Goal: Communication & Community: Answer question/provide support

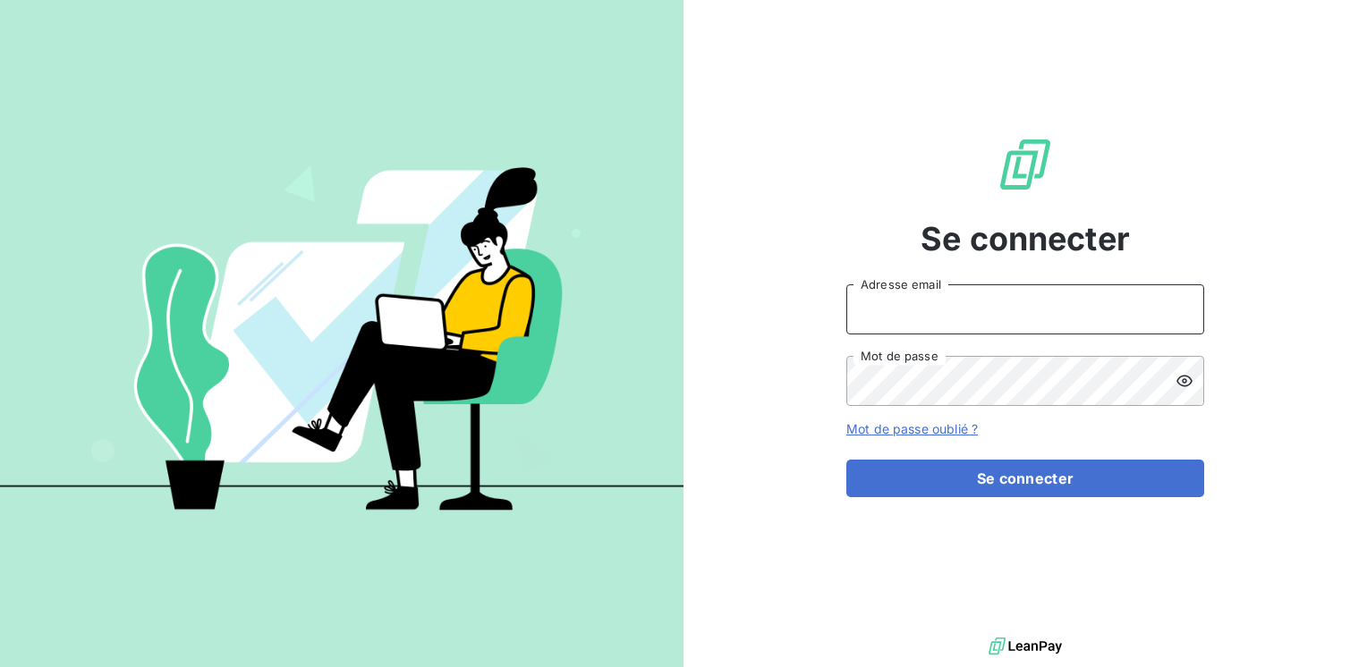
click at [901, 316] on input "Adresse email" at bounding box center [1025, 309] width 358 height 50
type input "[EMAIL_ADDRESS][PERSON_NAME][DOMAIN_NAME]"
click at [846, 460] on button "Se connecter" at bounding box center [1025, 479] width 358 height 38
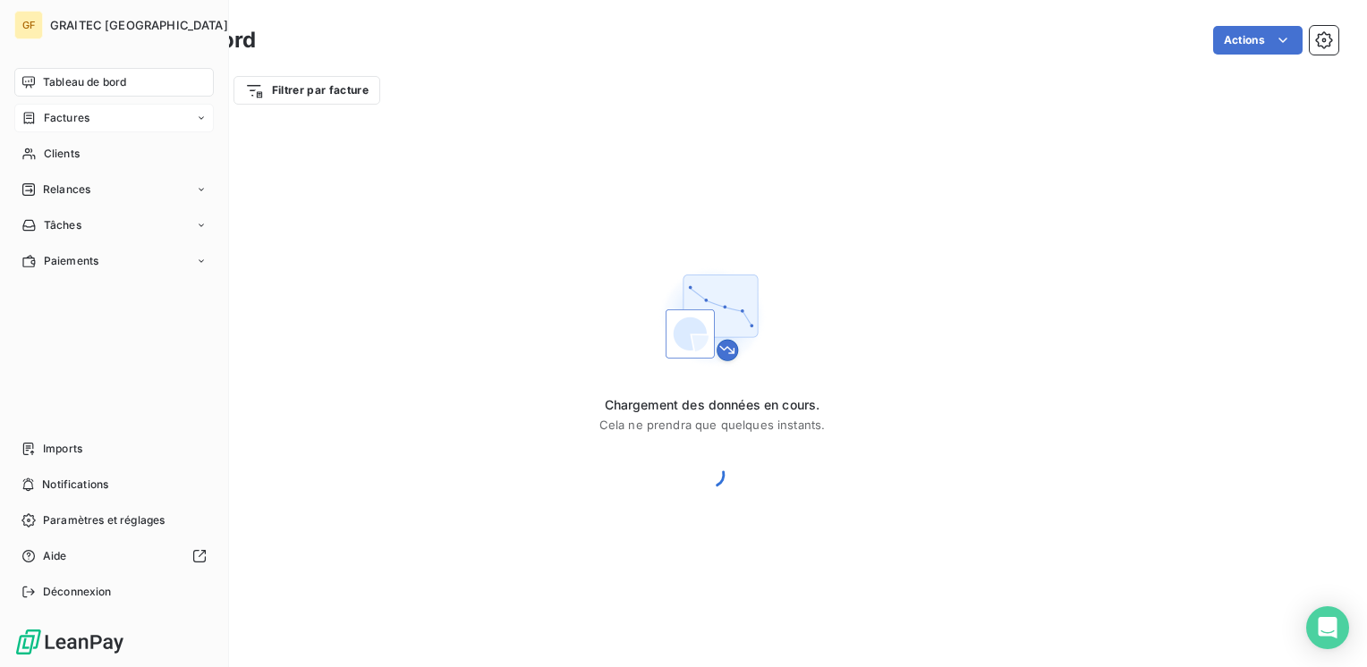
click at [47, 121] on span "Factures" at bounding box center [67, 118] width 46 height 16
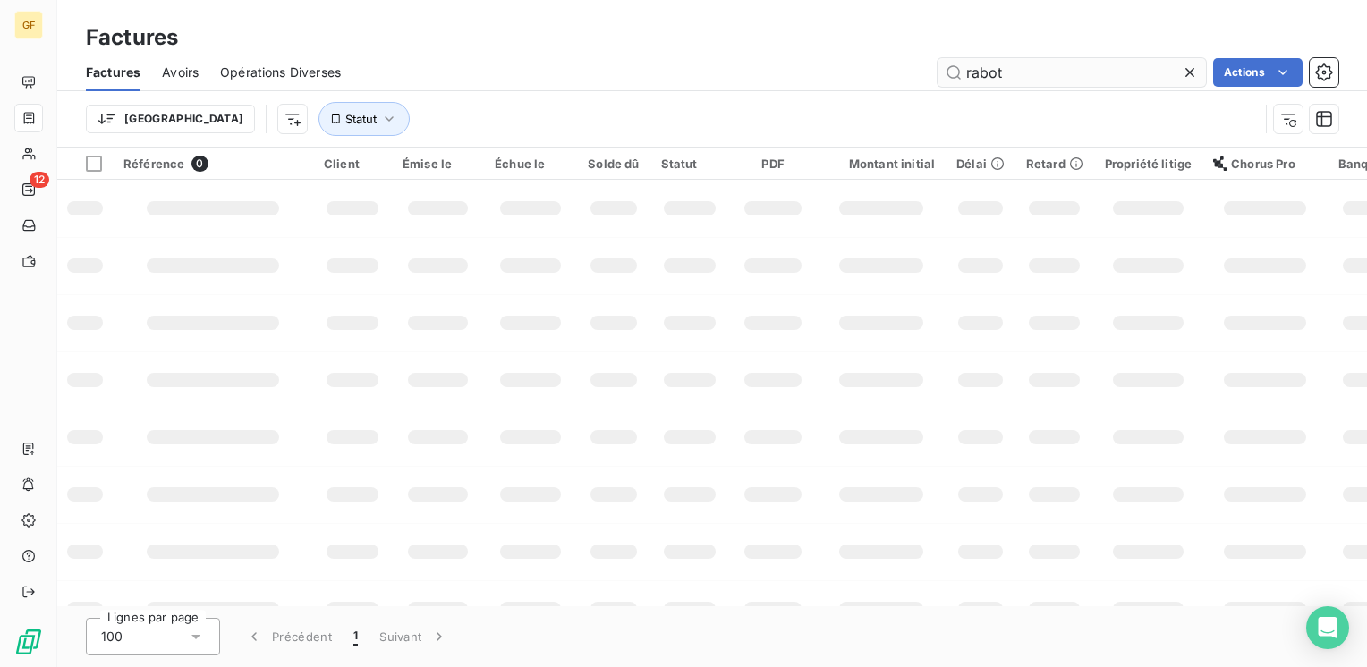
drag, startPoint x: 1054, startPoint y: 66, endPoint x: 941, endPoint y: 79, distance: 114.3
click at [941, 79] on input "rabot" at bounding box center [1071, 72] width 268 height 29
click at [1125, 73] on input "92937" at bounding box center [1071, 72] width 268 height 29
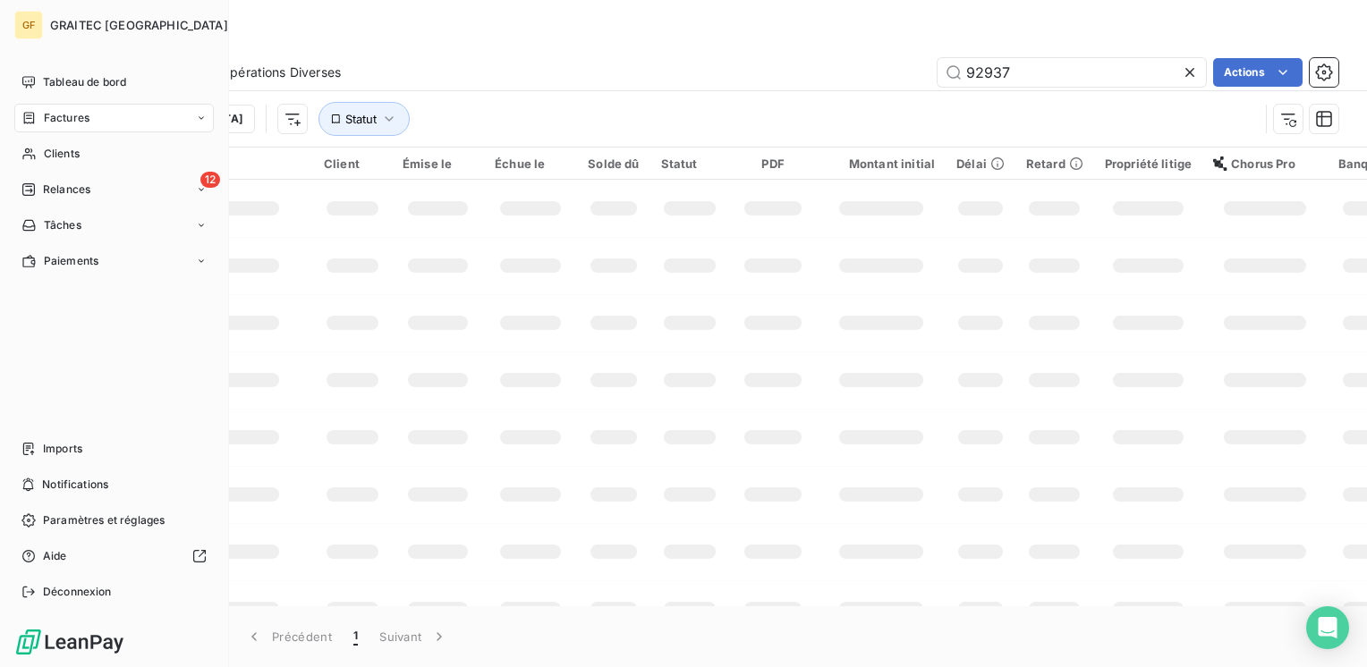
type input "92937"
click at [65, 121] on span "Factures" at bounding box center [67, 118] width 46 height 16
click at [67, 148] on span "Factures" at bounding box center [66, 154] width 46 height 16
click at [86, 156] on span "Factures" at bounding box center [66, 154] width 46 height 16
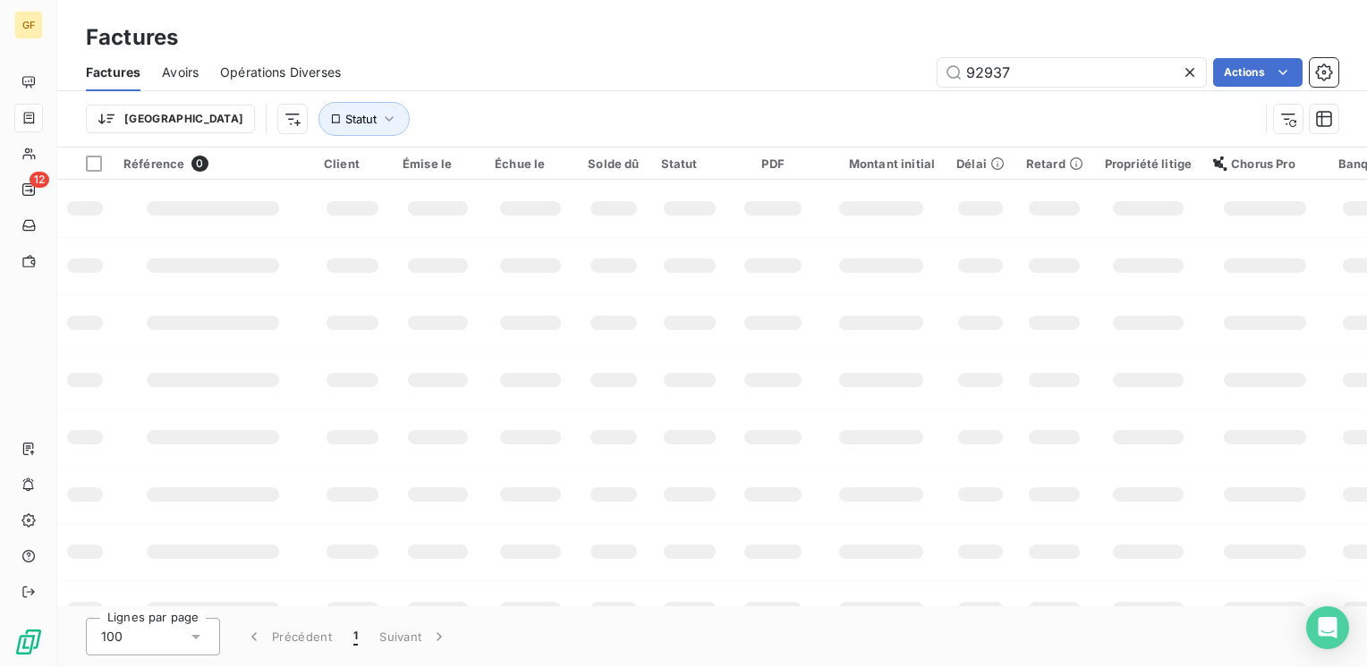
click at [1070, 54] on div "Factures Avoirs Opérations Diverses 92937 Actions" at bounding box center [711, 73] width 1309 height 38
click at [1051, 62] on input "92937" at bounding box center [1071, 72] width 268 height 29
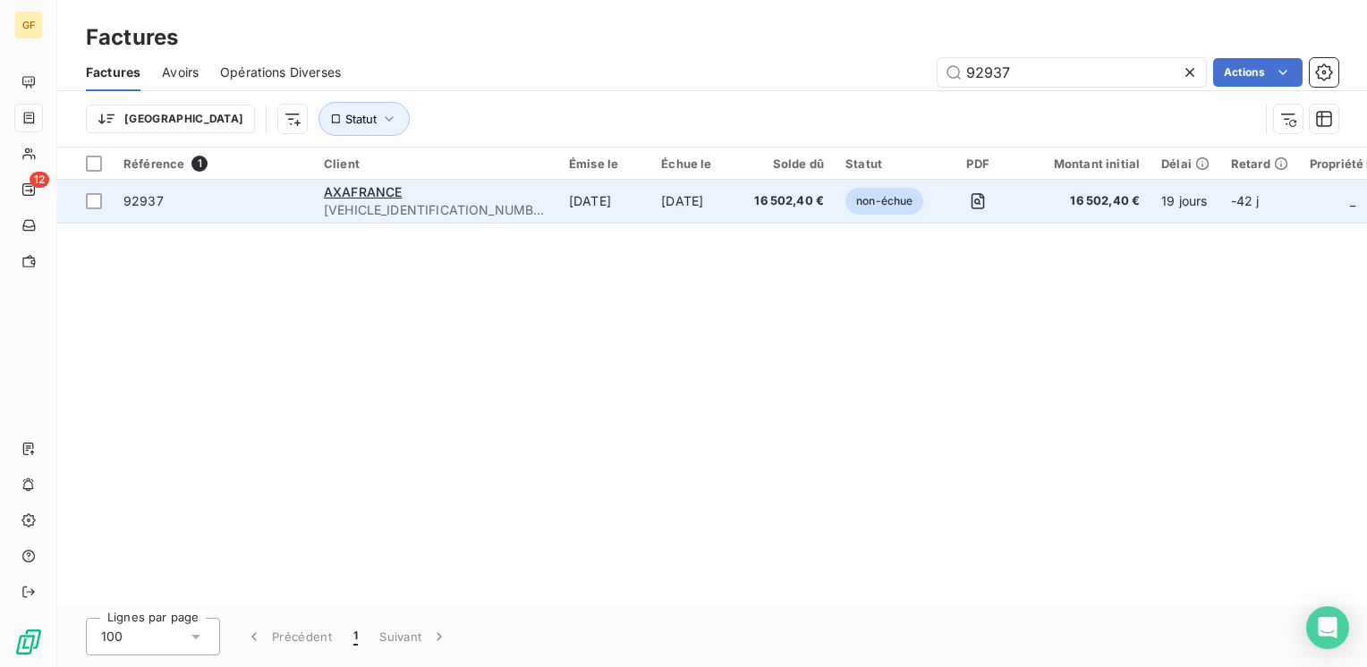
click at [442, 205] on span "[VEHICLE_IDENTIFICATION_NUMBER]" at bounding box center [436, 210] width 224 height 18
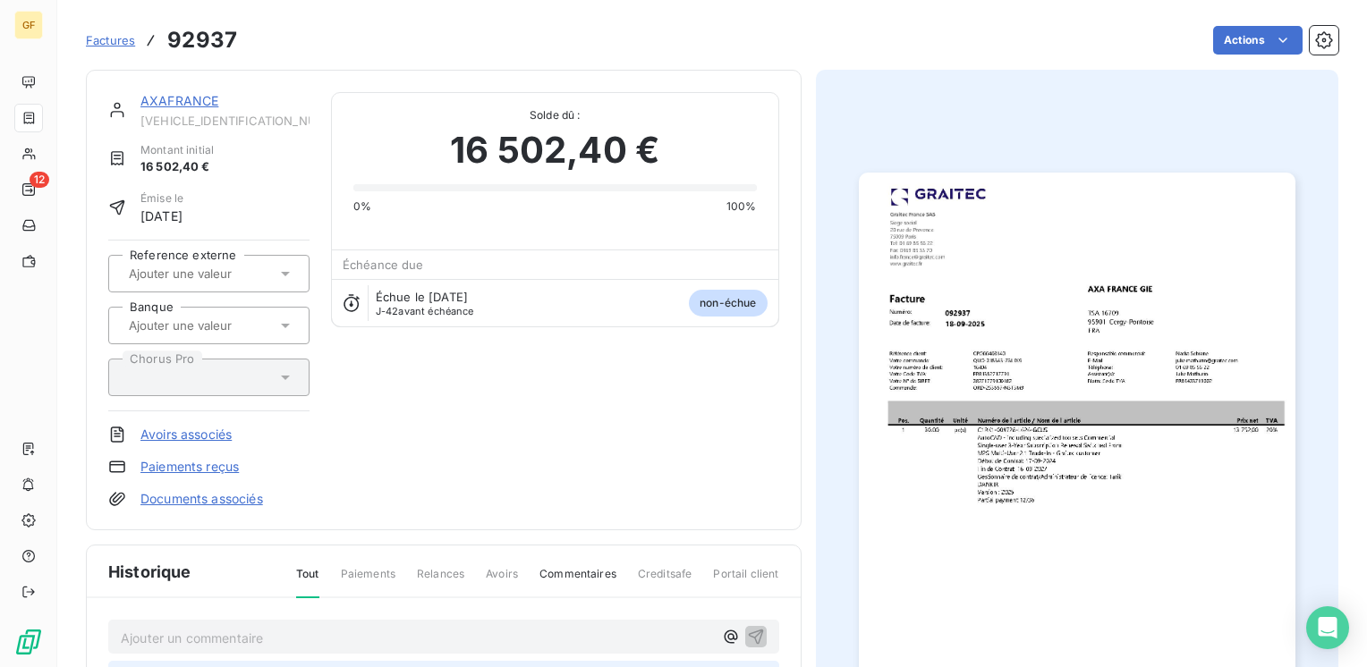
click at [207, 95] on link "AXAFRANCE" at bounding box center [179, 100] width 78 height 15
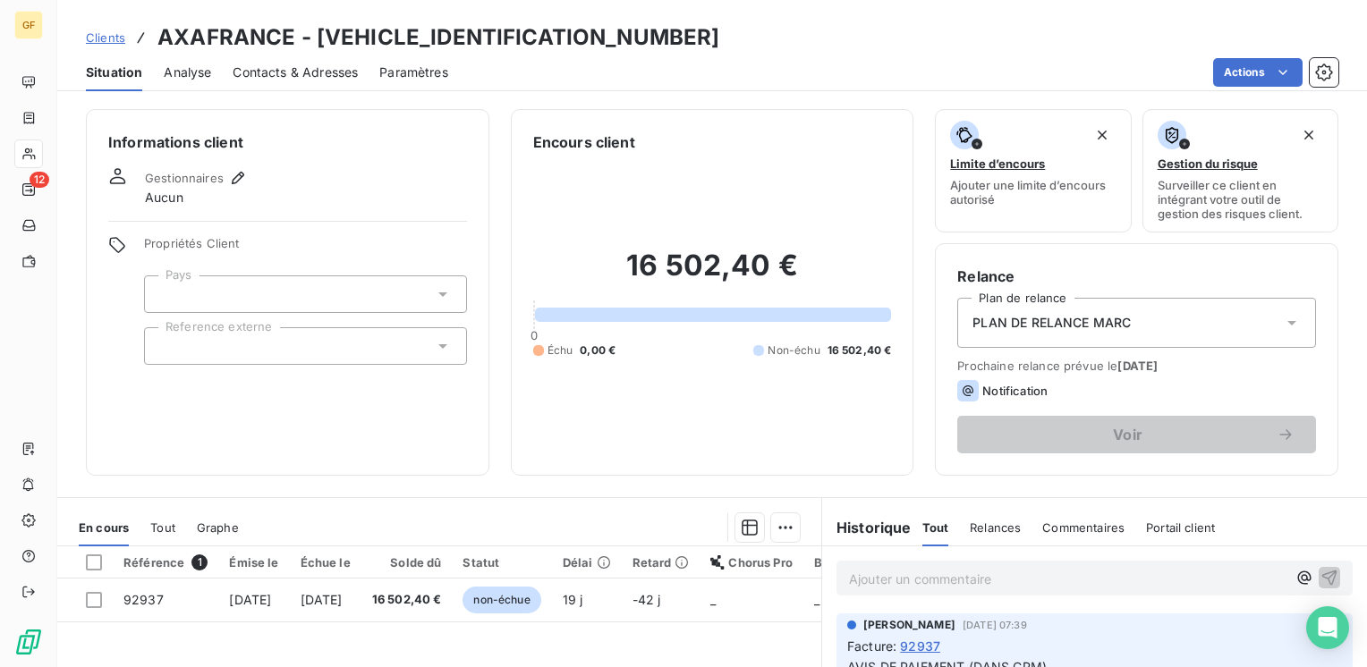
scroll to position [179, 0]
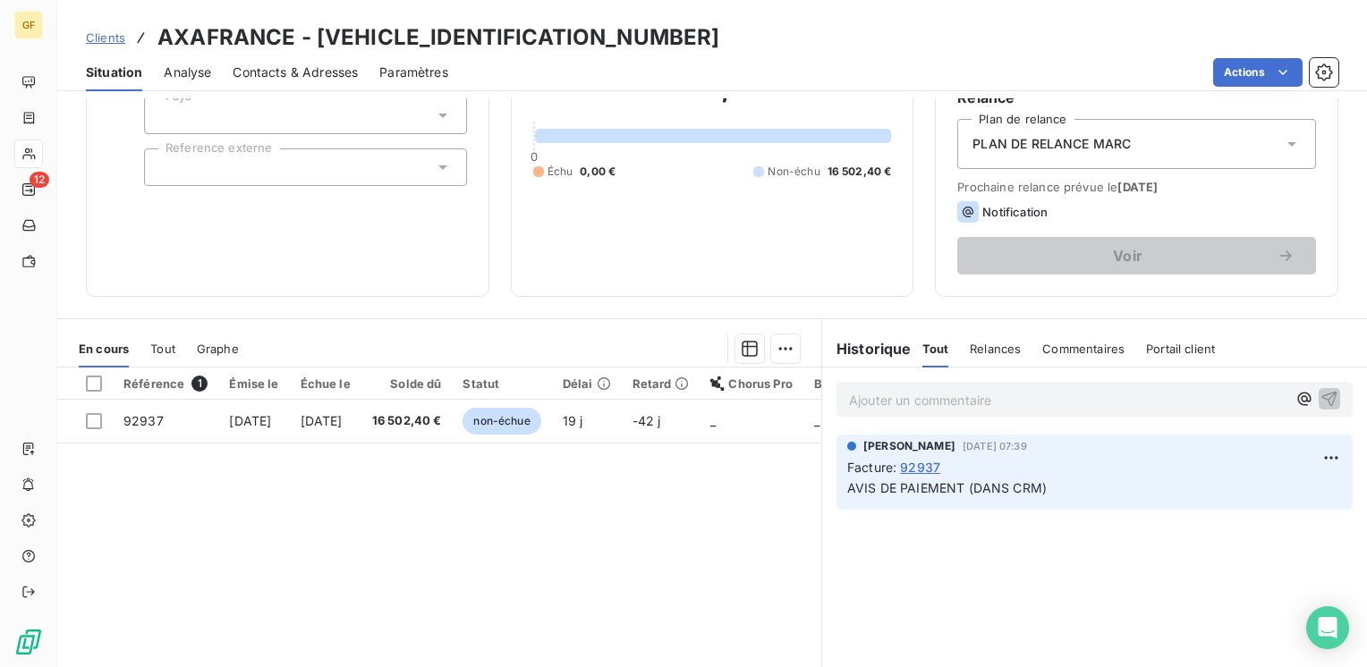
click at [935, 396] on p "Ajouter un commentaire ﻿" at bounding box center [1067, 400] width 437 height 22
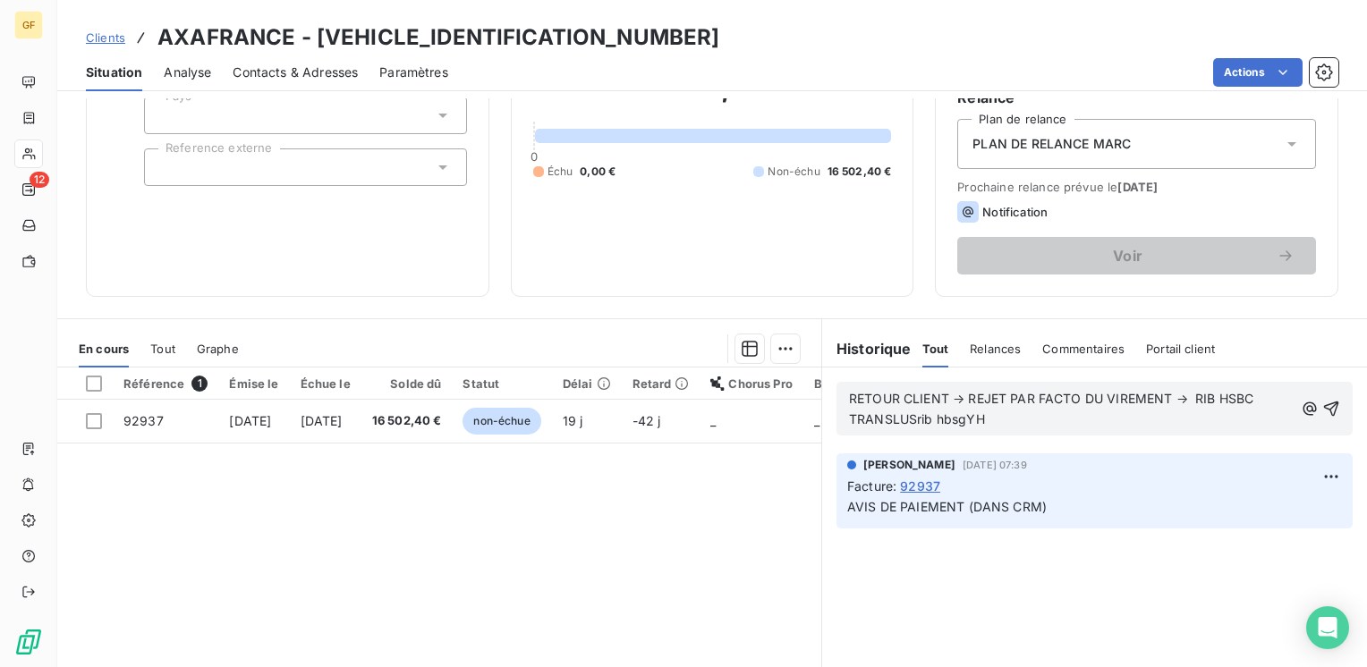
click at [883, 416] on span "RETOUR CLIENT → REJET PAR FACTO DU VIREMENT → RIB HSBC TRANSLUSrib hbsgYH" at bounding box center [1053, 409] width 408 height 36
click at [1322, 406] on icon "button" at bounding box center [1331, 409] width 18 height 18
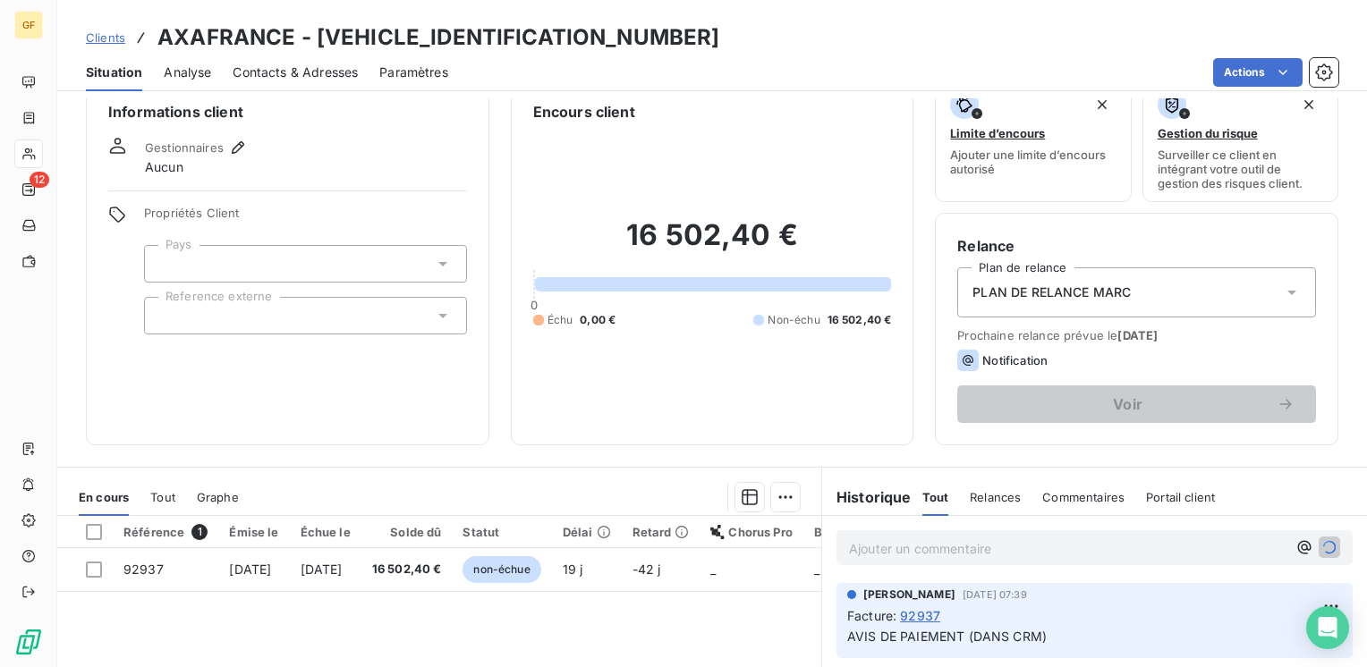
scroll to position [0, 0]
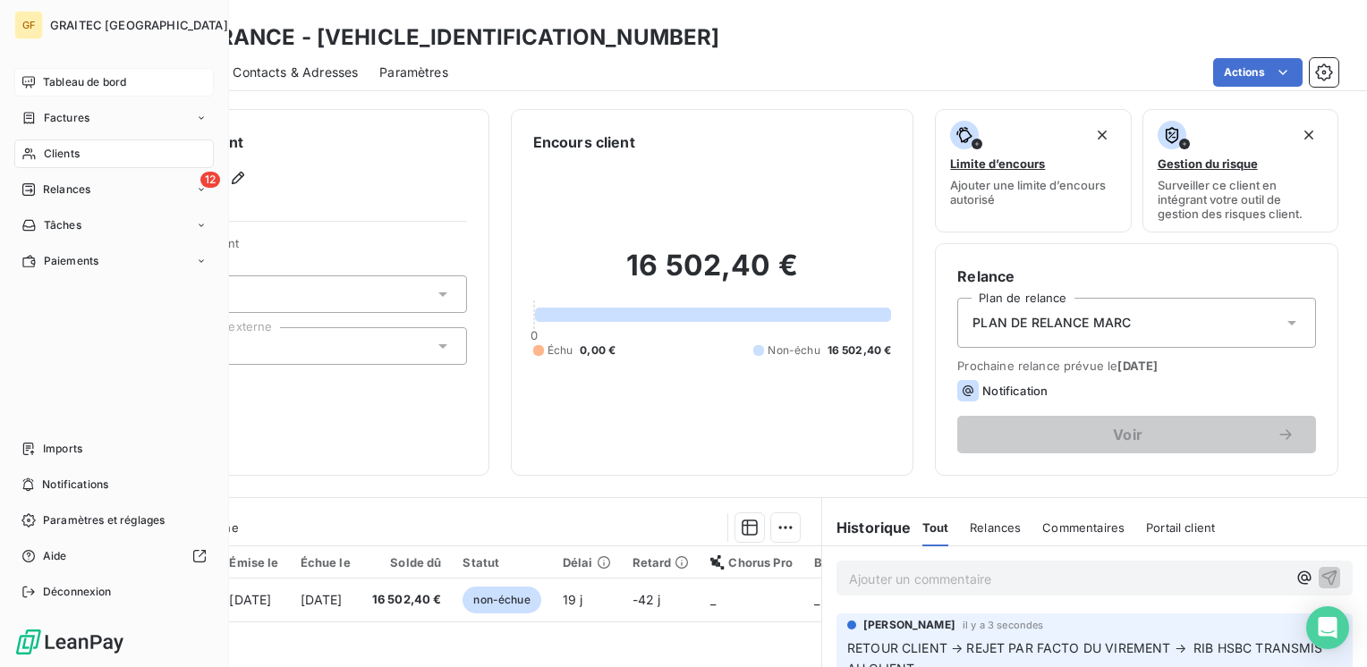
click at [74, 85] on span "Tableau de bord" at bounding box center [84, 82] width 83 height 16
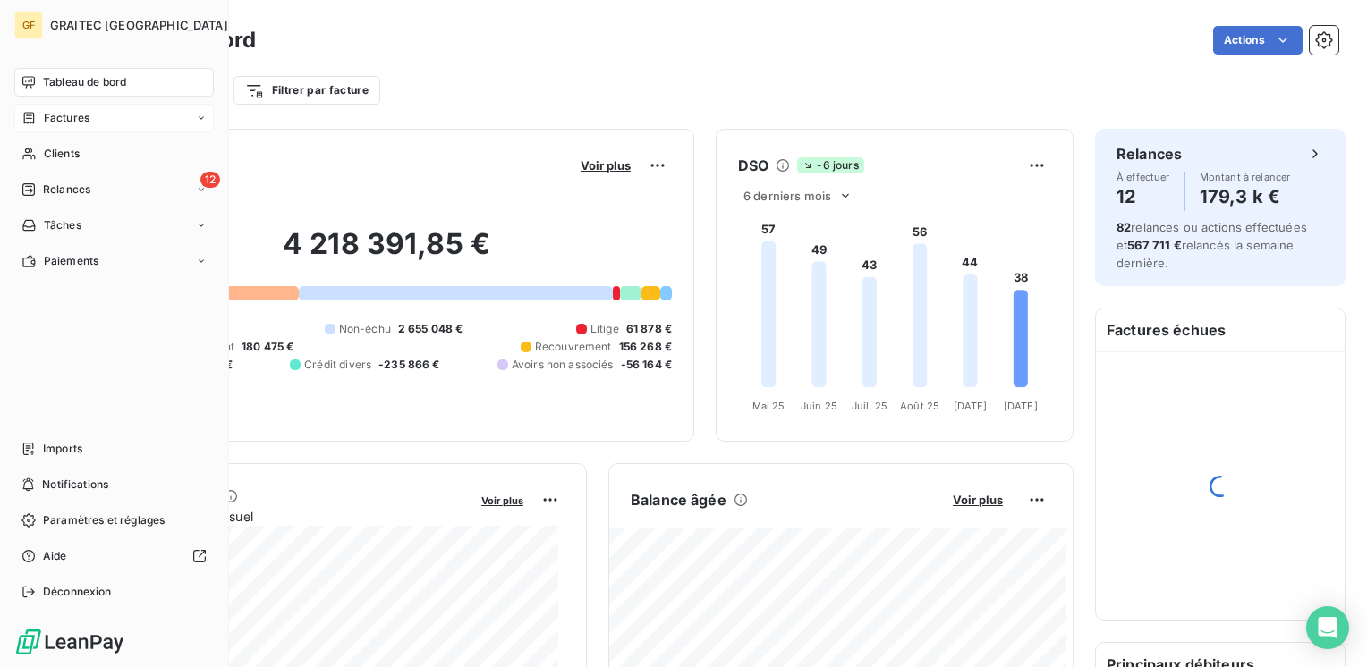
click at [63, 118] on span "Factures" at bounding box center [67, 118] width 46 height 16
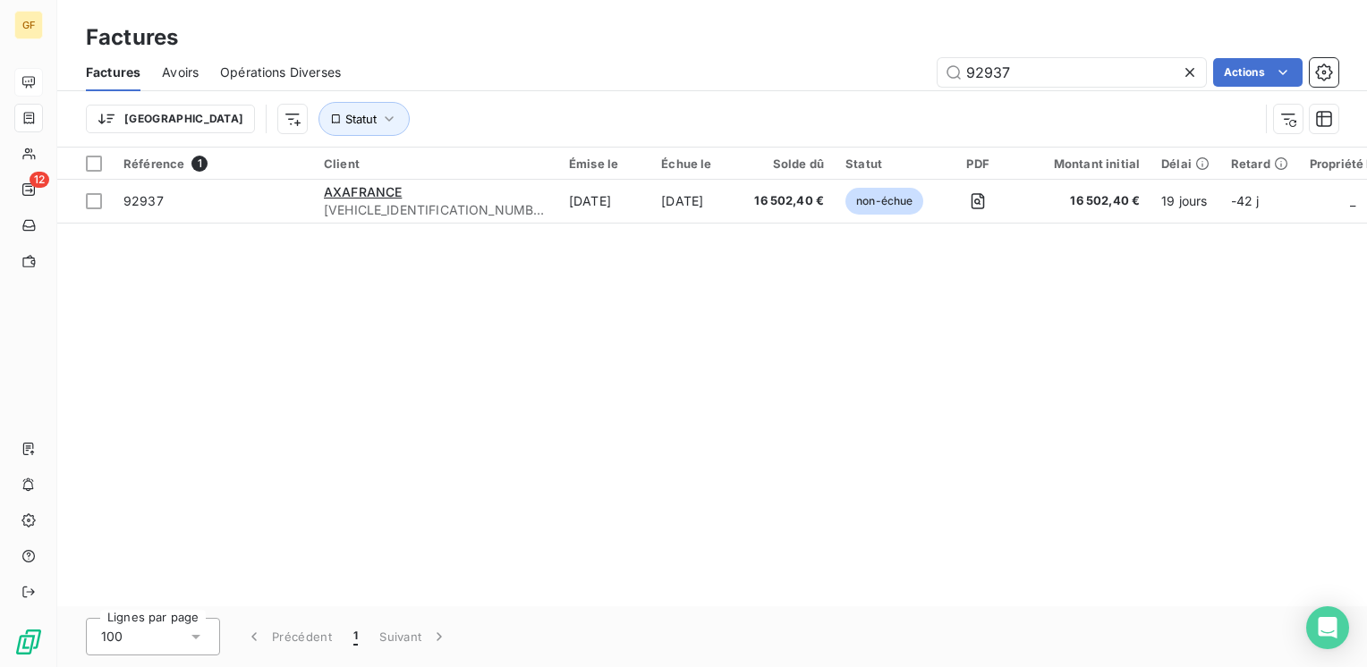
drag, startPoint x: 1048, startPoint y: 74, endPoint x: 864, endPoint y: 94, distance: 185.3
click at [864, 94] on div "Factures Avoirs Opérations Diverses 92937 Actions Trier Statut" at bounding box center [711, 100] width 1309 height 93
type input "92911"
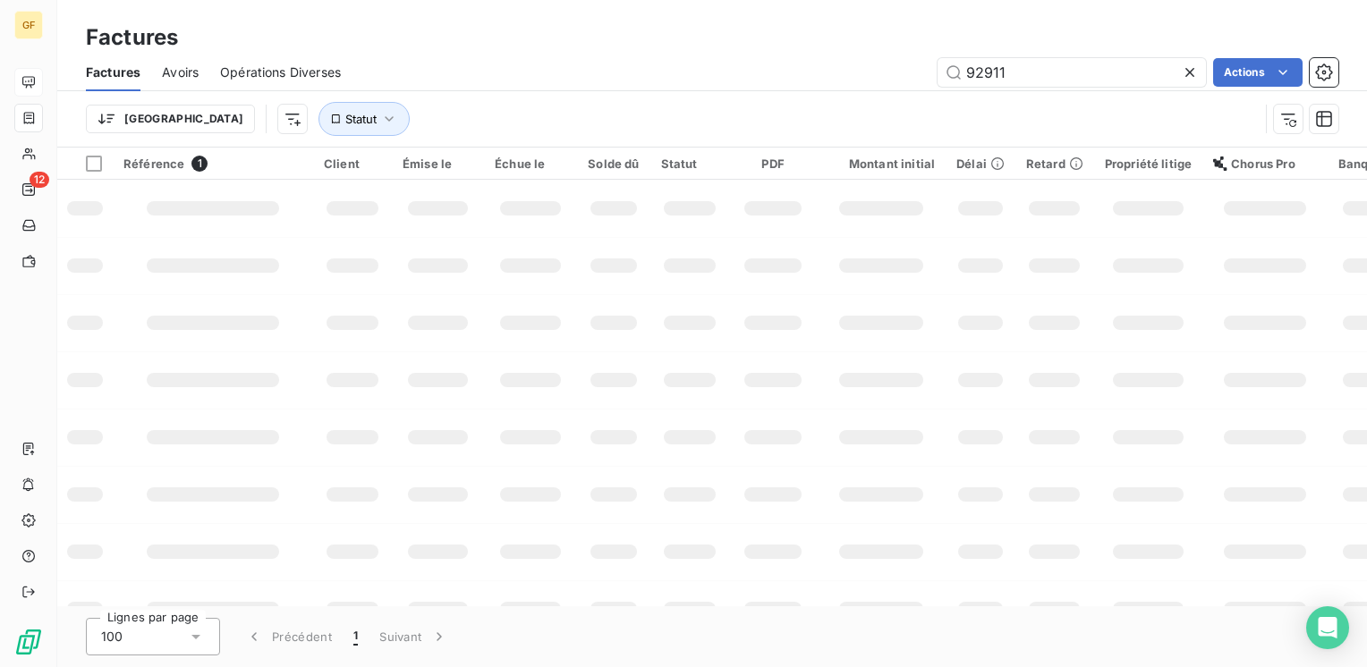
click at [732, 65] on div "92911 Actions" at bounding box center [850, 72] width 976 height 29
click at [715, 75] on div "92911 Actions" at bounding box center [850, 72] width 976 height 29
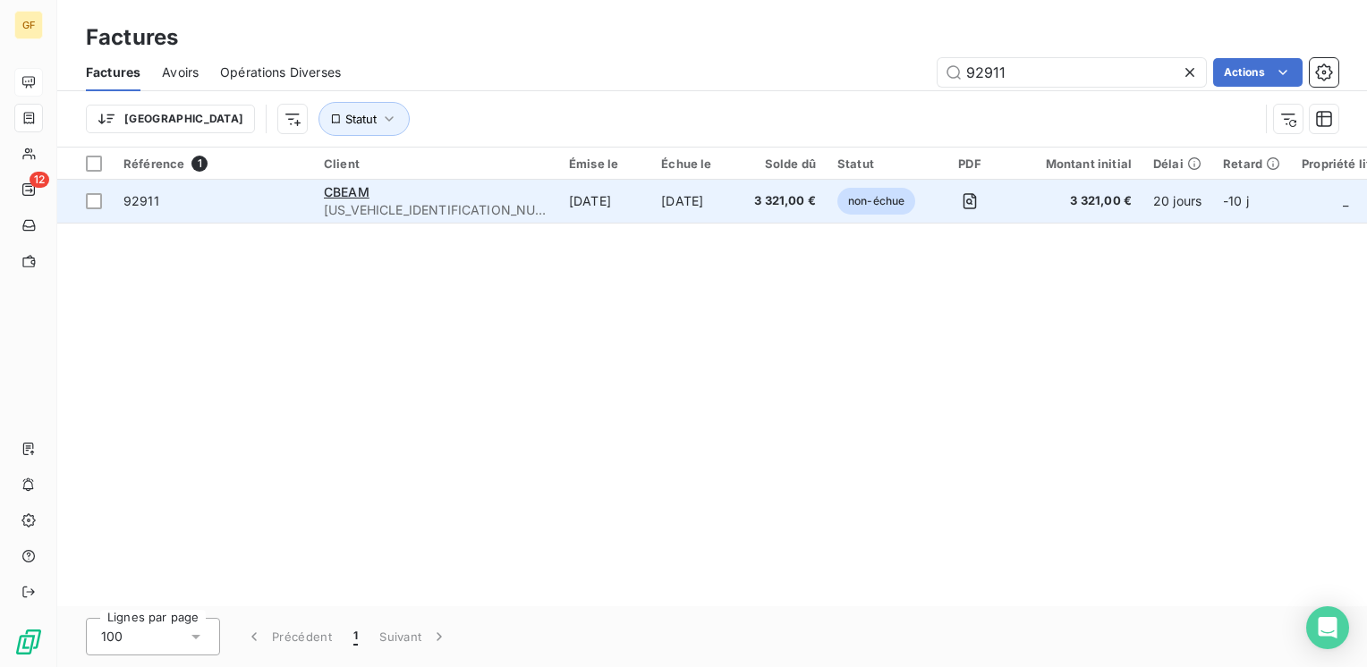
click at [351, 201] on span "[US_VEHICLE_IDENTIFICATION_NUMBER]" at bounding box center [436, 210] width 224 height 18
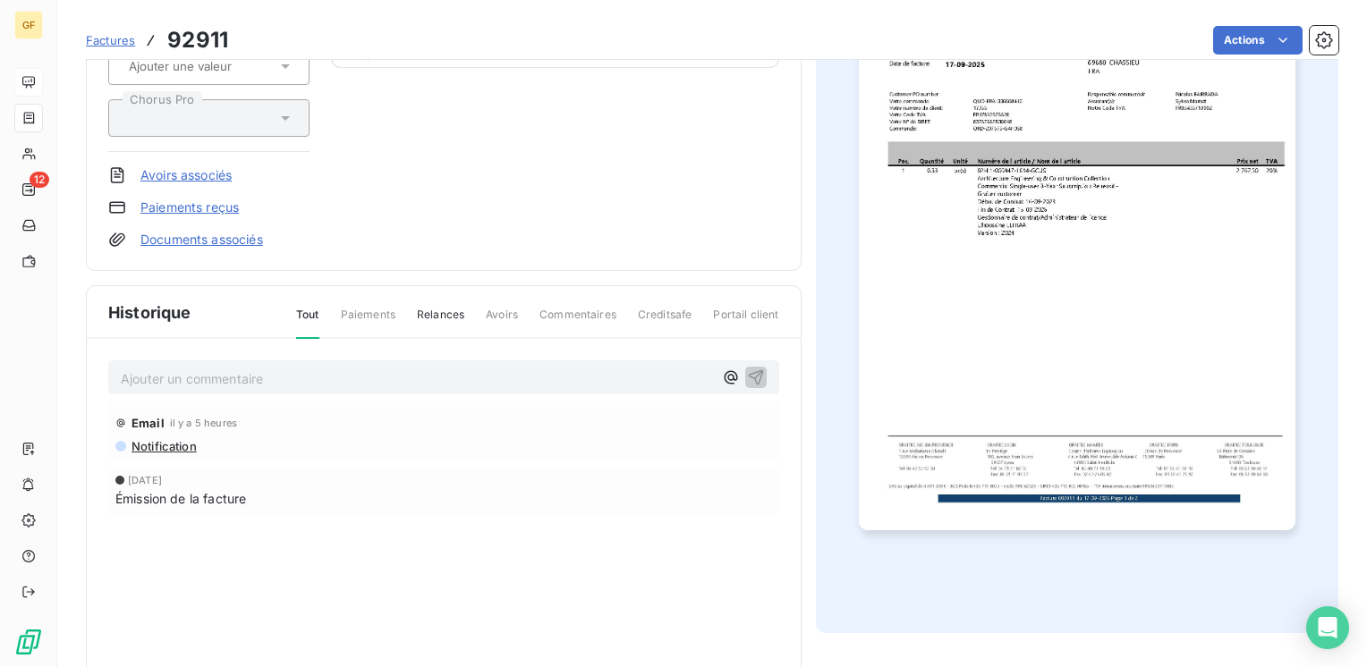
scroll to position [268, 0]
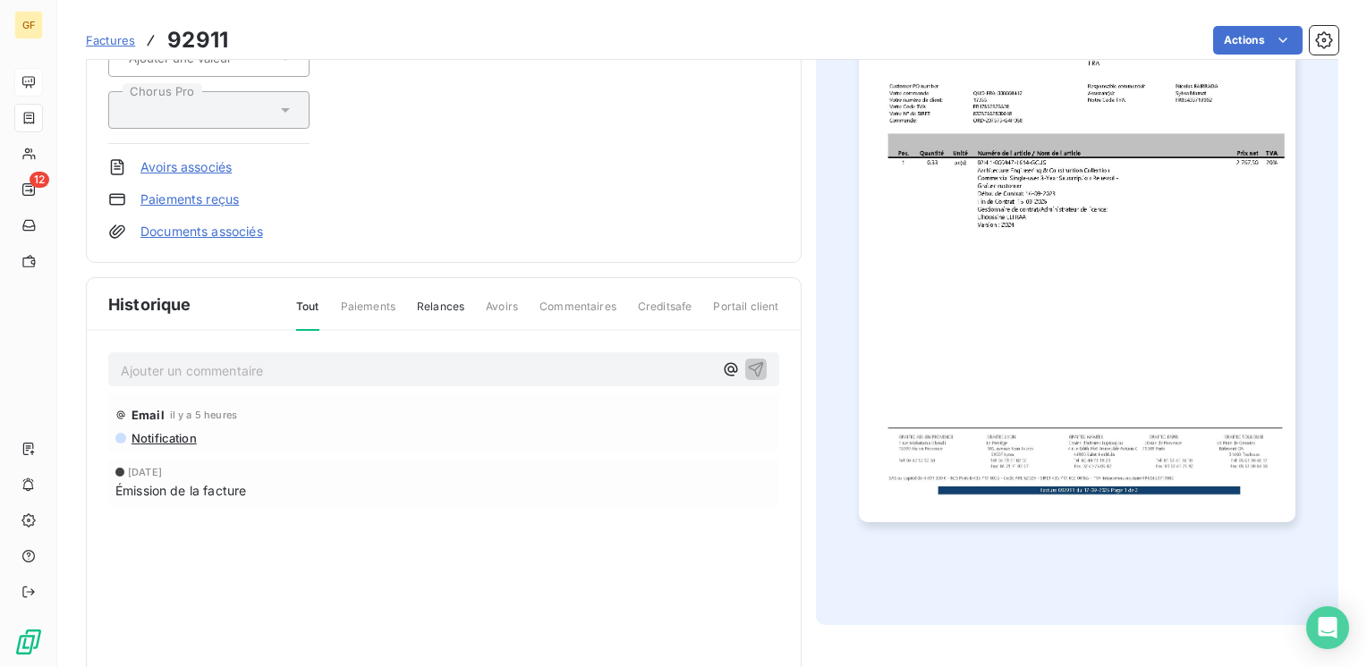
click at [350, 360] on p "Ajouter un commentaire ﻿" at bounding box center [417, 371] width 592 height 22
click at [315, 376] on p "Ajouter un commentaire ﻿" at bounding box center [417, 371] width 592 height 22
drag, startPoint x: 243, startPoint y: 364, endPoint x: 461, endPoint y: 394, distance: 220.3
click at [461, 396] on div "RETOUR CLIENT → PAIEMENT EMIS ▬ Email il y a 5 heures Notification [DATE] Émiss…" at bounding box center [444, 454] width 714 height 247
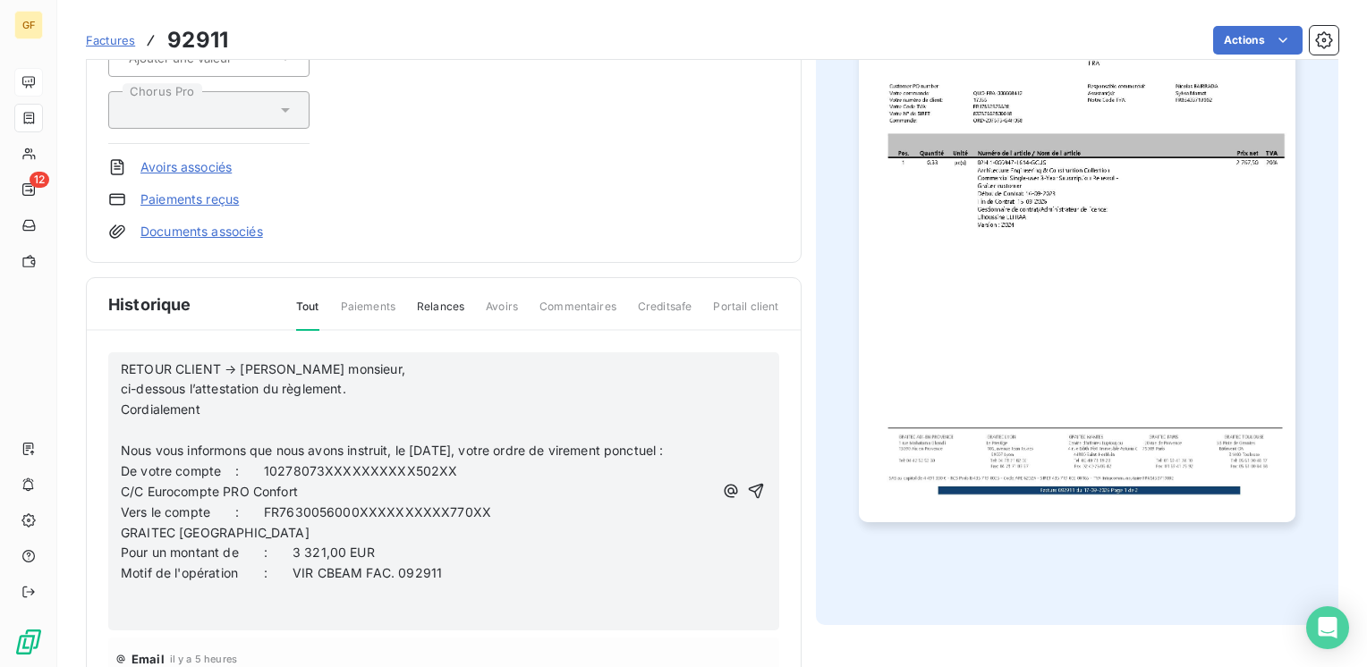
click at [274, 394] on span "ci-dessous l’attestation du règlement." at bounding box center [233, 388] width 225 height 15
click at [243, 406] on p "Cordialement" at bounding box center [417, 410] width 592 height 21
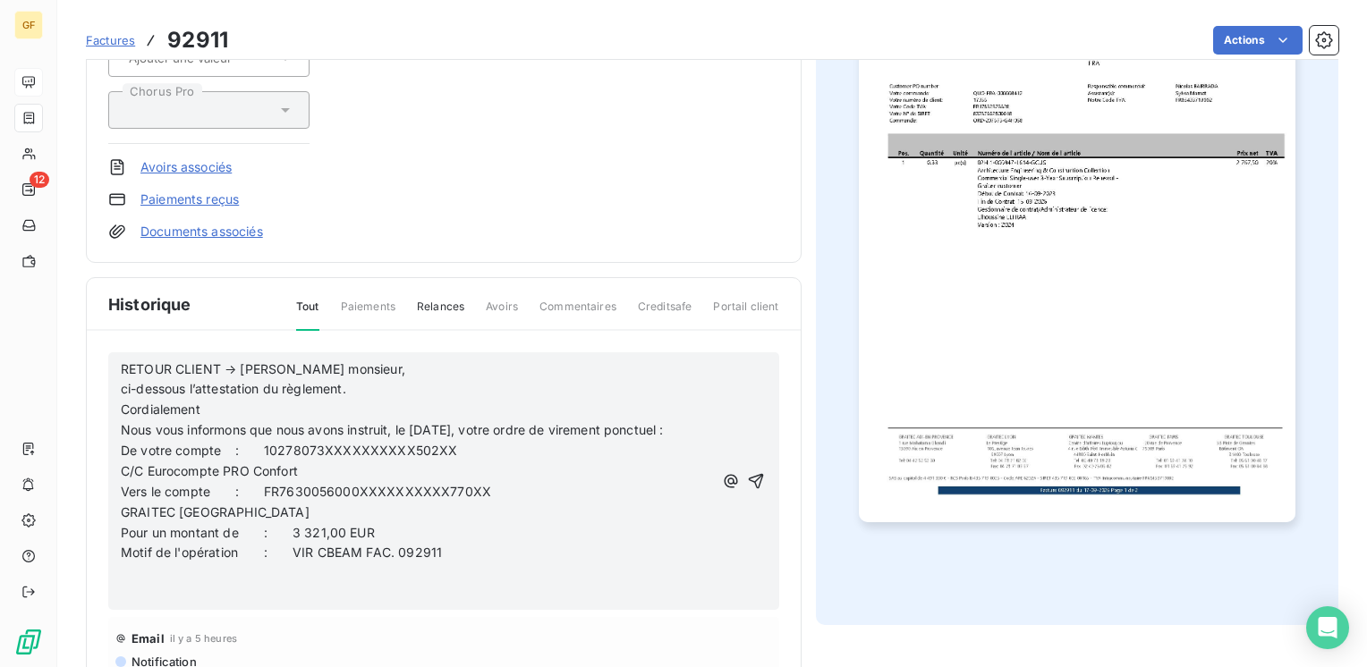
click at [735, 419] on div "RETOUR CLIENT → [PERSON_NAME] monsieur, ci-dessous l’attestation du règlement. …" at bounding box center [444, 482] width 646 height 248
click at [717, 424] on div "RETOUR CLIENT → [PERSON_NAME] monsieur, ci-dessous l’attestation du règlement. …" at bounding box center [444, 482] width 646 height 248
drag, startPoint x: 680, startPoint y: 424, endPoint x: 690, endPoint y: 421, distance: 10.2
click at [664, 422] on span "Nous vous informons que nous avons instruit, le [DATE], votre ordre de virement…" at bounding box center [392, 429] width 543 height 15
click at [696, 420] on div "RETOUR CLIENT → [PERSON_NAME] monsieur, ci-dessous l’attestation du règlement. …" at bounding box center [444, 482] width 646 height 248
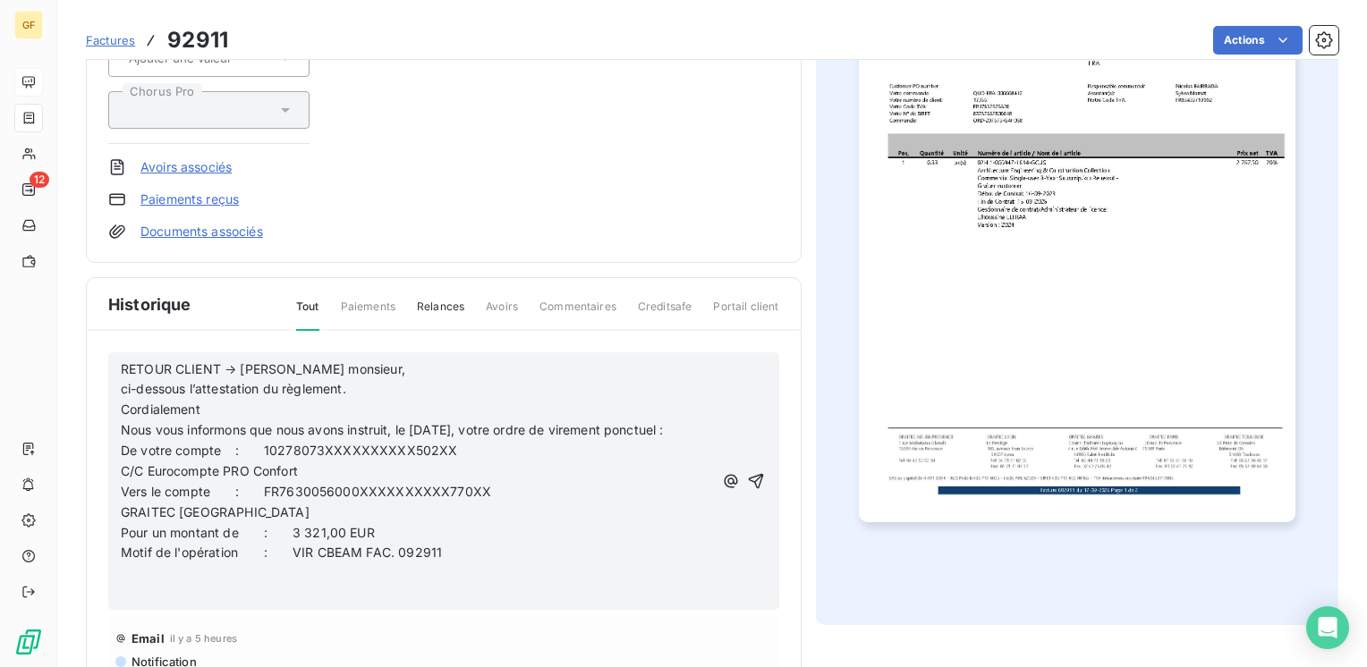
click at [694, 424] on div "RETOUR CLIENT → [PERSON_NAME] monsieur, ci-dessous l’attestation du règlement. …" at bounding box center [444, 482] width 646 height 248
click at [664, 427] on span "Nous vous informons que nous avons instruit, le [DATE], votre ordre de virement…" at bounding box center [392, 429] width 543 height 15
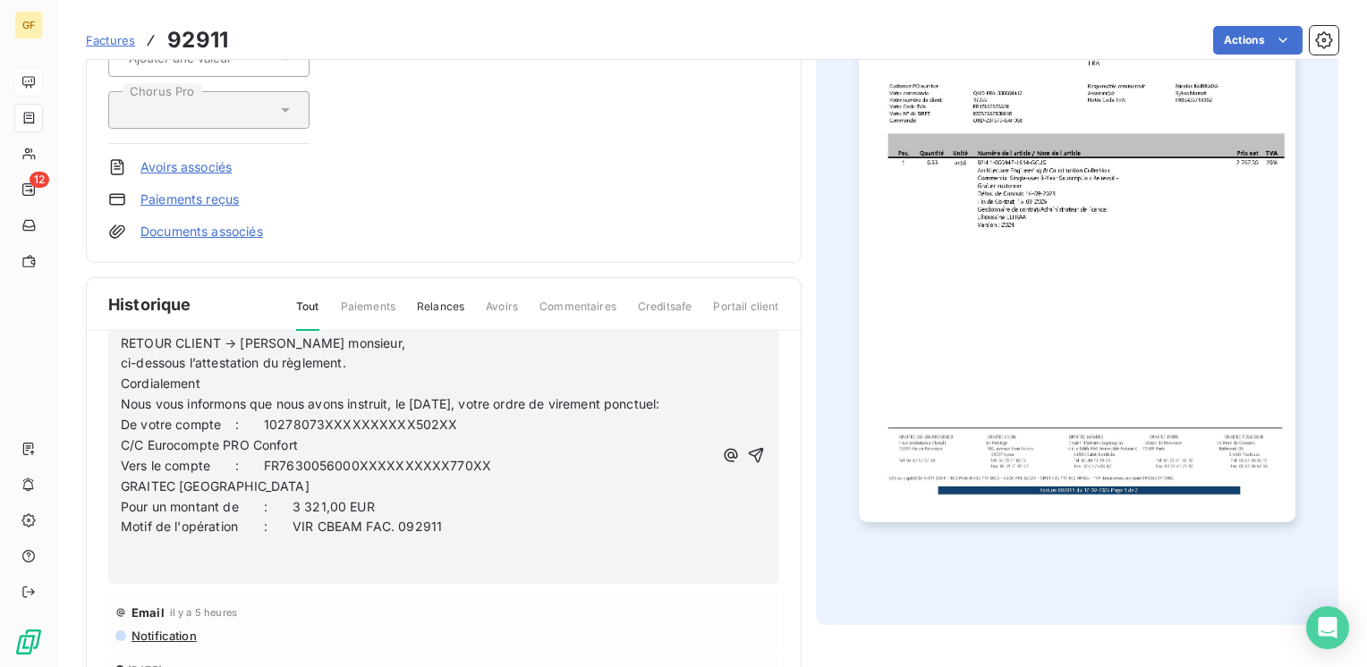
scroll to position [0, 0]
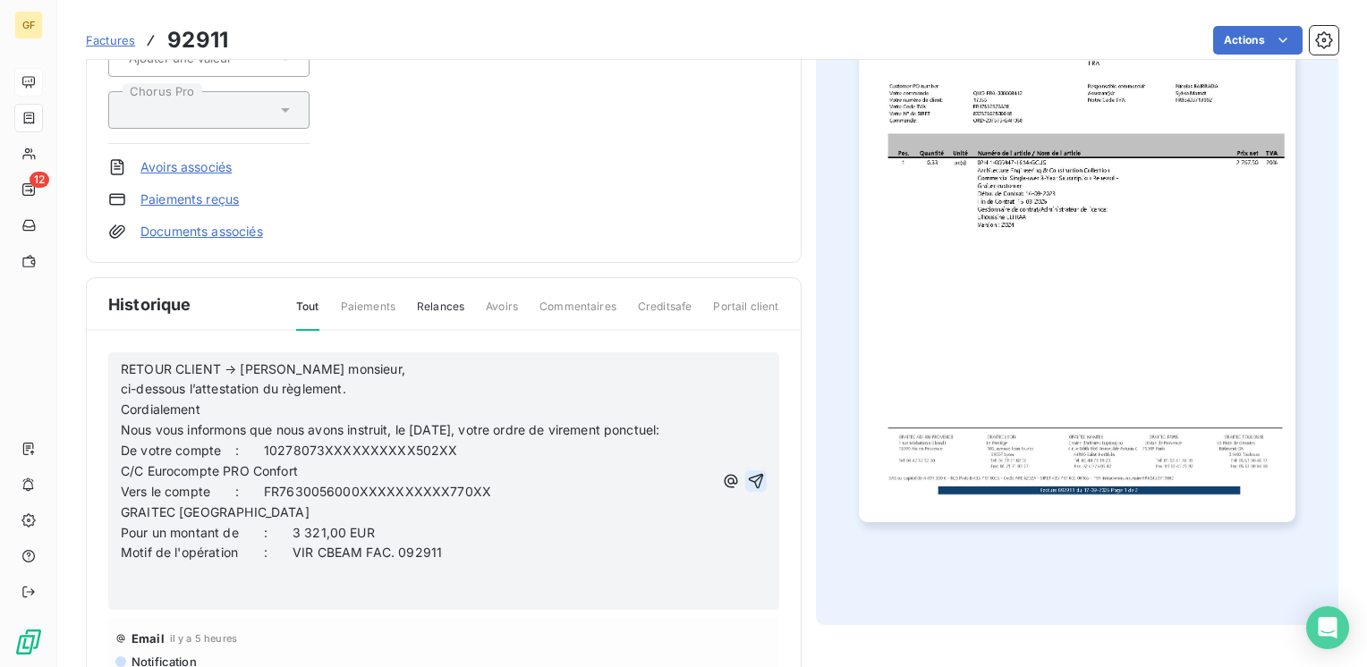
click at [748, 487] on icon "button" at bounding box center [755, 480] width 15 height 15
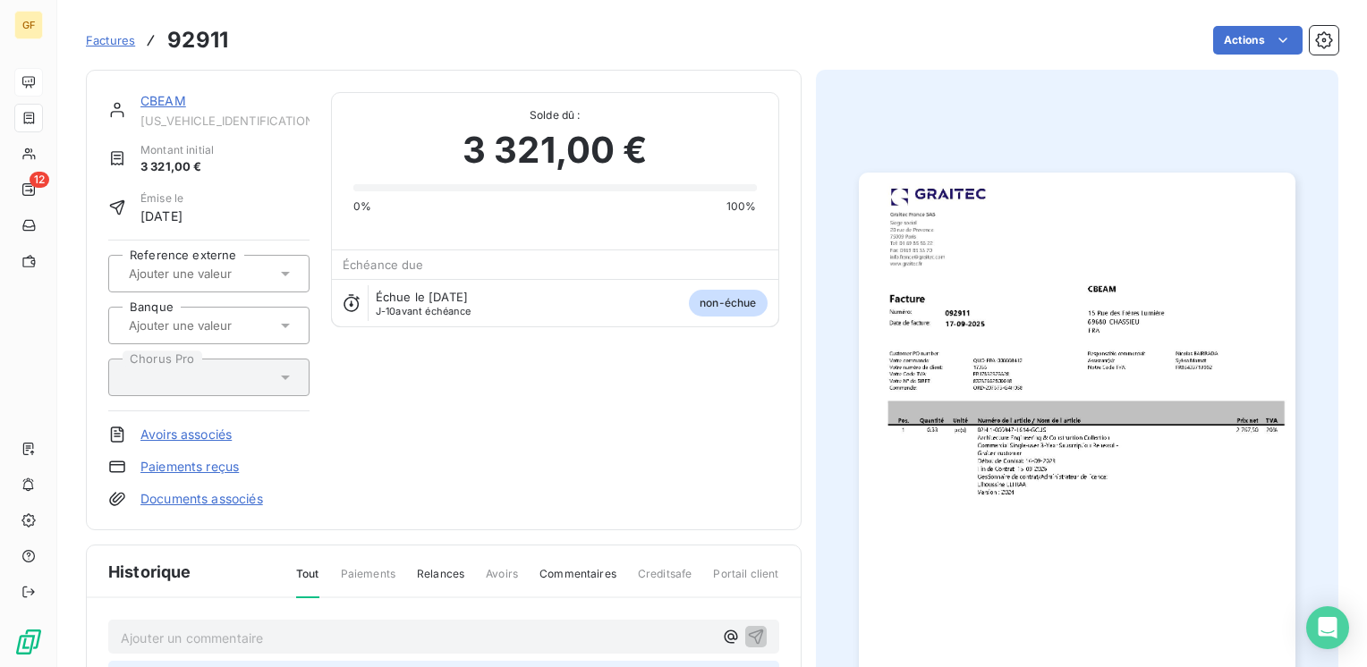
click at [172, 107] on link "CBEAM" at bounding box center [163, 100] width 46 height 15
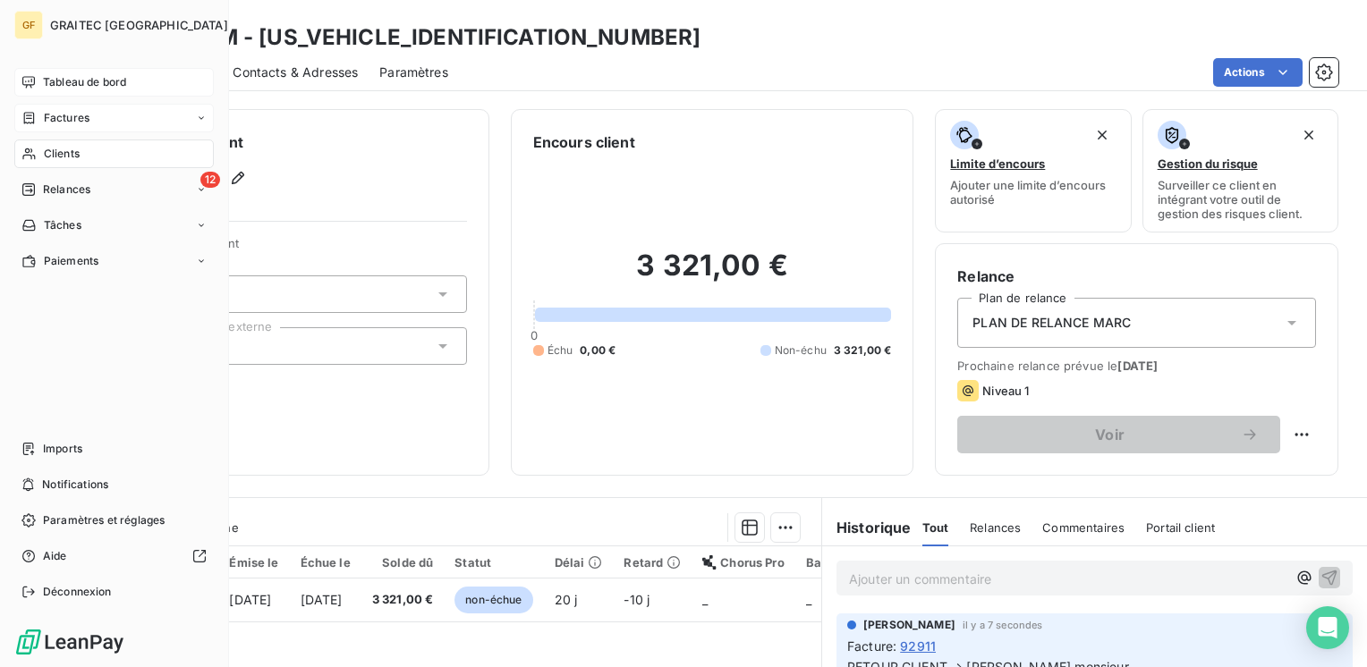
click at [82, 72] on div "Tableau de bord" at bounding box center [113, 82] width 199 height 29
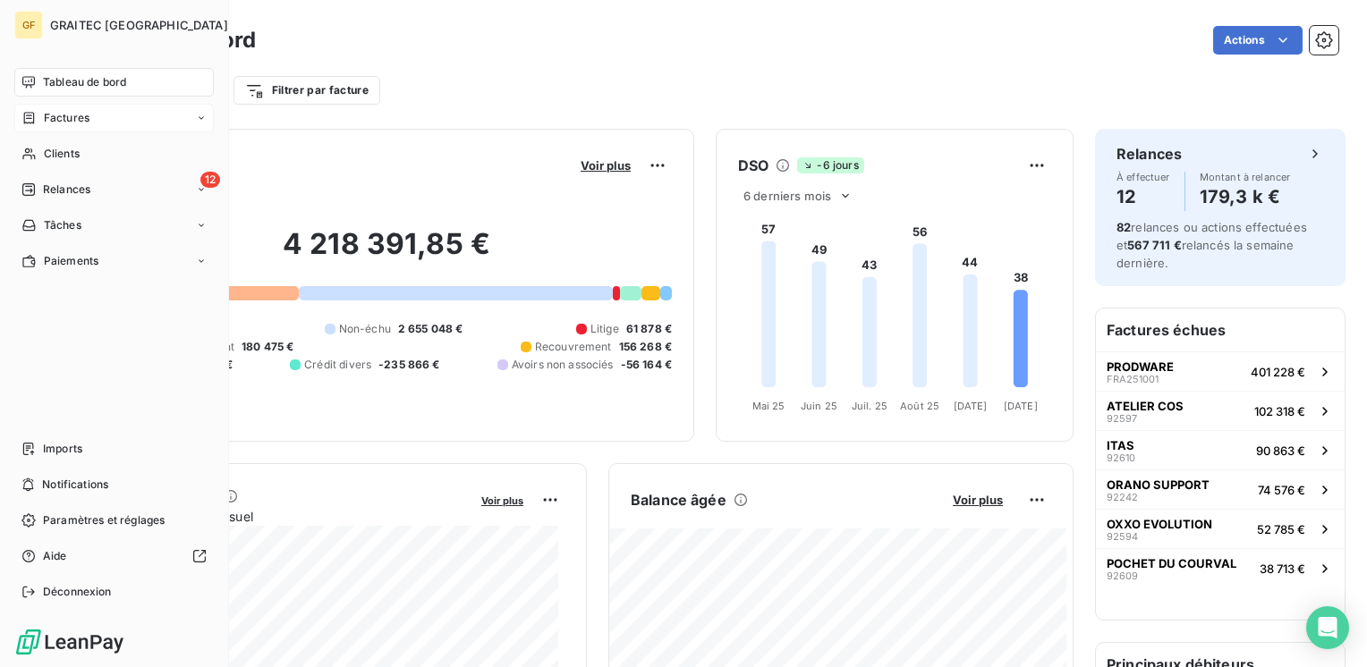
click at [64, 114] on span "Factures" at bounding box center [67, 118] width 46 height 16
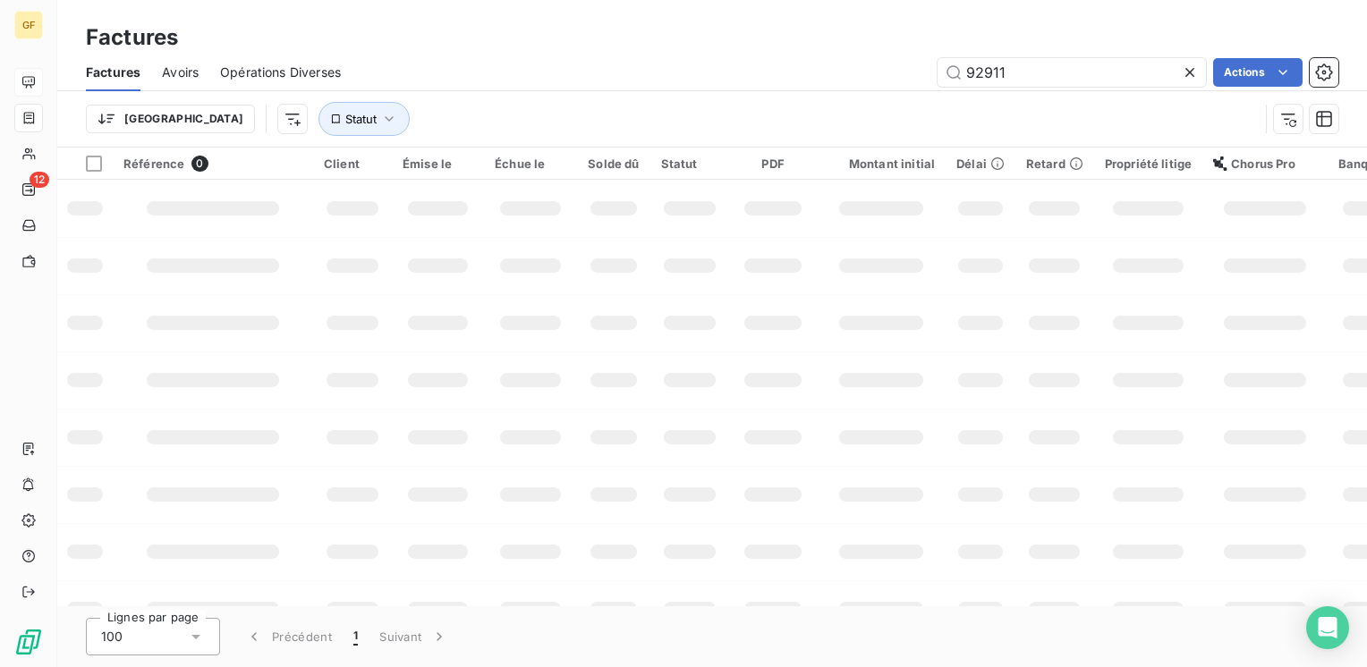
drag, startPoint x: 1049, startPoint y: 69, endPoint x: 887, endPoint y: 81, distance: 162.4
click at [887, 81] on div "92911 Actions" at bounding box center [850, 72] width 976 height 29
click at [1012, 66] on input "92911" at bounding box center [1071, 72] width 268 height 29
drag, startPoint x: 1009, startPoint y: 69, endPoint x: 944, endPoint y: 79, distance: 65.1
click at [944, 79] on input "92911" at bounding box center [1071, 72] width 268 height 29
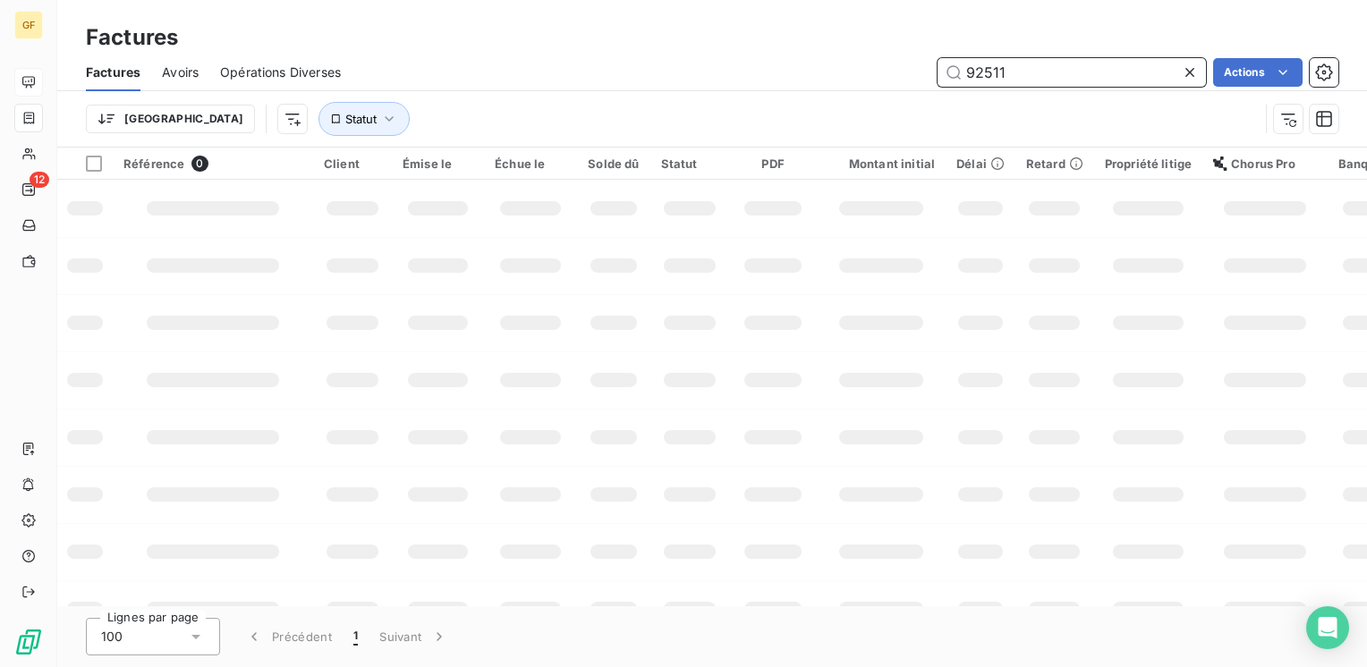
type input "92511"
click at [1032, 73] on input "92511" at bounding box center [1071, 72] width 268 height 29
click at [1037, 70] on input "92511" at bounding box center [1071, 72] width 268 height 29
click at [318, 110] on button "Statut" at bounding box center [363, 119] width 91 height 34
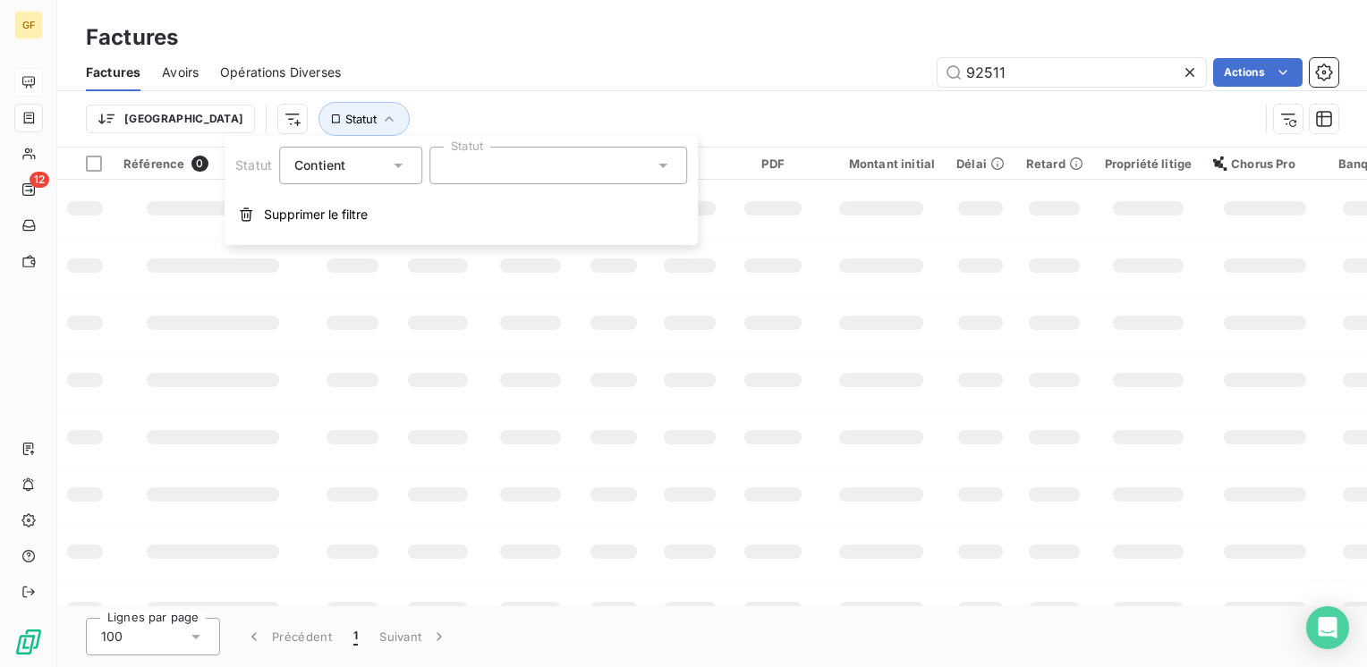
click at [465, 159] on div at bounding box center [558, 166] width 258 height 38
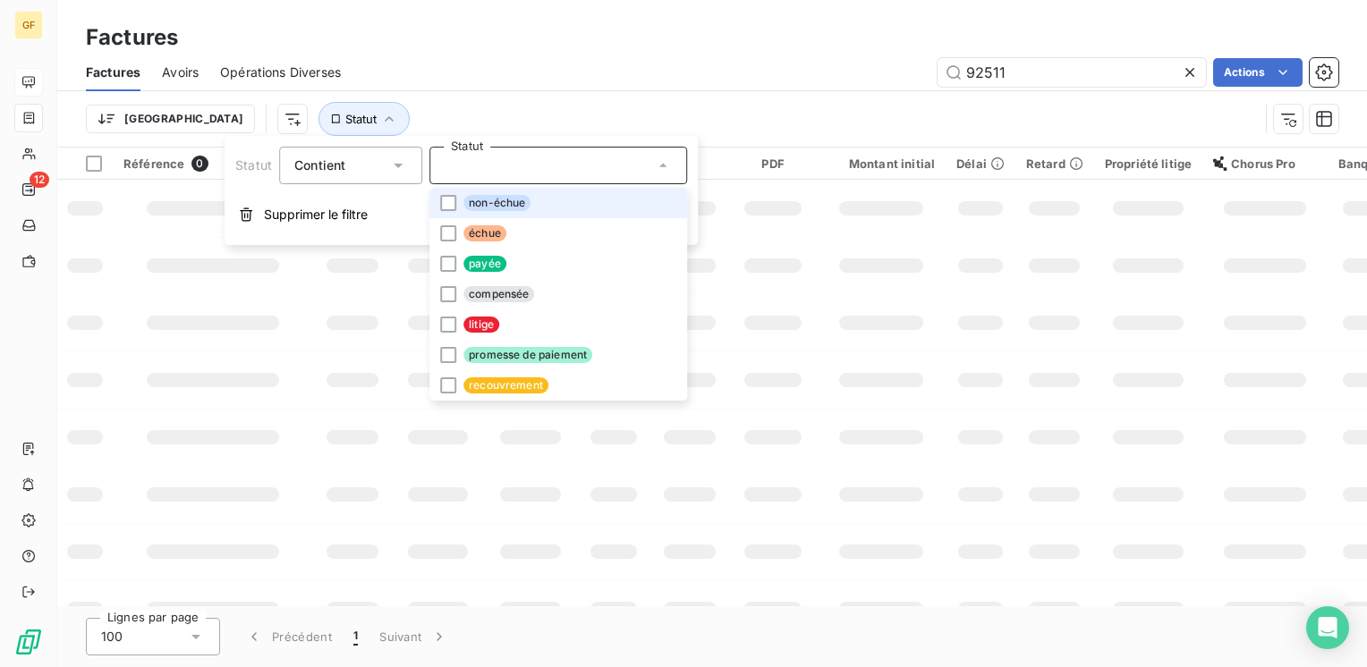
drag, startPoint x: 909, startPoint y: 366, endPoint x: 1092, endPoint y: 134, distance: 295.4
click at [919, 351] on td at bounding box center [881, 379] width 129 height 57
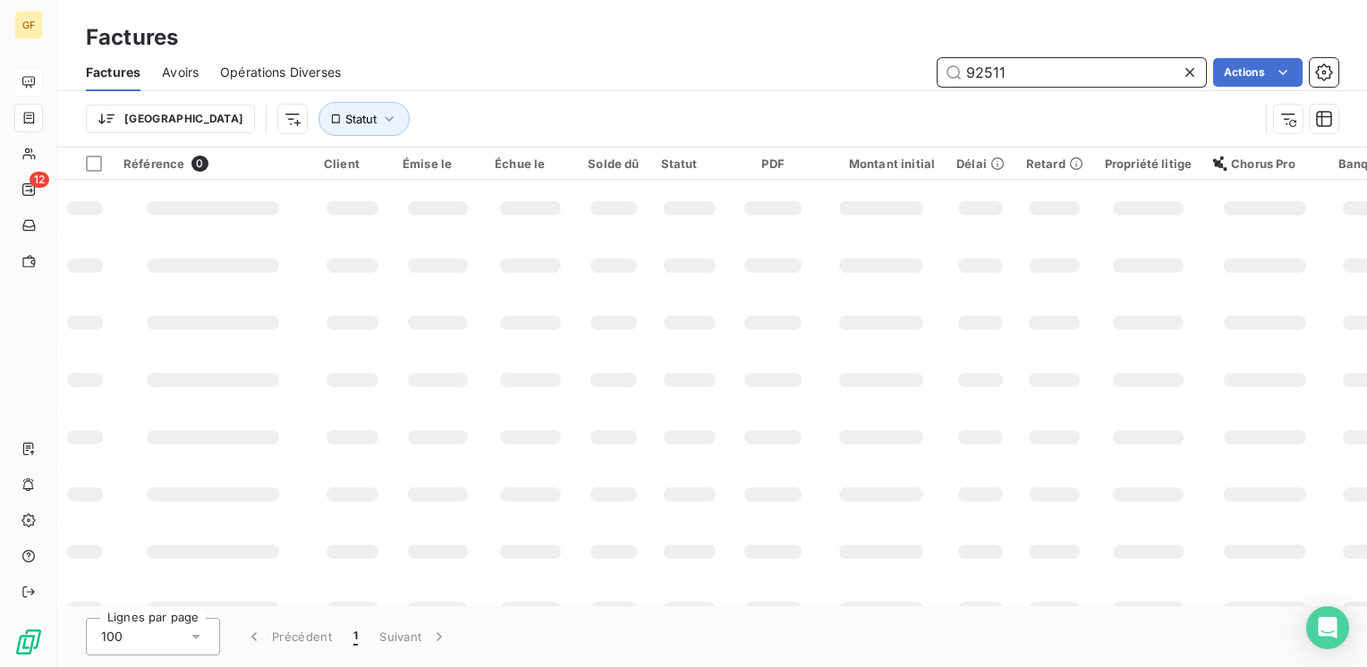
click at [1108, 77] on input "92511" at bounding box center [1071, 72] width 268 height 29
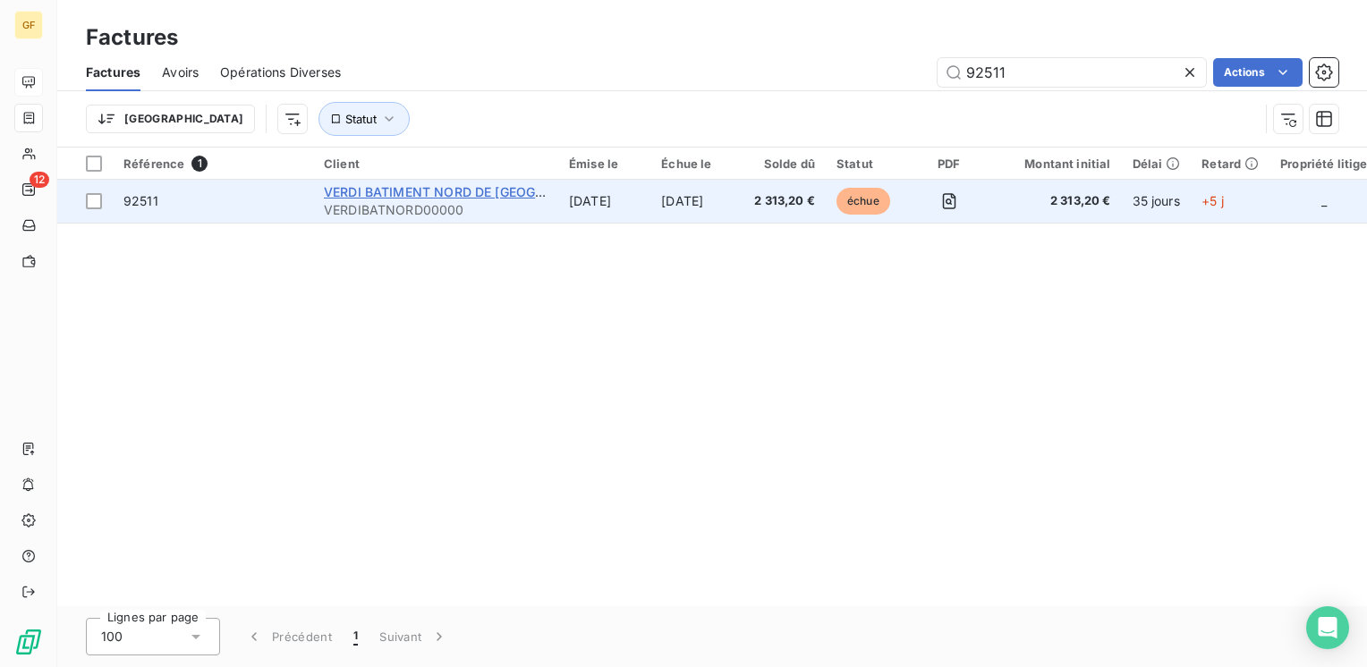
click at [377, 191] on span "VERDI BATIMENT NORD DE [GEOGRAPHIC_DATA]" at bounding box center [474, 191] width 301 height 15
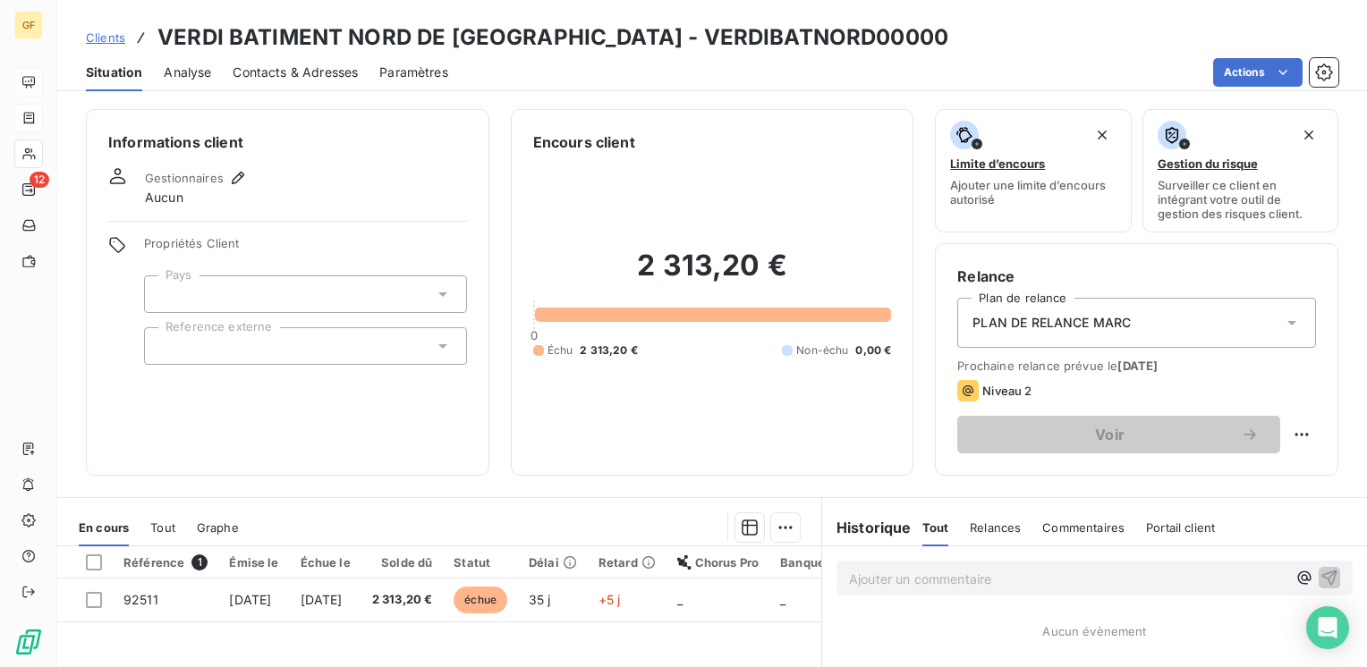
click at [292, 84] on div "Contacts & Adresses" at bounding box center [295, 73] width 125 height 38
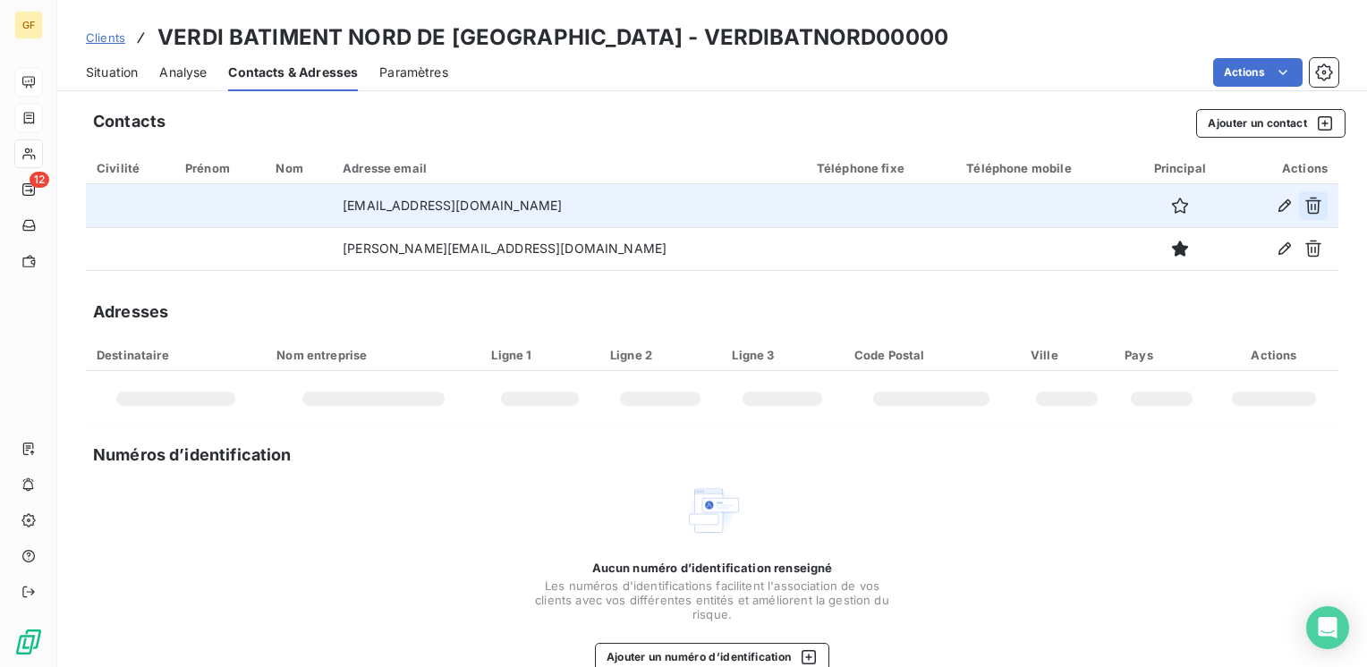
click at [1304, 202] on icon "button" at bounding box center [1313, 206] width 18 height 18
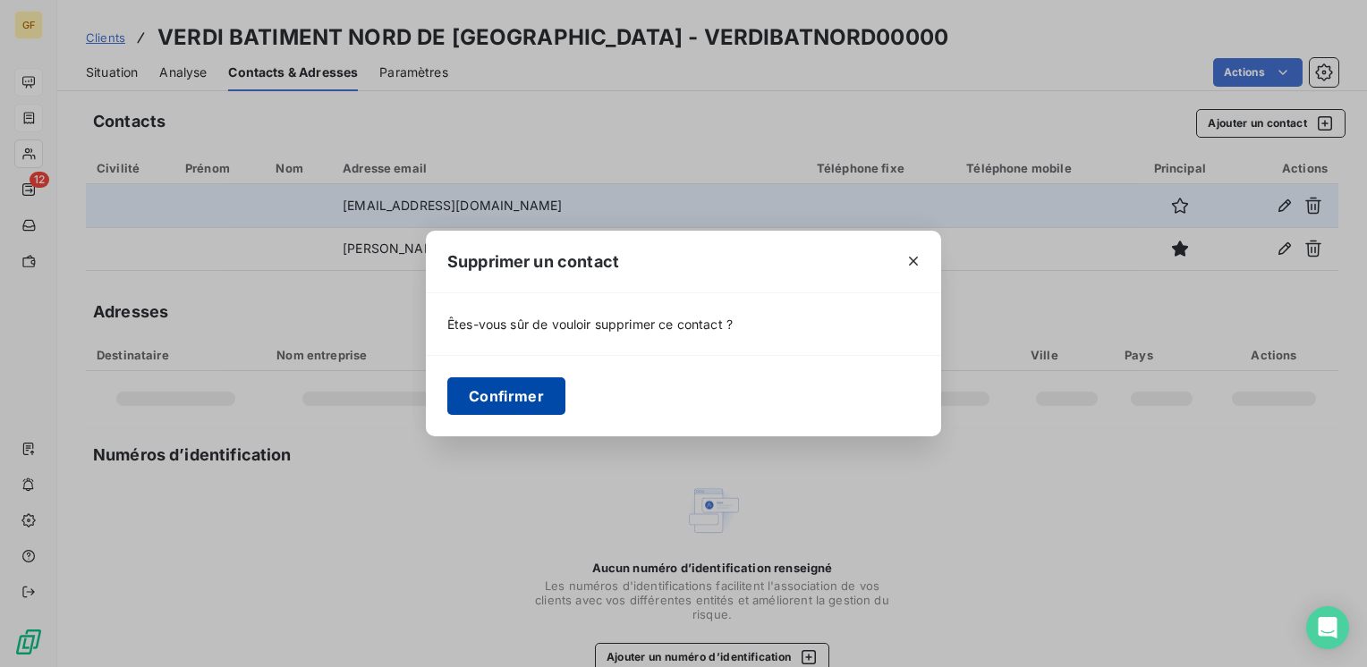
click at [532, 391] on button "Confirmer" at bounding box center [506, 396] width 118 height 38
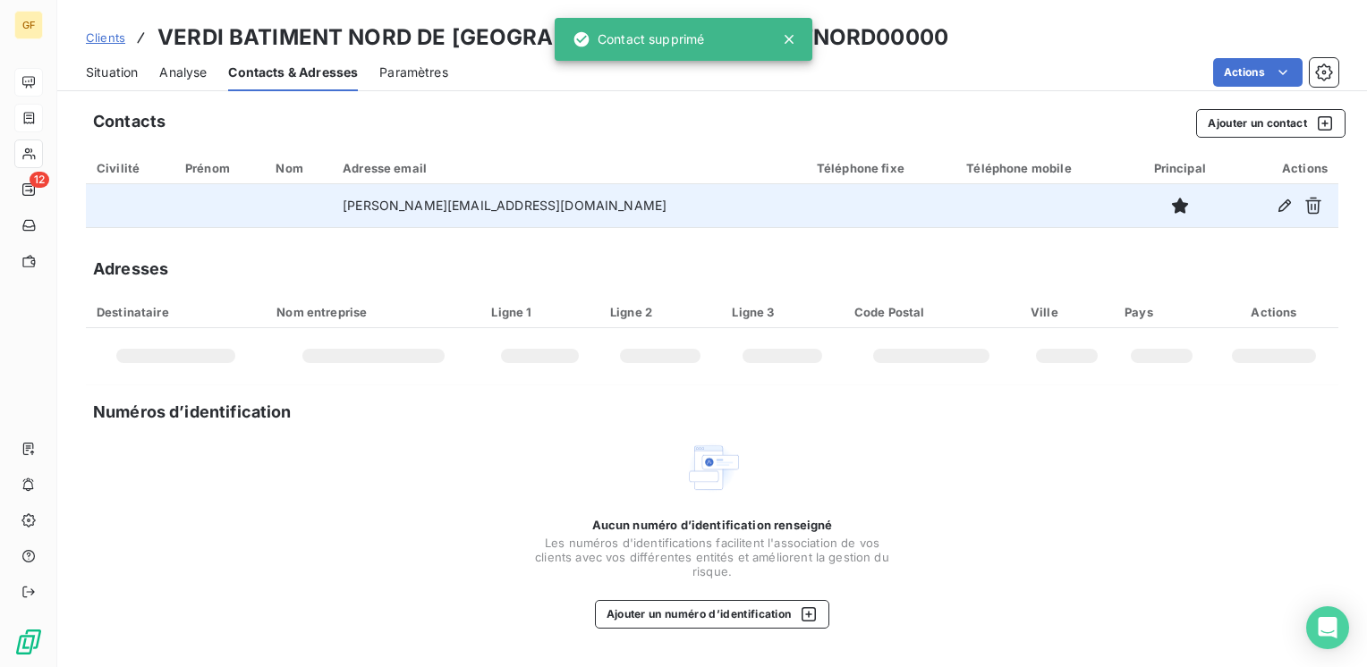
click at [119, 69] on span "Situation" at bounding box center [112, 72] width 52 height 18
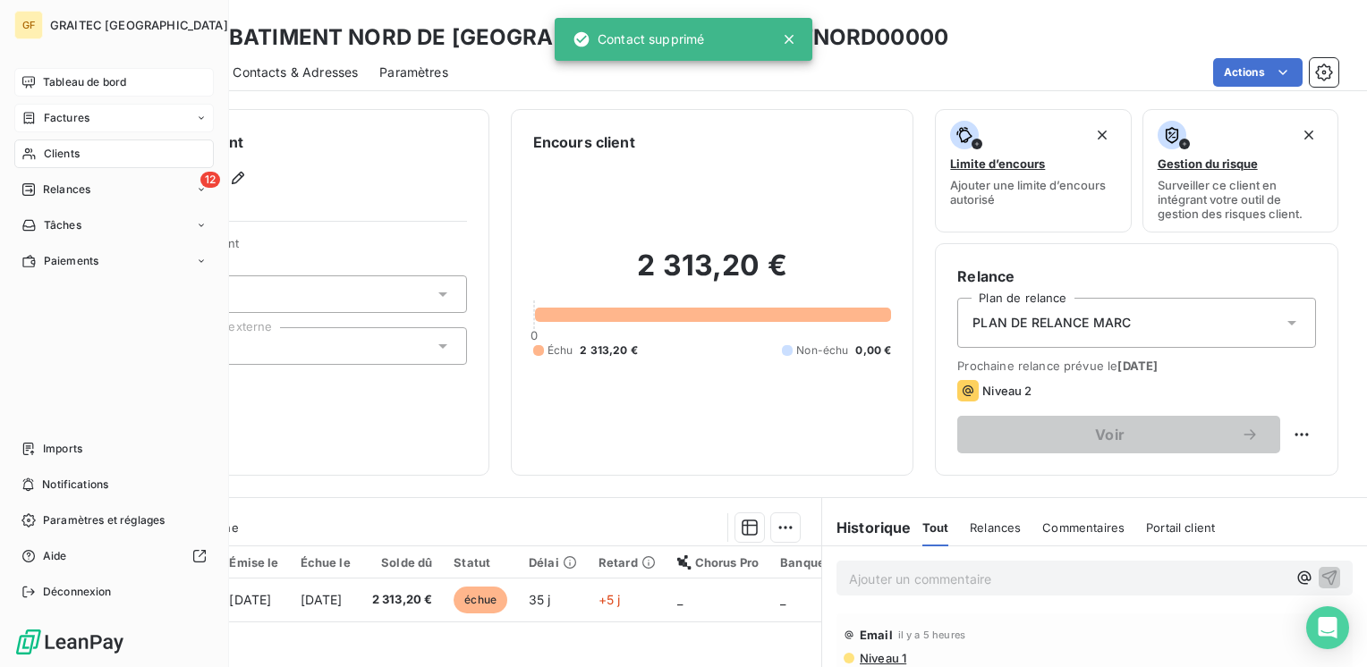
click at [75, 115] on span "Factures" at bounding box center [67, 118] width 46 height 16
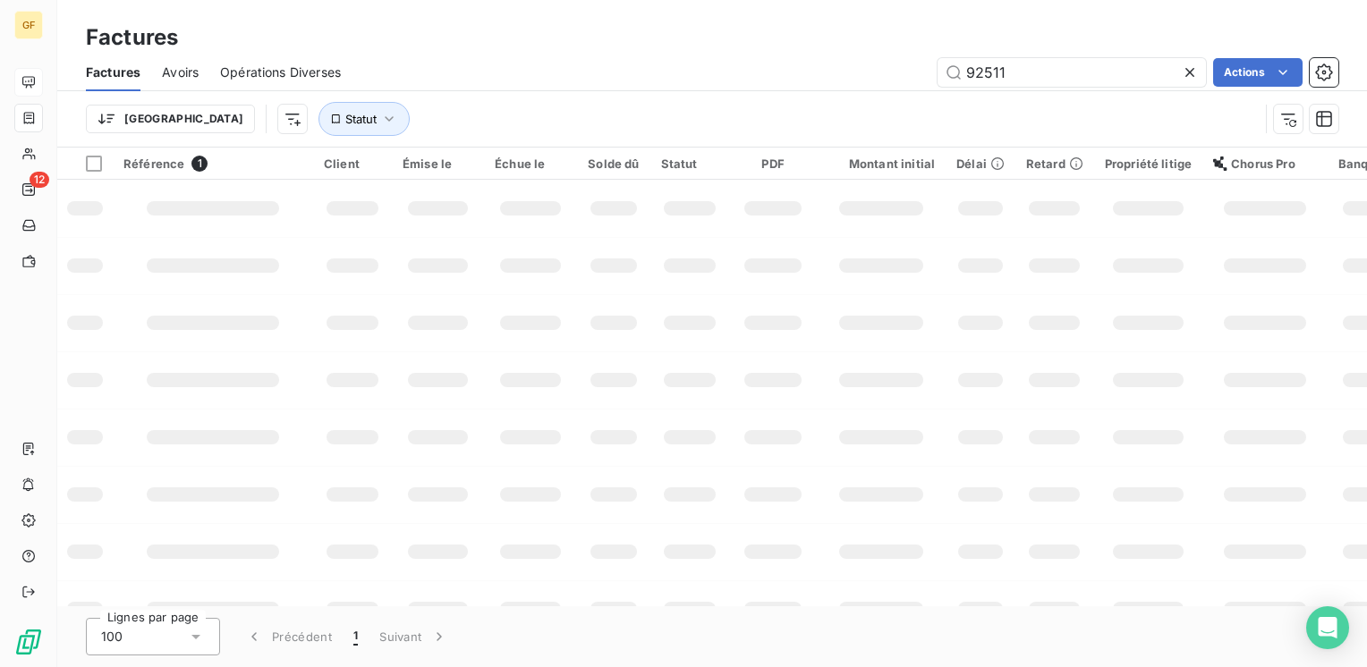
drag, startPoint x: 1071, startPoint y: 59, endPoint x: 903, endPoint y: 75, distance: 168.9
click at [903, 75] on div "92511 Actions" at bounding box center [850, 72] width 976 height 29
type input "92697"
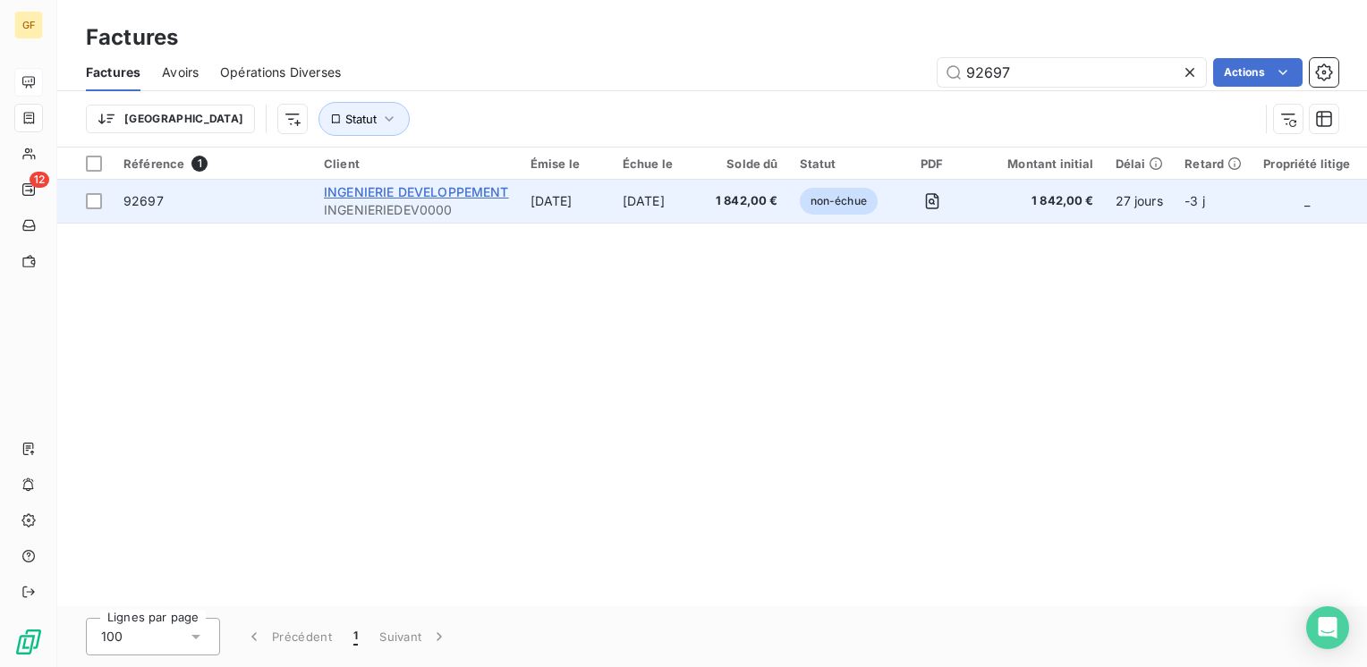
click at [478, 184] on span "INGENIERIE DEVELOPPEMENT" at bounding box center [416, 191] width 185 height 15
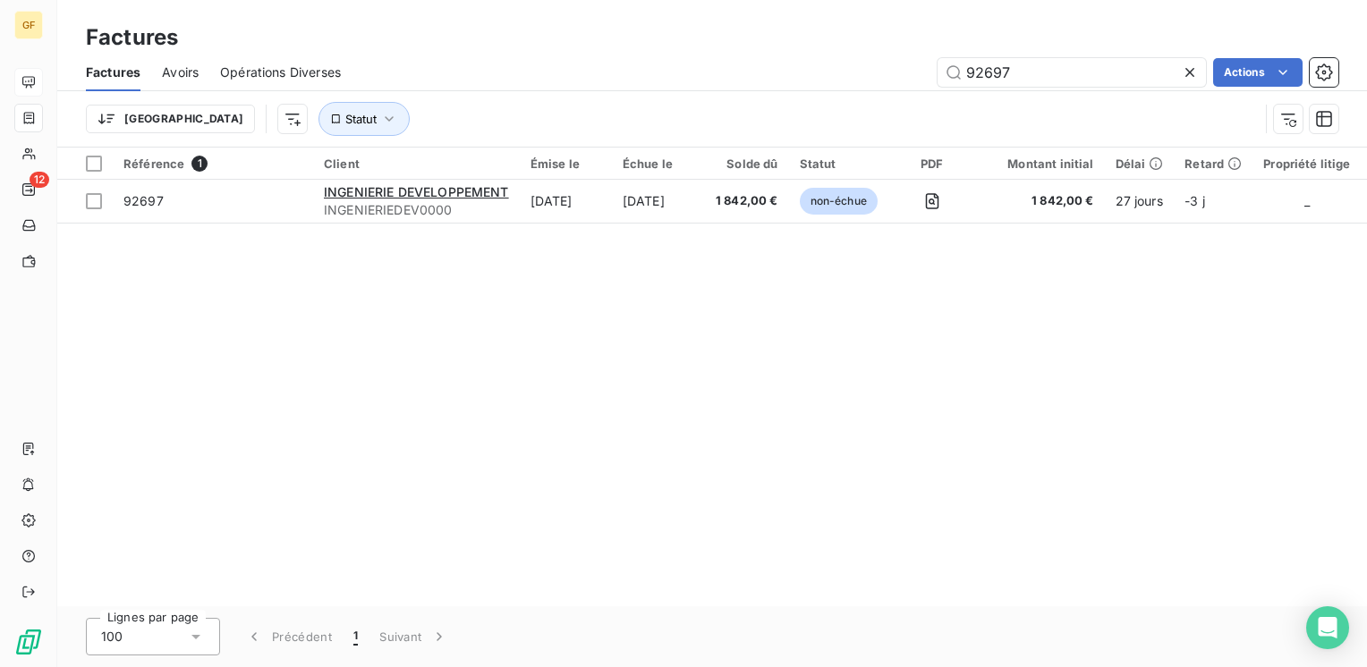
click at [1189, 67] on icon at bounding box center [1190, 72] width 18 height 18
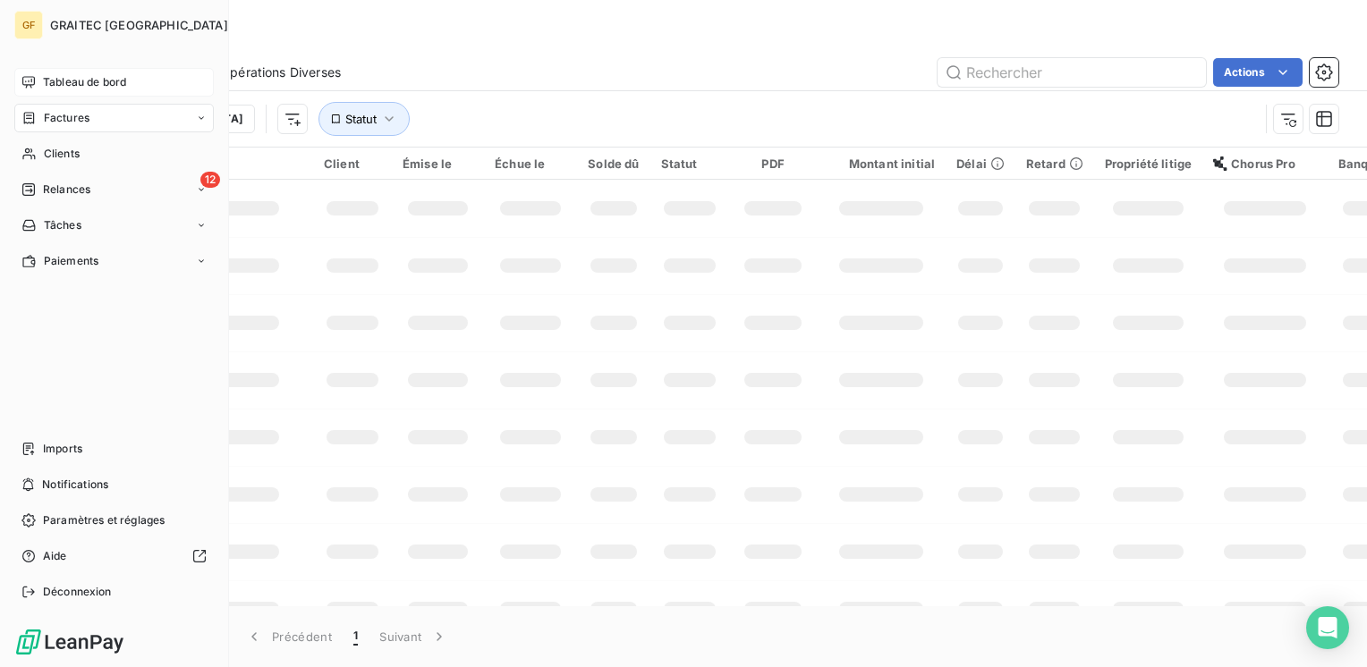
click at [73, 75] on span "Tableau de bord" at bounding box center [84, 82] width 83 height 16
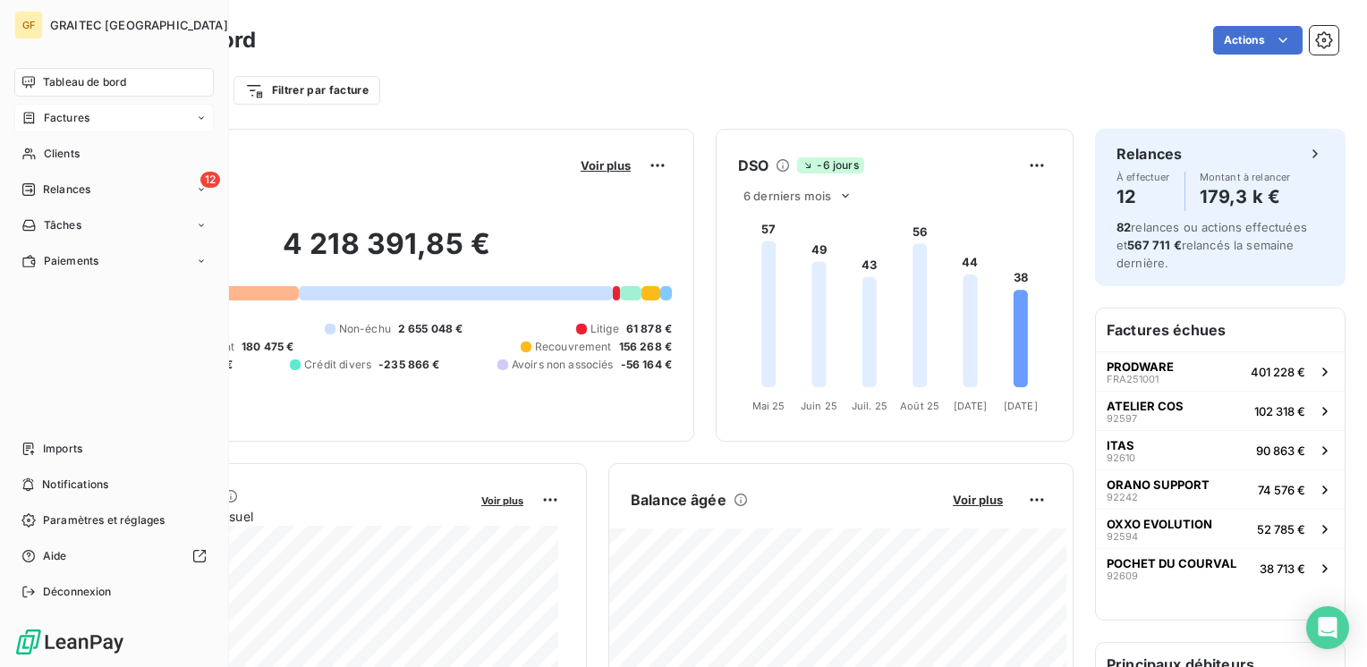
click at [86, 115] on span "Factures" at bounding box center [67, 118] width 46 height 16
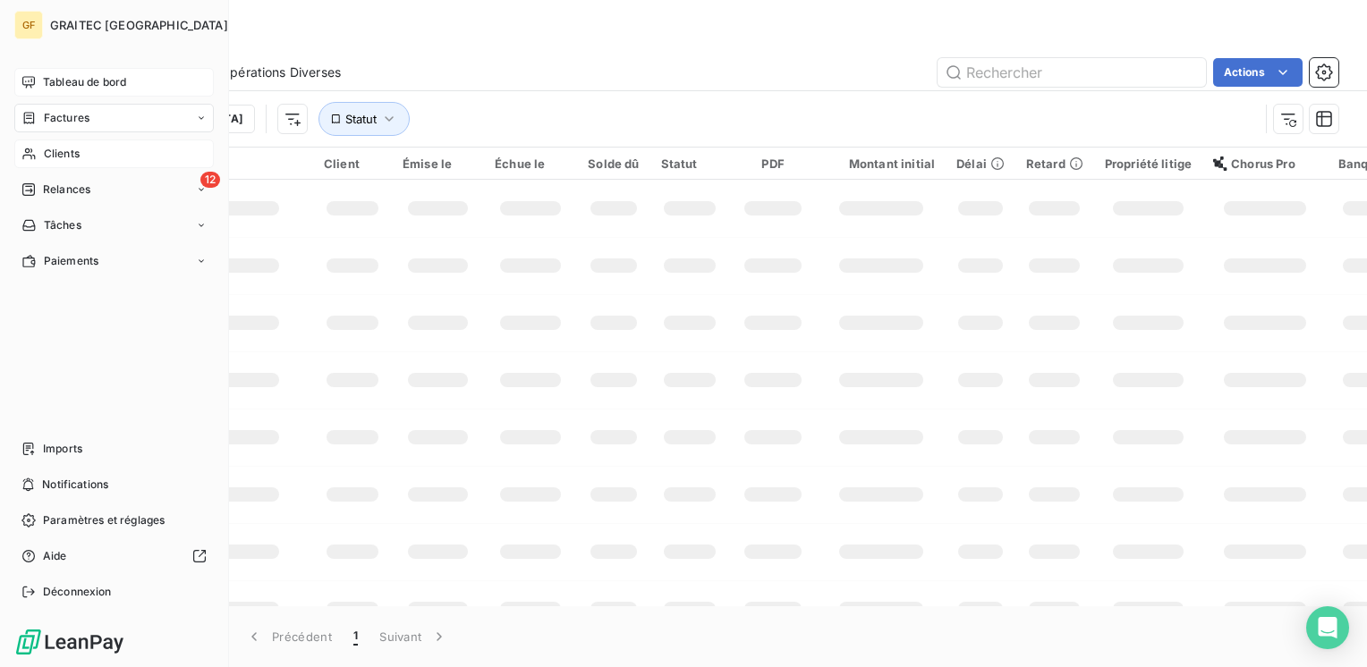
click at [53, 155] on span "Clients" at bounding box center [62, 154] width 36 height 16
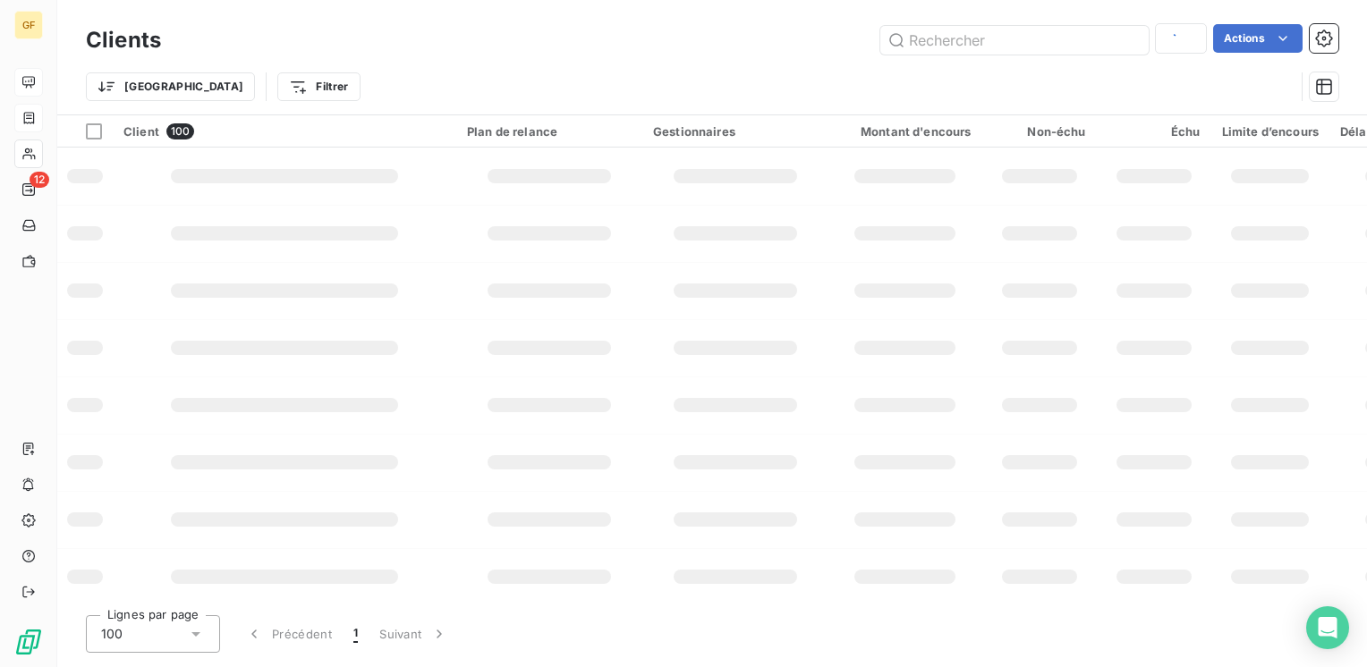
click at [1032, 68] on div "Trier Filtrer" at bounding box center [712, 86] width 1252 height 55
click at [985, 40] on input "text" at bounding box center [1014, 40] width 268 height 29
type input "[PERSON_NAME]"
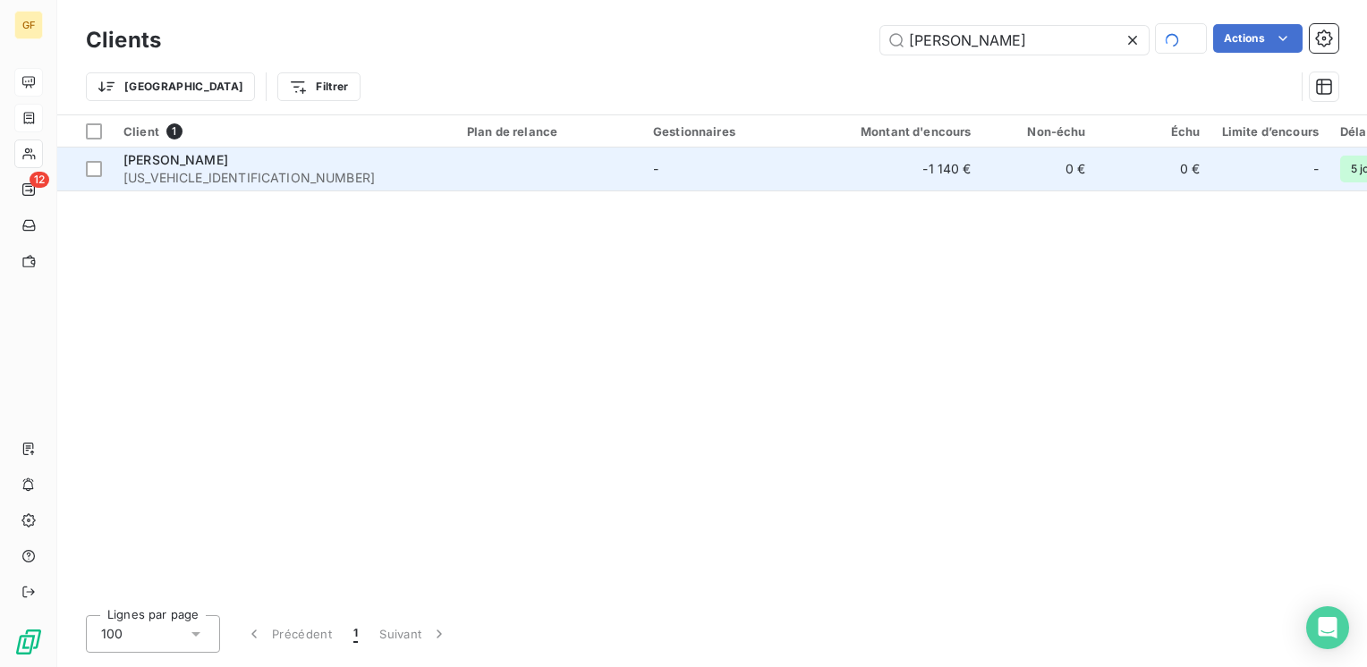
click at [229, 171] on span "[US_VEHICLE_IDENTIFICATION_NUMBER]" at bounding box center [284, 178] width 322 height 18
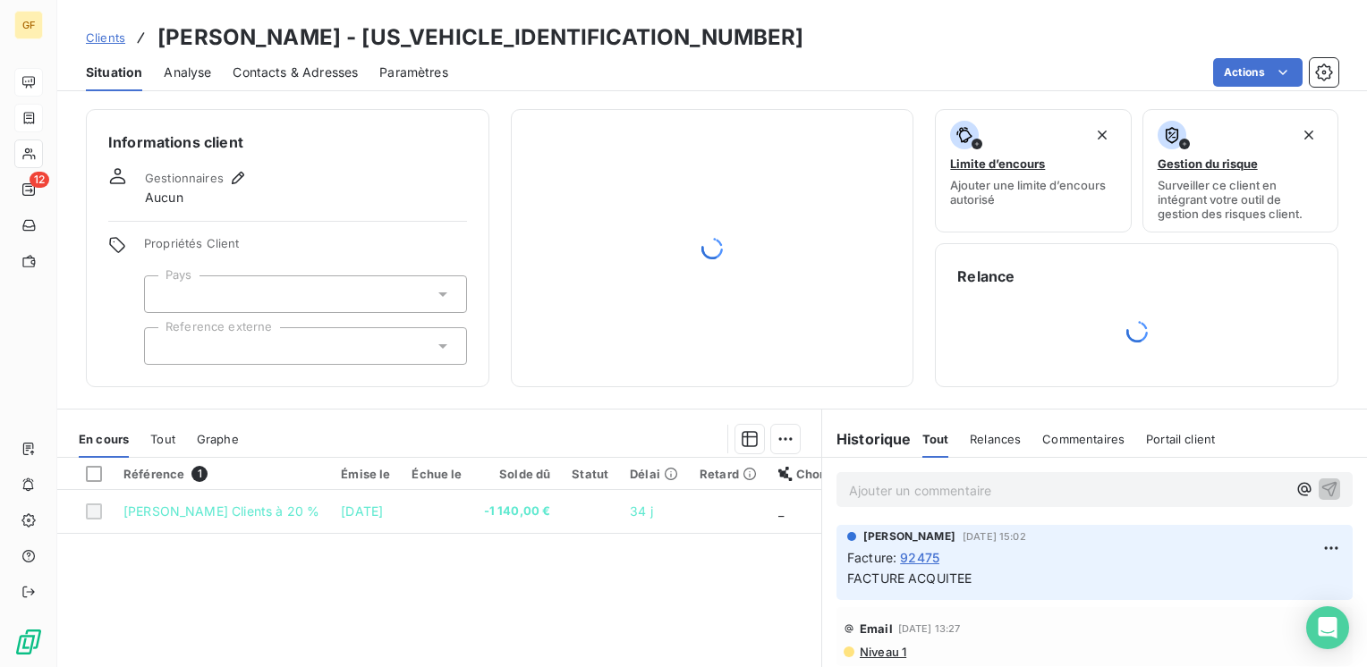
click at [275, 72] on span "Contacts & Adresses" at bounding box center [295, 72] width 125 height 18
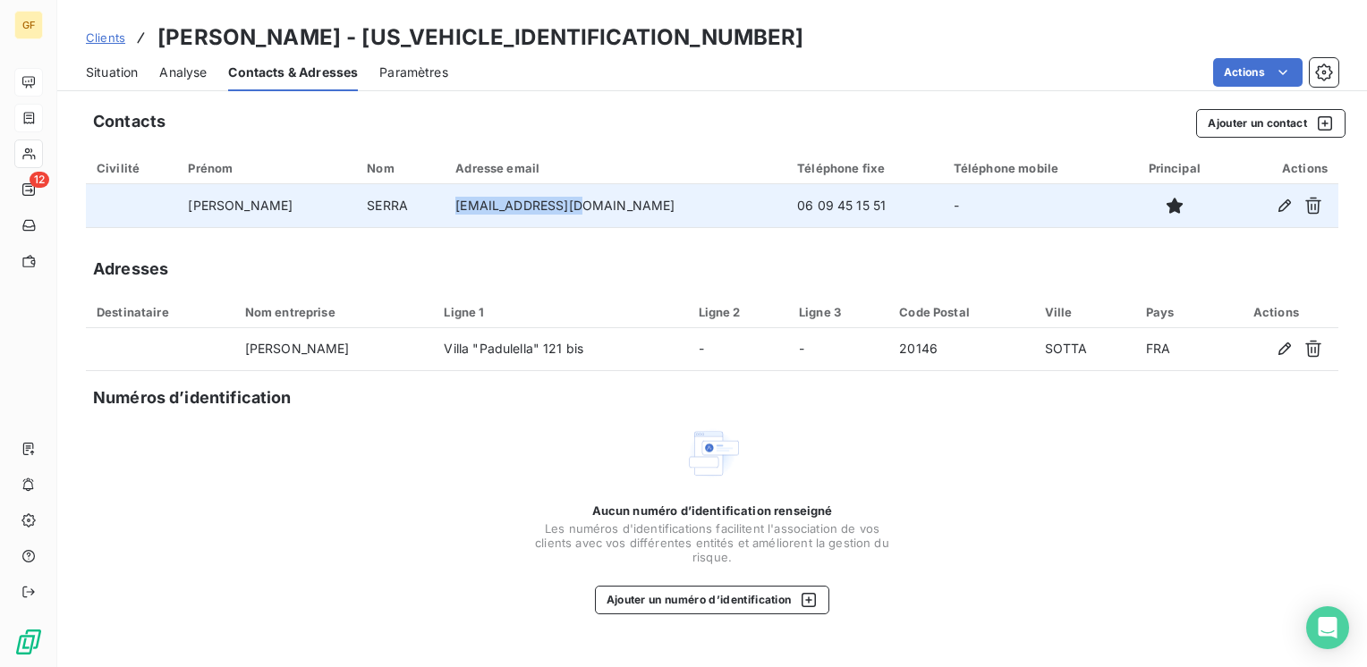
drag, startPoint x: 545, startPoint y: 205, endPoint x: 436, endPoint y: 208, distance: 108.3
click at [444, 208] on td "[EMAIL_ADDRESS][DOMAIN_NAME]" at bounding box center [615, 205] width 342 height 43
copy td "[EMAIL_ADDRESS][DOMAIN_NAME]"
click at [564, 216] on td "[EMAIL_ADDRESS][DOMAIN_NAME]" at bounding box center [615, 205] width 342 height 43
click at [207, 199] on td "[PERSON_NAME]" at bounding box center [266, 205] width 179 height 43
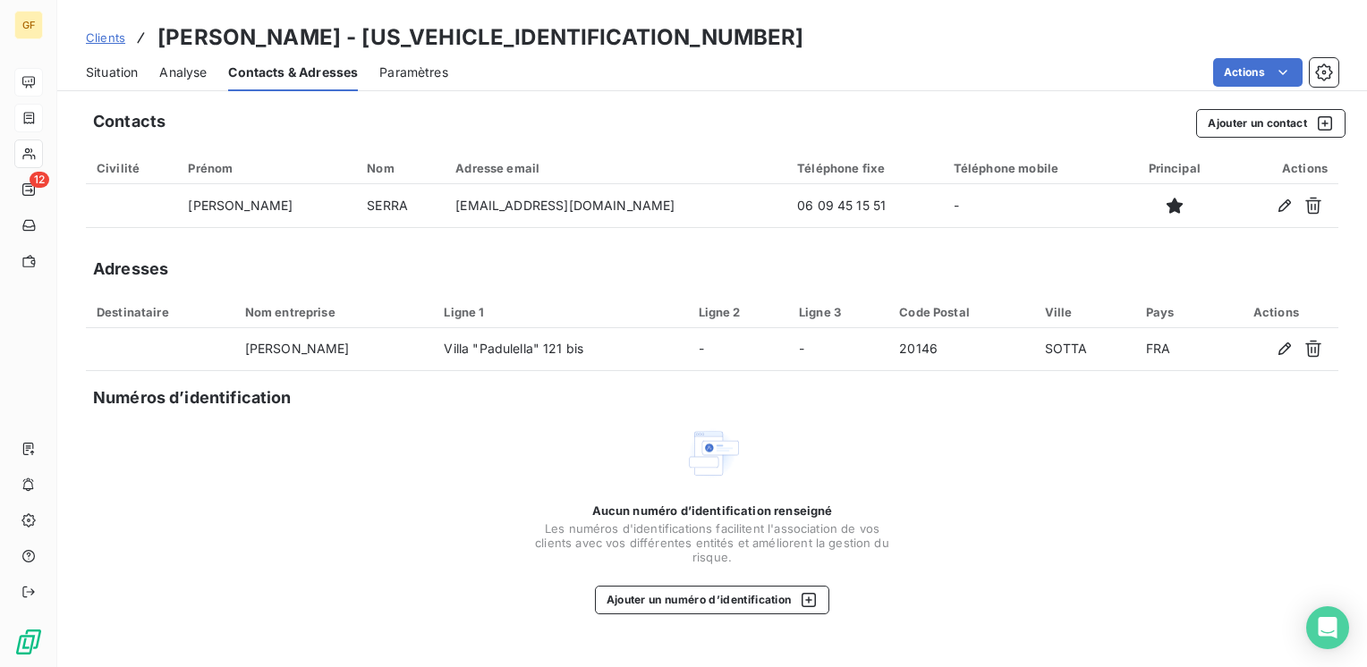
click at [120, 65] on span "Situation" at bounding box center [112, 72] width 52 height 18
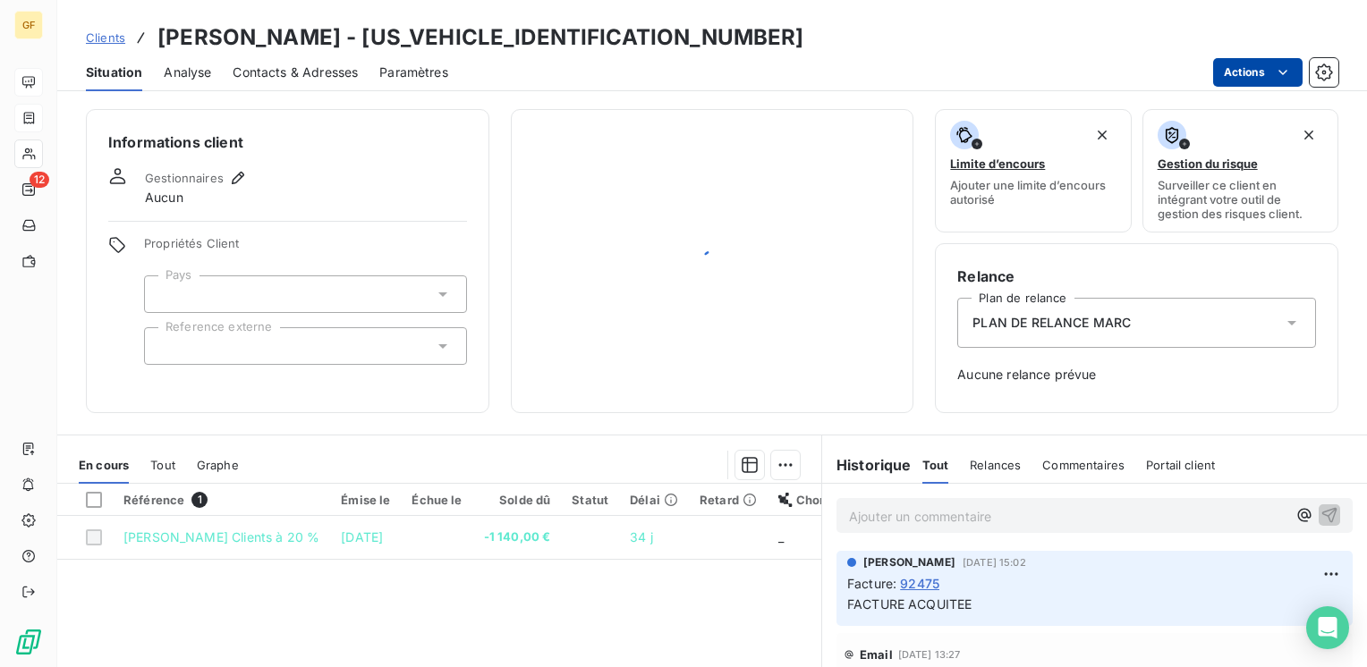
click at [1260, 73] on html "GF 12 Clients [PERSON_NAME] - [US_VEHICLE_IDENTIFICATION_NUMBER] Situation Anal…" at bounding box center [683, 333] width 1367 height 667
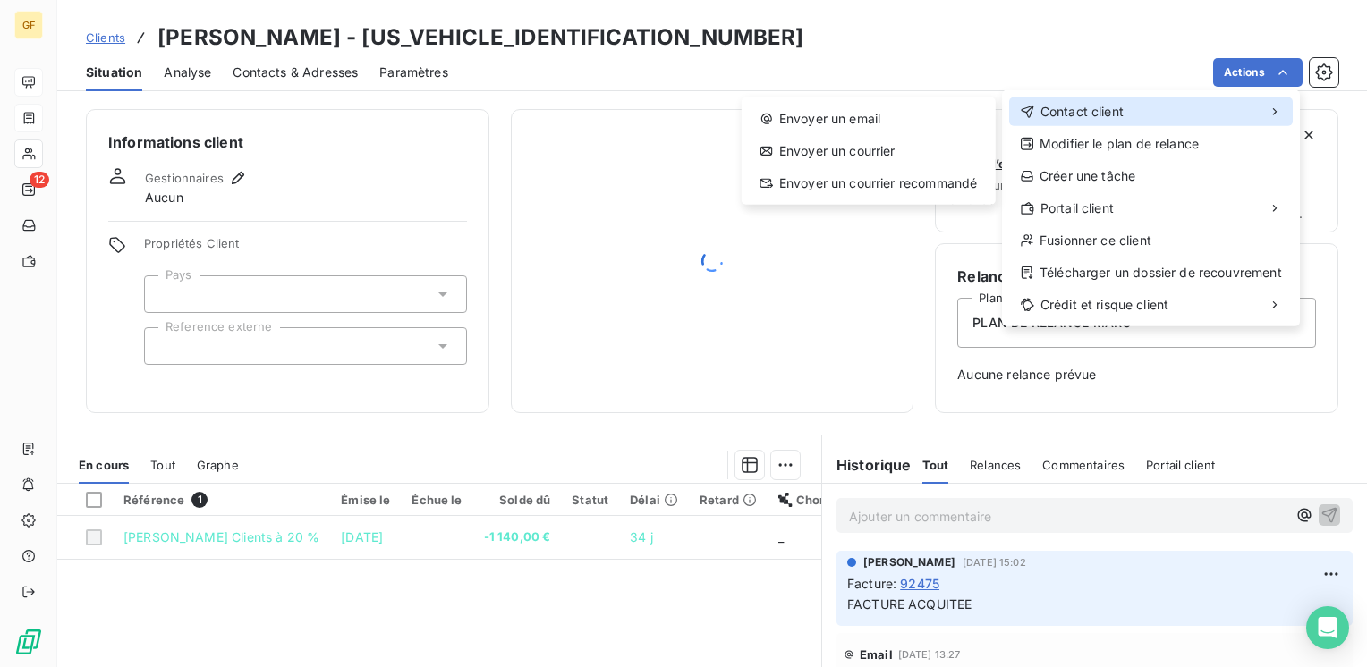
click at [1127, 111] on div "Contact client" at bounding box center [1151, 111] width 284 height 29
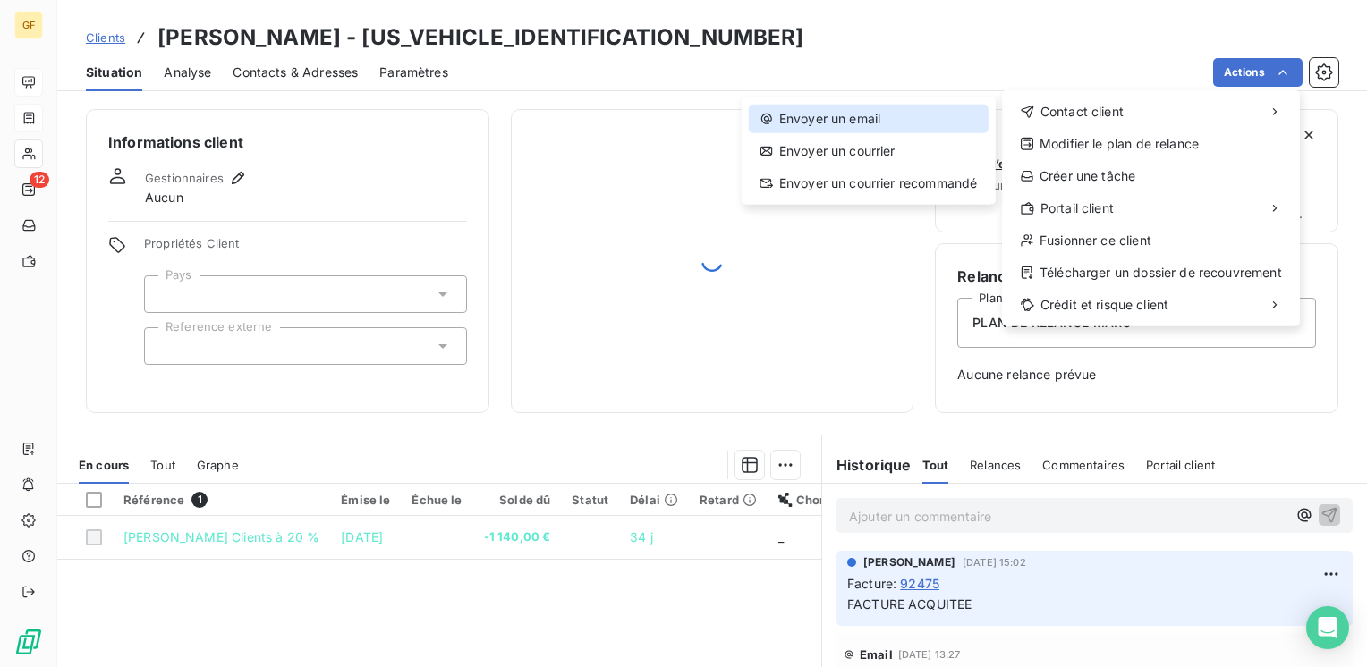
click at [902, 122] on div "Envoyer un email" at bounding box center [869, 119] width 240 height 29
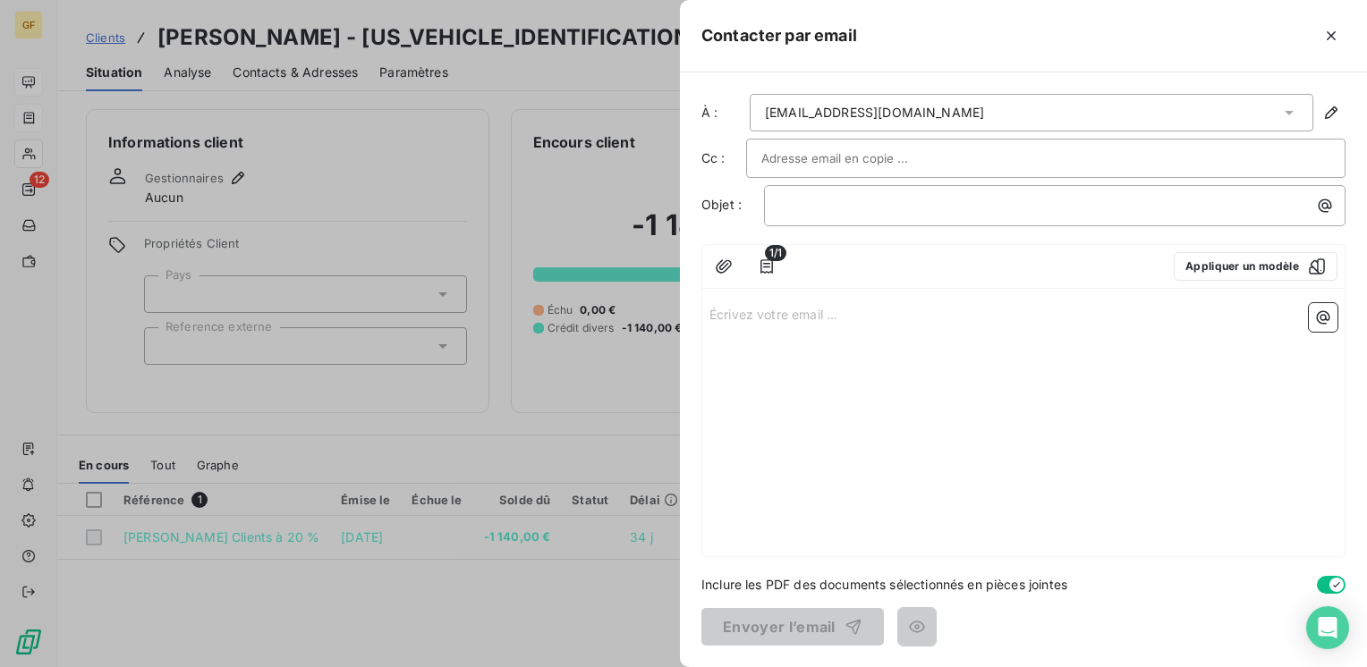
click at [828, 306] on p "Écrivez votre email ... ﻿" at bounding box center [1023, 313] width 628 height 21
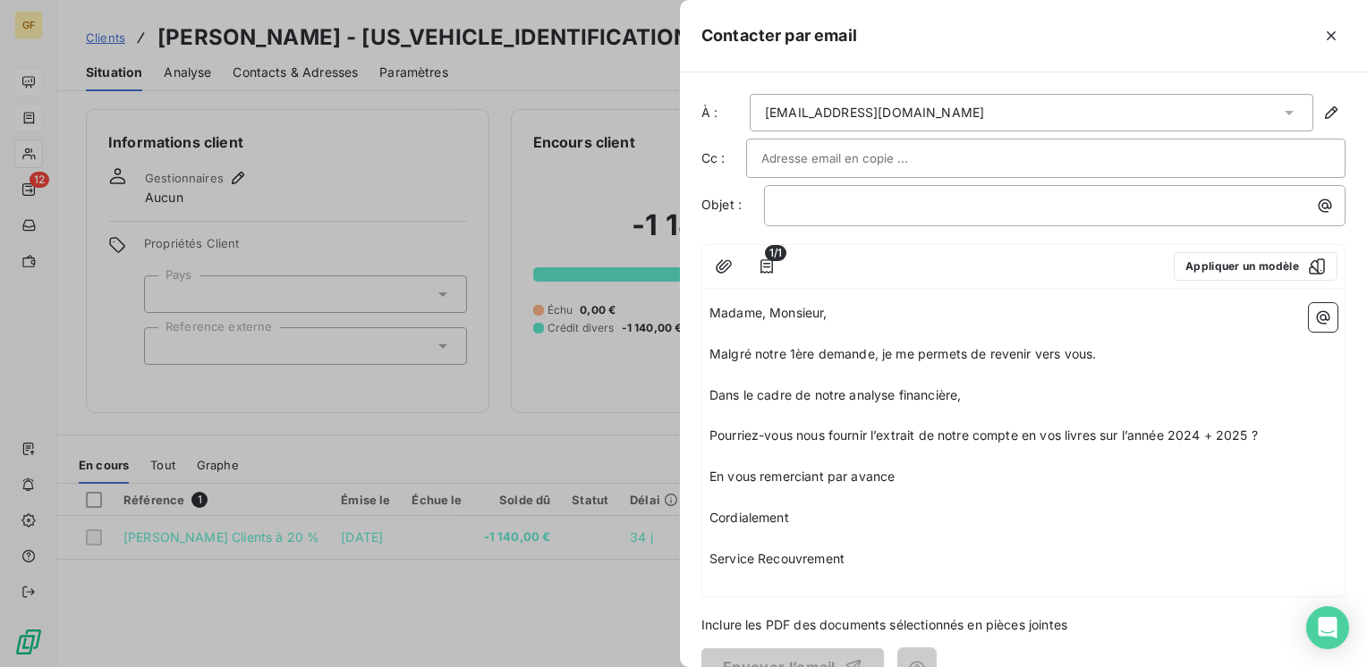
click at [711, 349] on span "Malgré notre 1ère demande, je me permets de revenir vers vous." at bounding box center [902, 353] width 386 height 15
click at [961, 392] on span "Dans le cadre de notre analyse financière," at bounding box center [834, 394] width 251 height 15
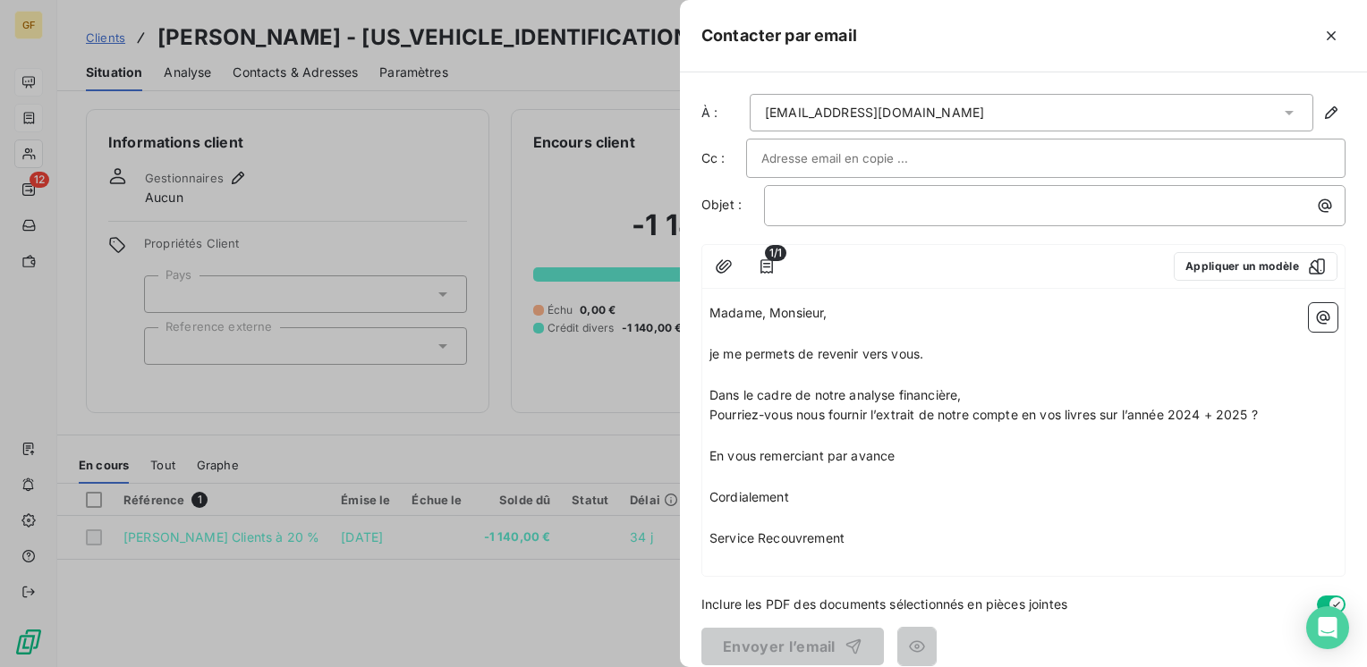
click at [1176, 409] on span "Pourriez-vous nous fournir l’extrait de notre compte en vos livres sur l’année …" at bounding box center [983, 414] width 548 height 15
click at [808, 213] on p "﻿" at bounding box center [1059, 205] width 560 height 21
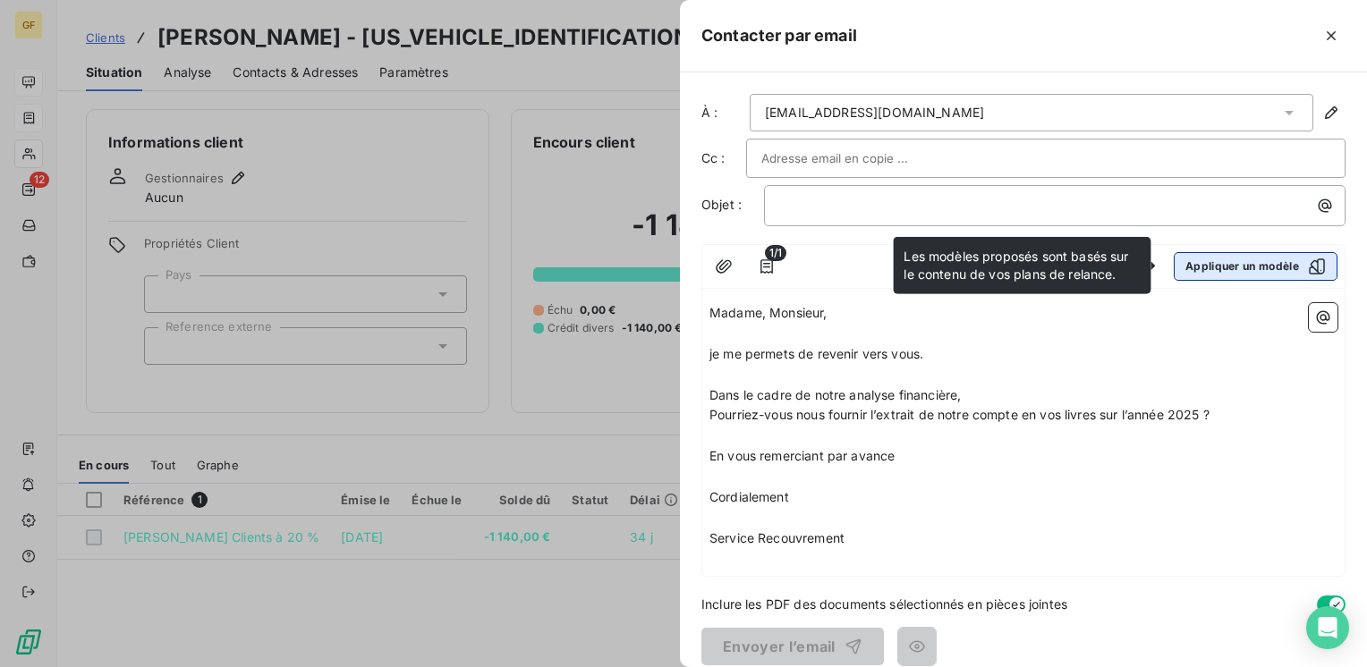
click at [1257, 269] on button "Appliquer un modèle" at bounding box center [1255, 266] width 164 height 29
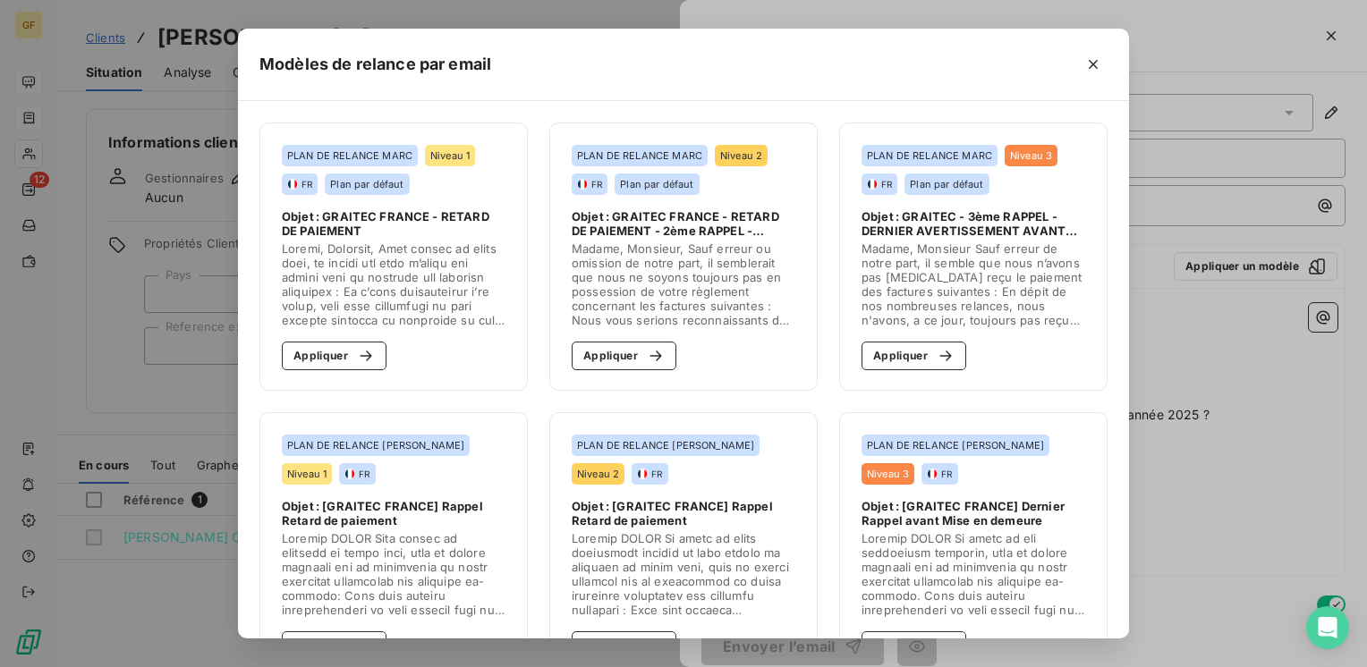
click at [1232, 216] on div "Modèles de relance par email PLAN DE RELANCE [PERSON_NAME] 1 FR Plan par défaut…" at bounding box center [683, 333] width 1367 height 667
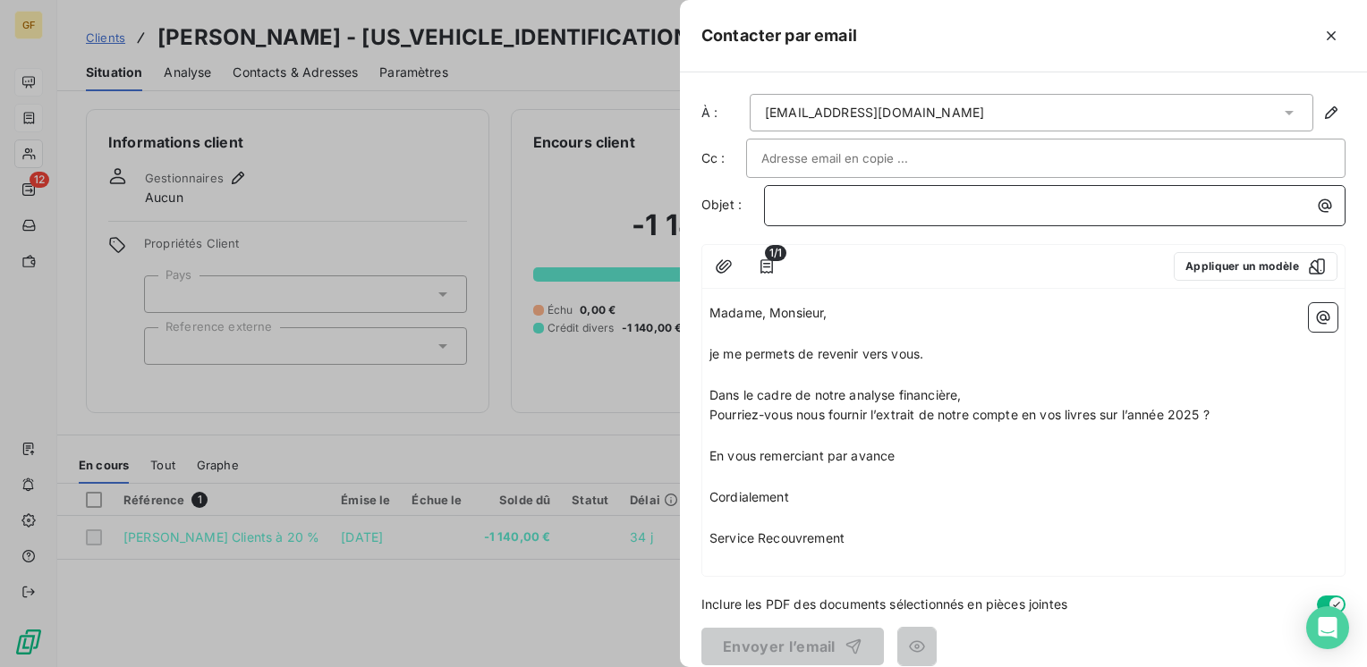
click at [1211, 208] on p "﻿" at bounding box center [1059, 205] width 560 height 21
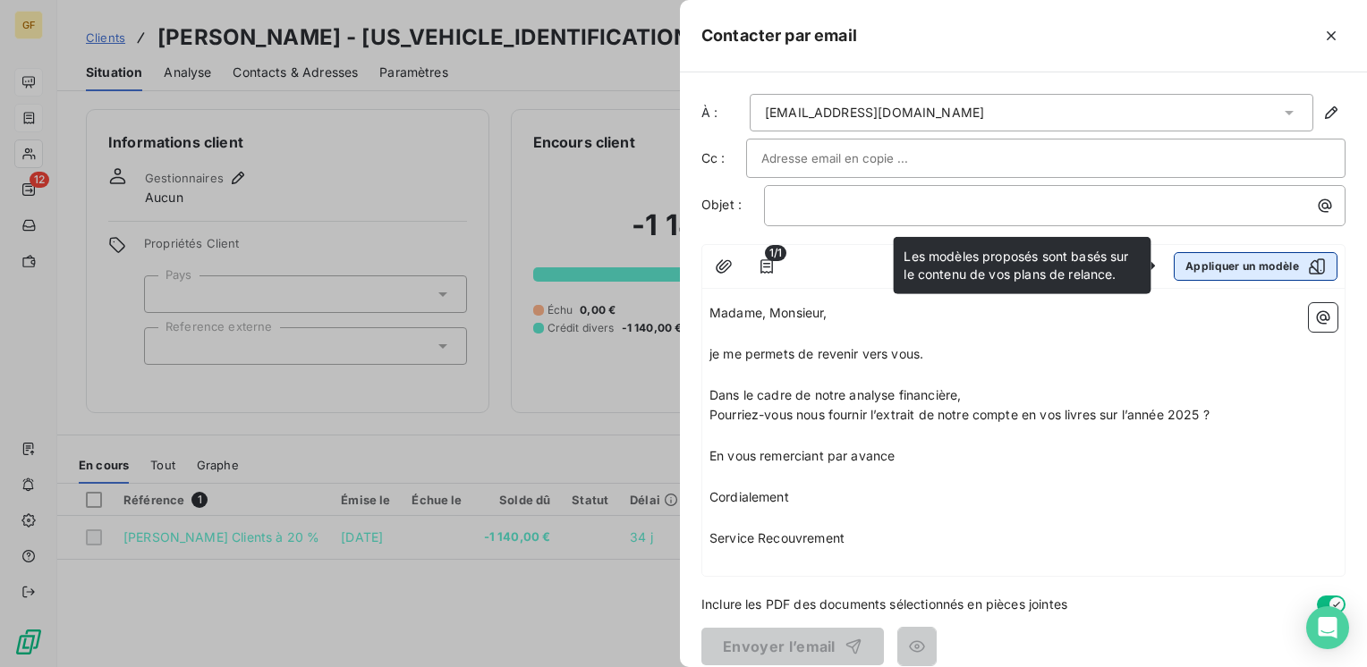
click at [1222, 263] on button "Appliquer un modèle" at bounding box center [1255, 266] width 164 height 29
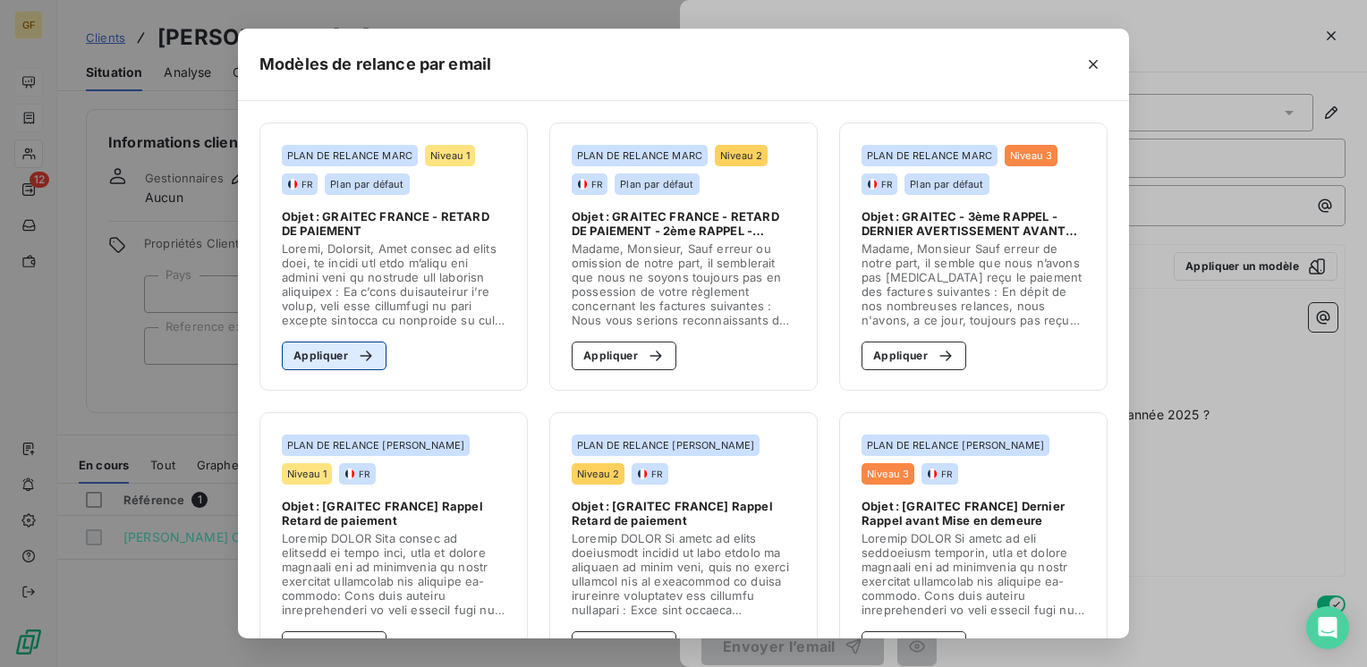
click at [333, 358] on button "Appliquer" at bounding box center [334, 356] width 105 height 29
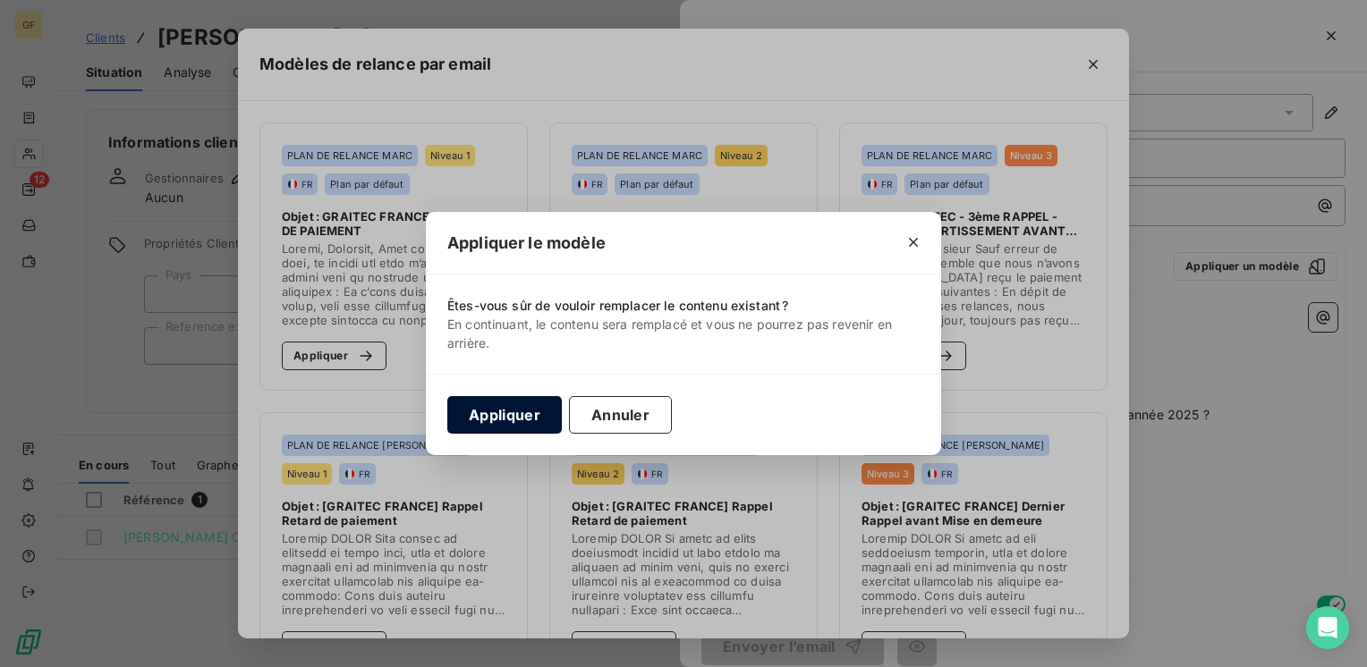
click at [527, 411] on button "Appliquer" at bounding box center [504, 415] width 114 height 38
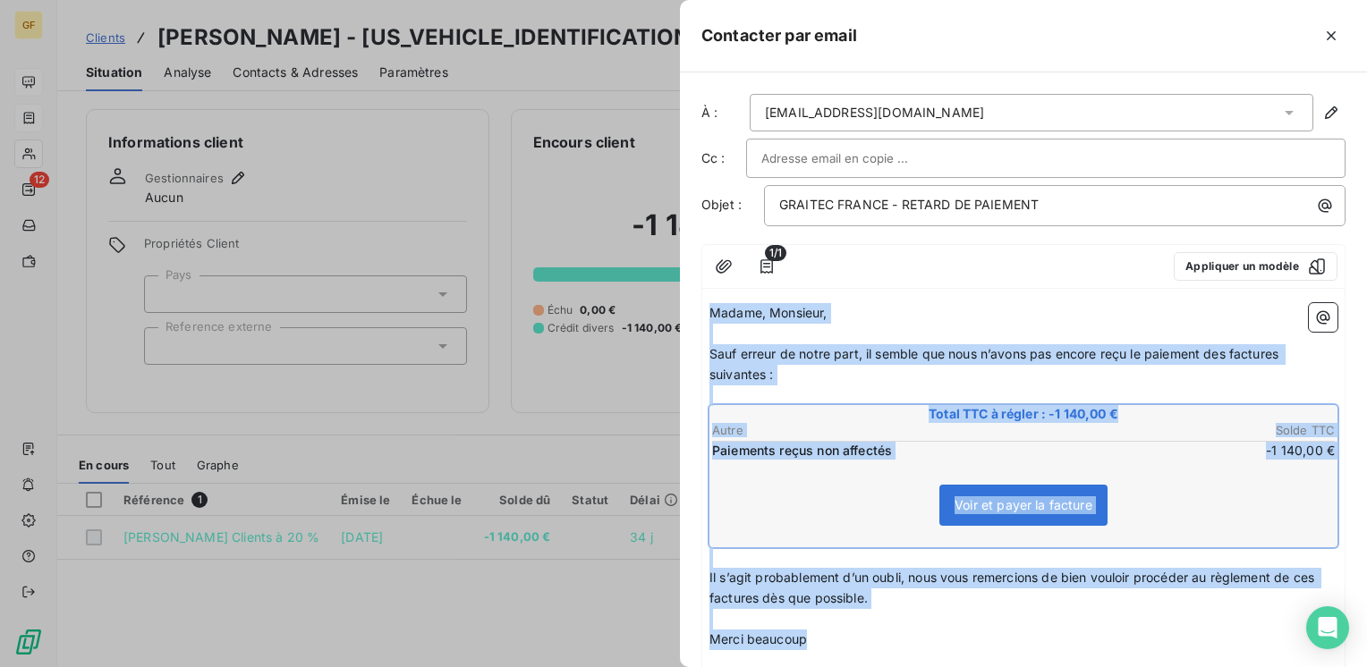
drag, startPoint x: 828, startPoint y: 631, endPoint x: 698, endPoint y: 306, distance: 350.8
click at [698, 306] on div "À : [EMAIL_ADDRESS][DOMAIN_NAME] Cc : Objet : GRAITEC FRANCE - RETARD DE PAIEME…" at bounding box center [1023, 369] width 687 height 595
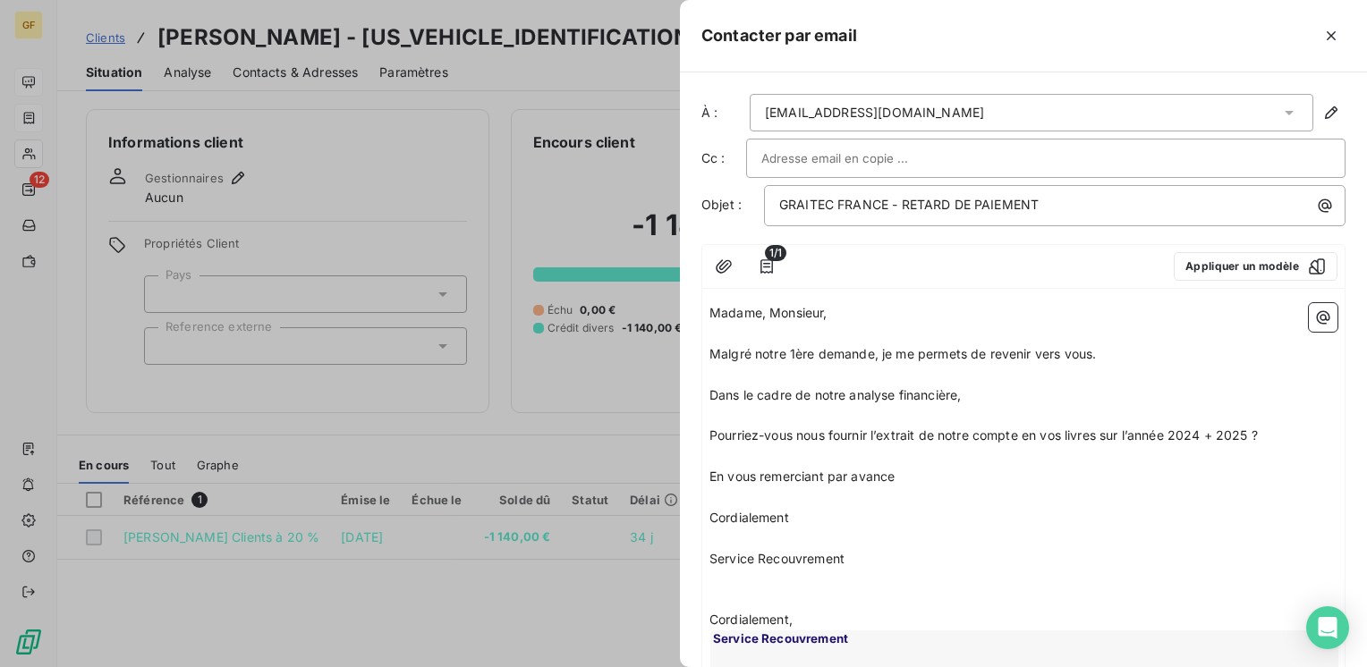
click at [710, 349] on span "Malgré notre 1ère demande, je me permets de revenir vers vous." at bounding box center [902, 353] width 386 height 15
click at [969, 393] on p "Dans le cadre de notre analyse financière," at bounding box center [1023, 395] width 628 height 21
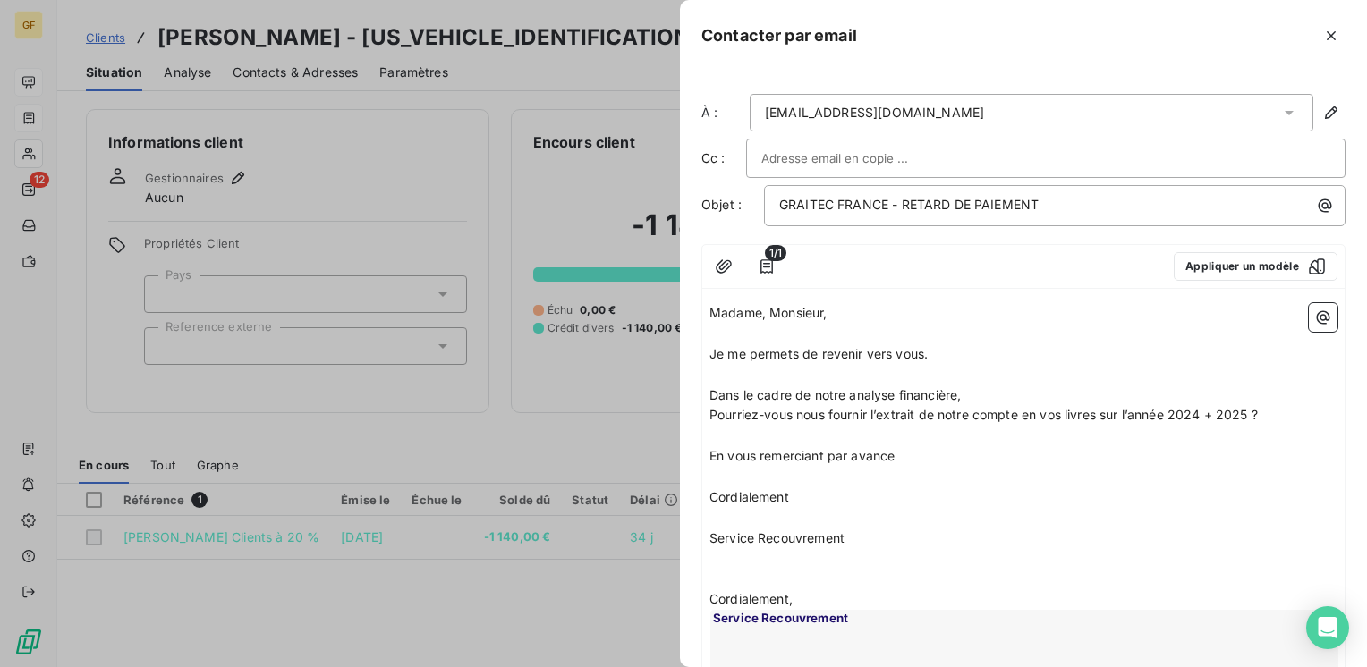
click at [1172, 412] on span "Pourriez-vous nous fournir l’extrait de notre compte en vos livres sur l’année …" at bounding box center [983, 414] width 548 height 15
drag, startPoint x: 865, startPoint y: 546, endPoint x: 690, endPoint y: 487, distance: 184.7
click at [662, 666] on div "Contacter par email À : [EMAIL_ADDRESS][DOMAIN_NAME] Cc : Objet : GRAITEC FRANC…" at bounding box center [683, 667] width 1367 height 0
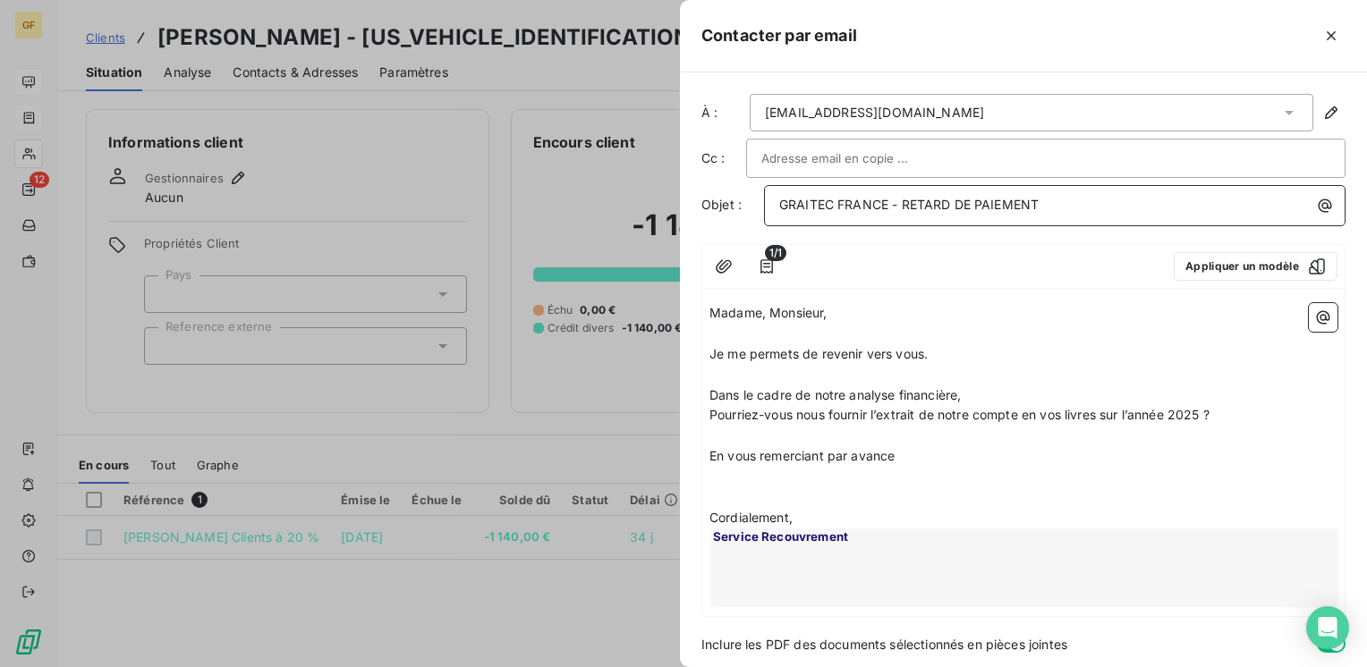
drag, startPoint x: 904, startPoint y: 199, endPoint x: 1141, endPoint y: 187, distance: 237.3
click at [1141, 187] on div "GRAITEC FRANCE - RETARD DE PAIEMENT" at bounding box center [1054, 205] width 581 height 41
click at [926, 408] on span "Pourriez-vous nous fournir l’extrait de notre compte en vos livres sur l’année …" at bounding box center [959, 414] width 500 height 15
click at [919, 414] on span "Pourriez-vous nous fournir l’extrait de notre compte en vos livres sur l’année …" at bounding box center [959, 414] width 500 height 15
drag, startPoint x: 917, startPoint y: 417, endPoint x: 927, endPoint y: 417, distance: 9.8
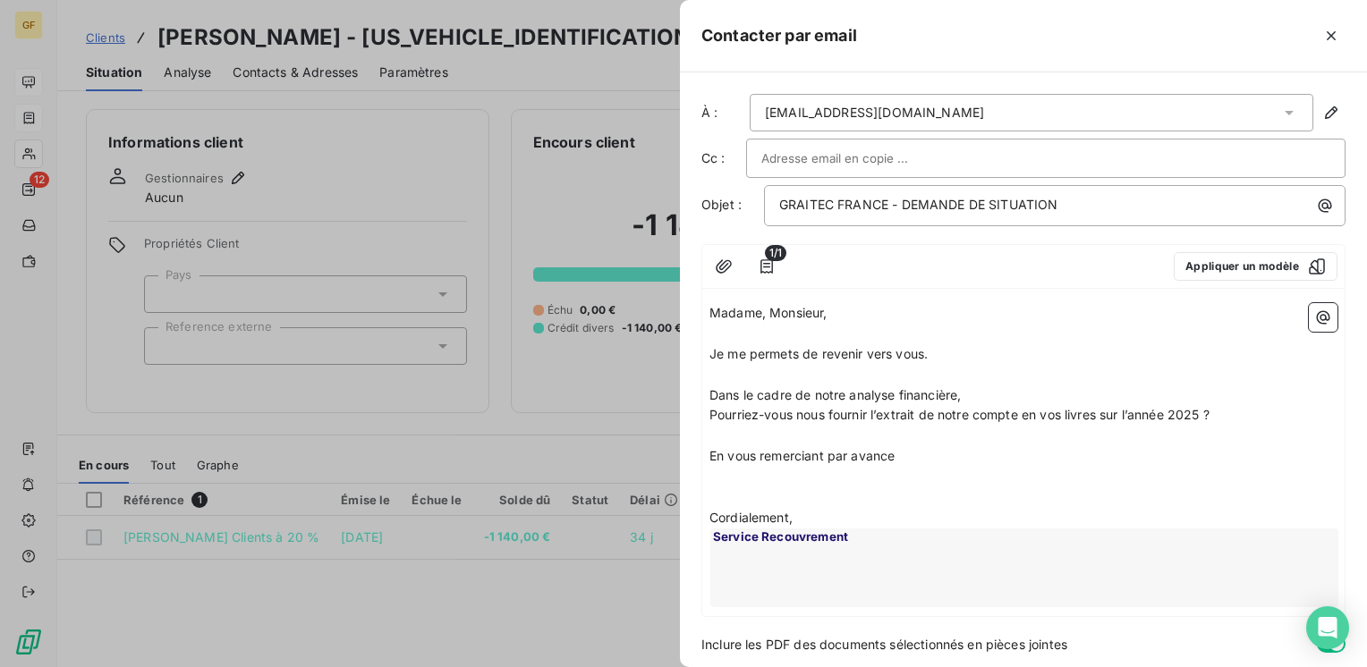
click at [919, 417] on span "Pourriez-vous nous fournir l’extrait de notre compte en vos livres sur l’année …" at bounding box center [959, 414] width 500 height 15
click at [923, 413] on span "Pourriez-vous nous fournir l’extrait COMPTABLE de notre compte en vos livres su…" at bounding box center [1001, 414] width 585 height 15
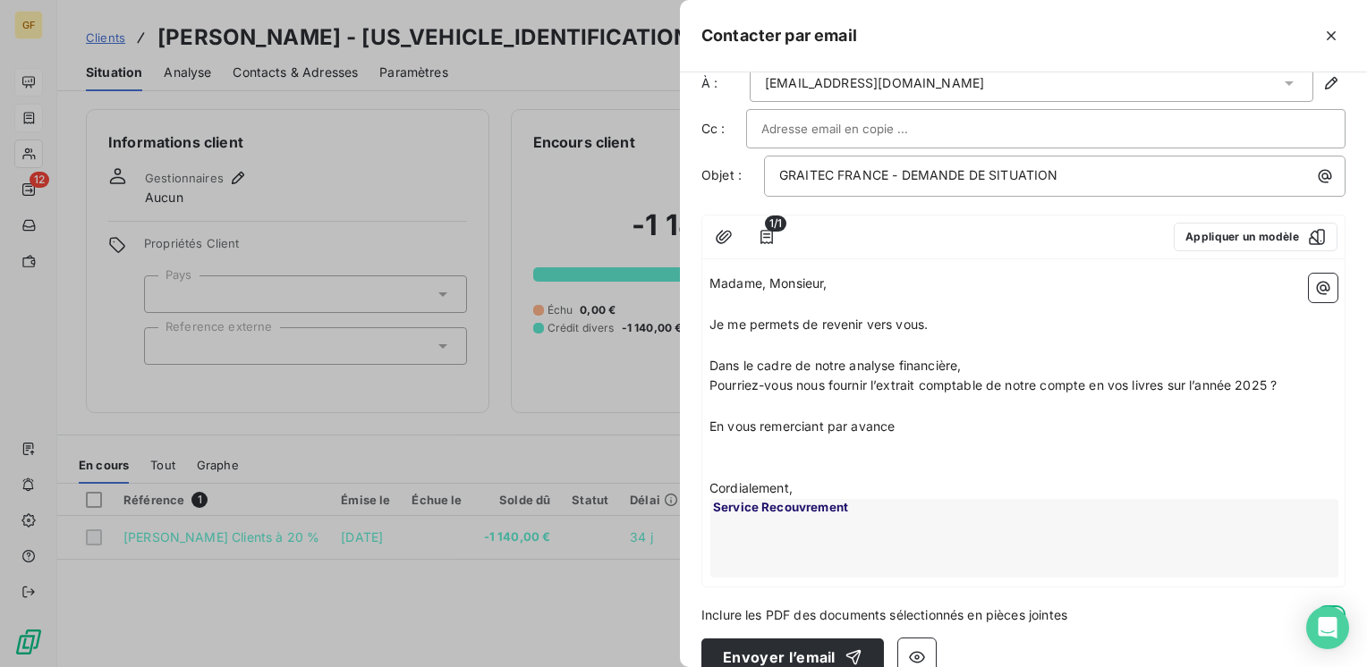
scroll to position [55, 0]
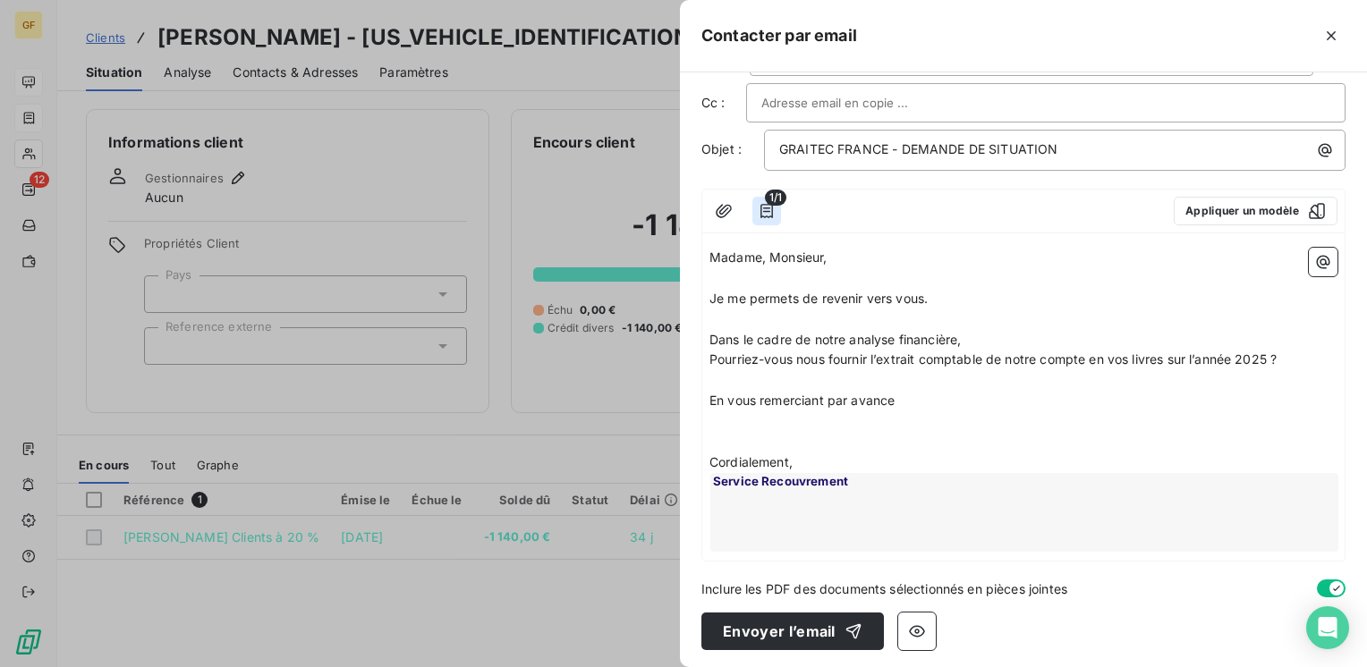
click at [766, 212] on icon "button" at bounding box center [767, 211] width 18 height 18
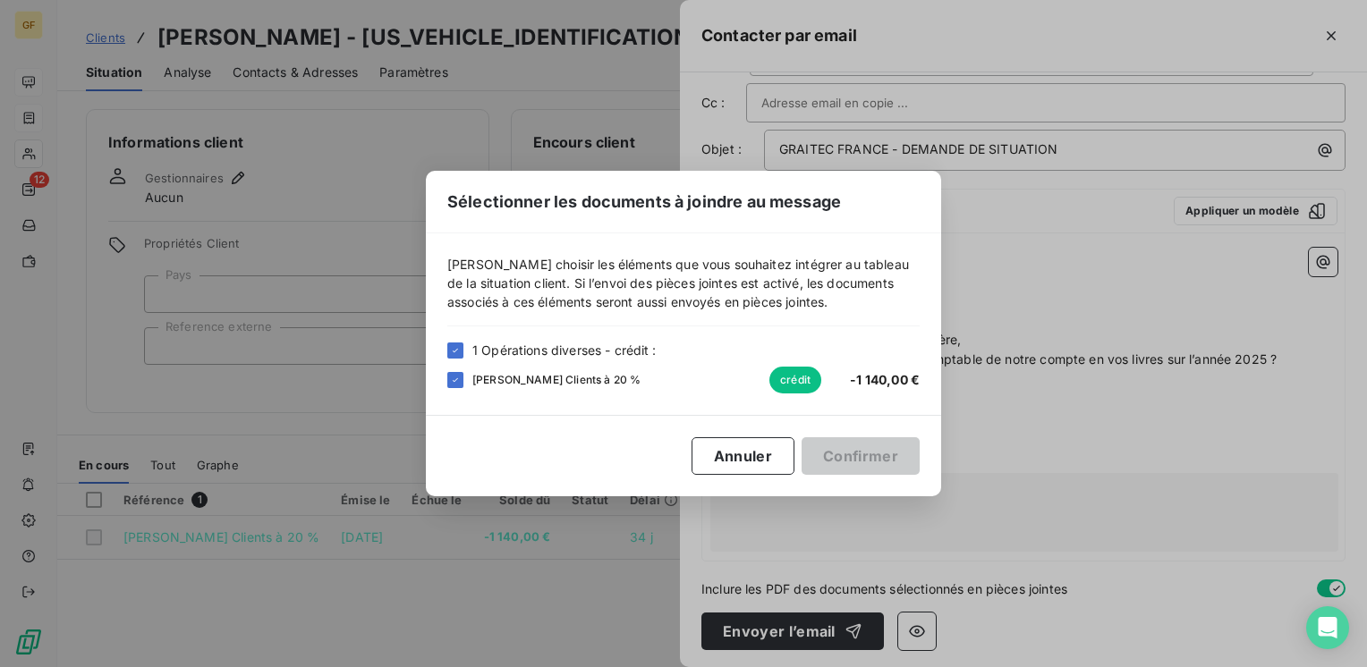
click at [468, 352] on div "1 Opérations diverses - crédit :" at bounding box center [683, 350] width 472 height 19
click at [760, 460] on button "Annuler" at bounding box center [742, 456] width 103 height 38
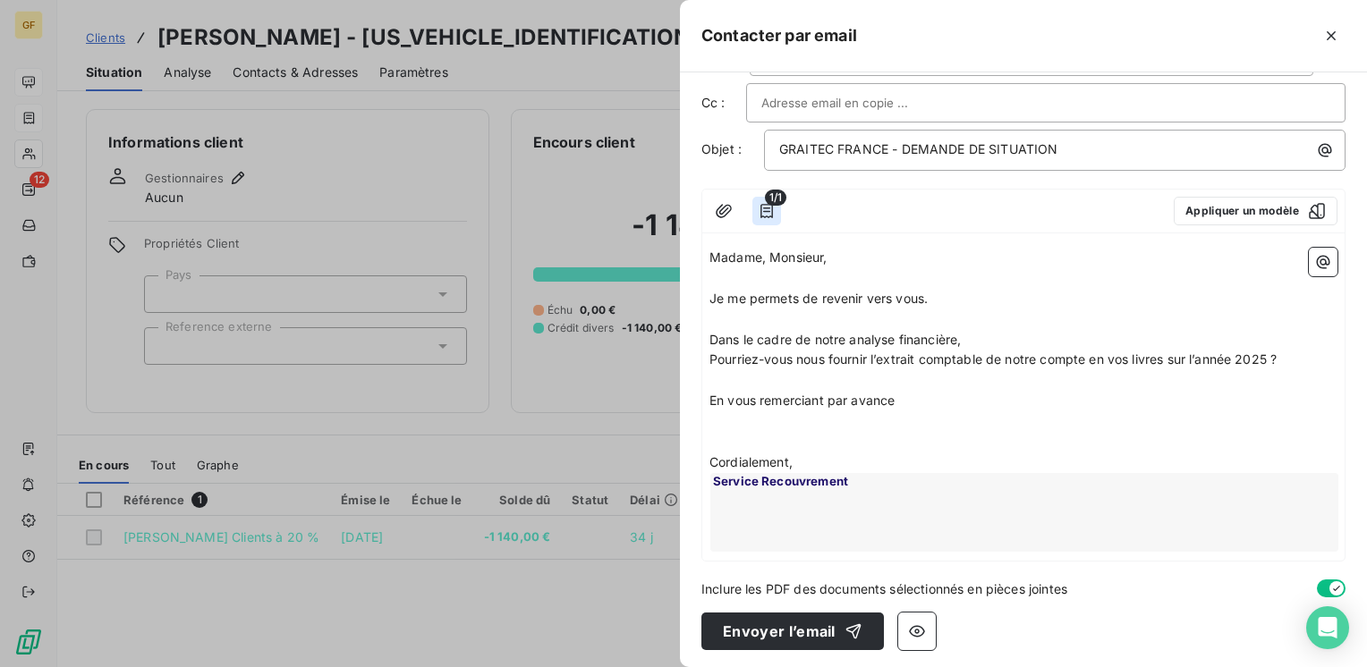
click at [764, 214] on icon "button" at bounding box center [767, 211] width 18 height 18
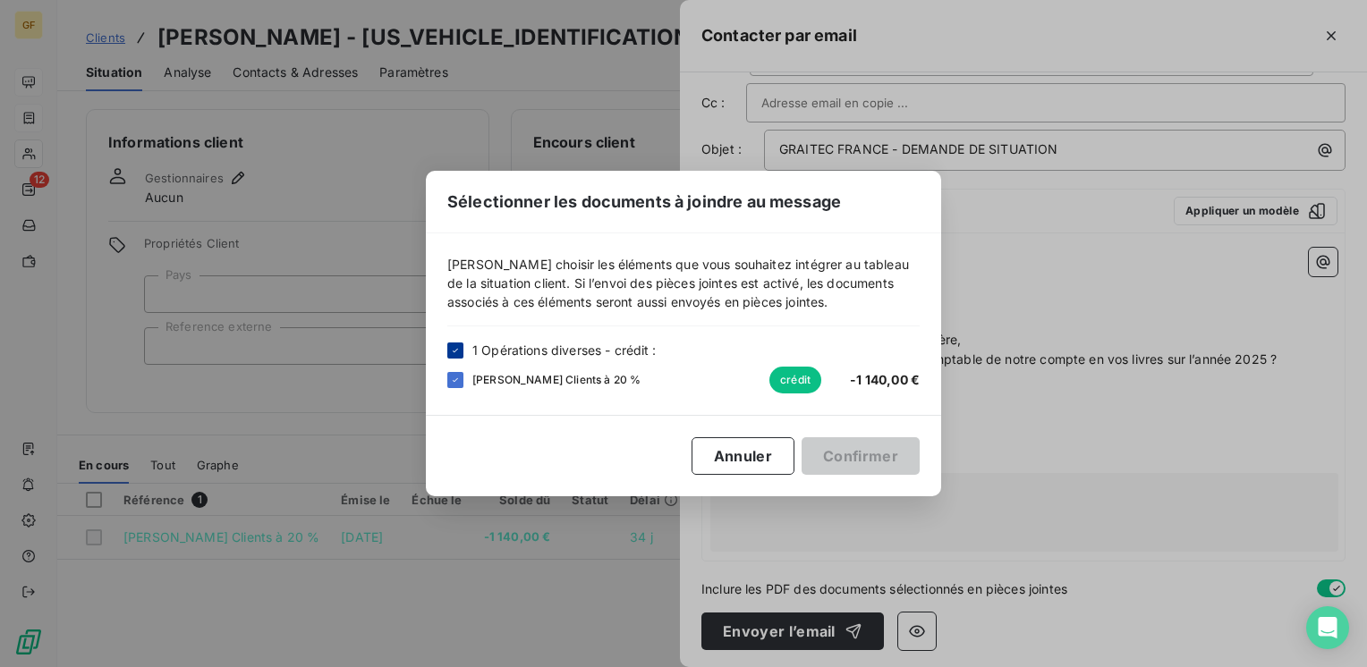
click at [459, 349] on icon at bounding box center [455, 350] width 11 height 11
click at [758, 453] on button "Annuler" at bounding box center [742, 456] width 103 height 38
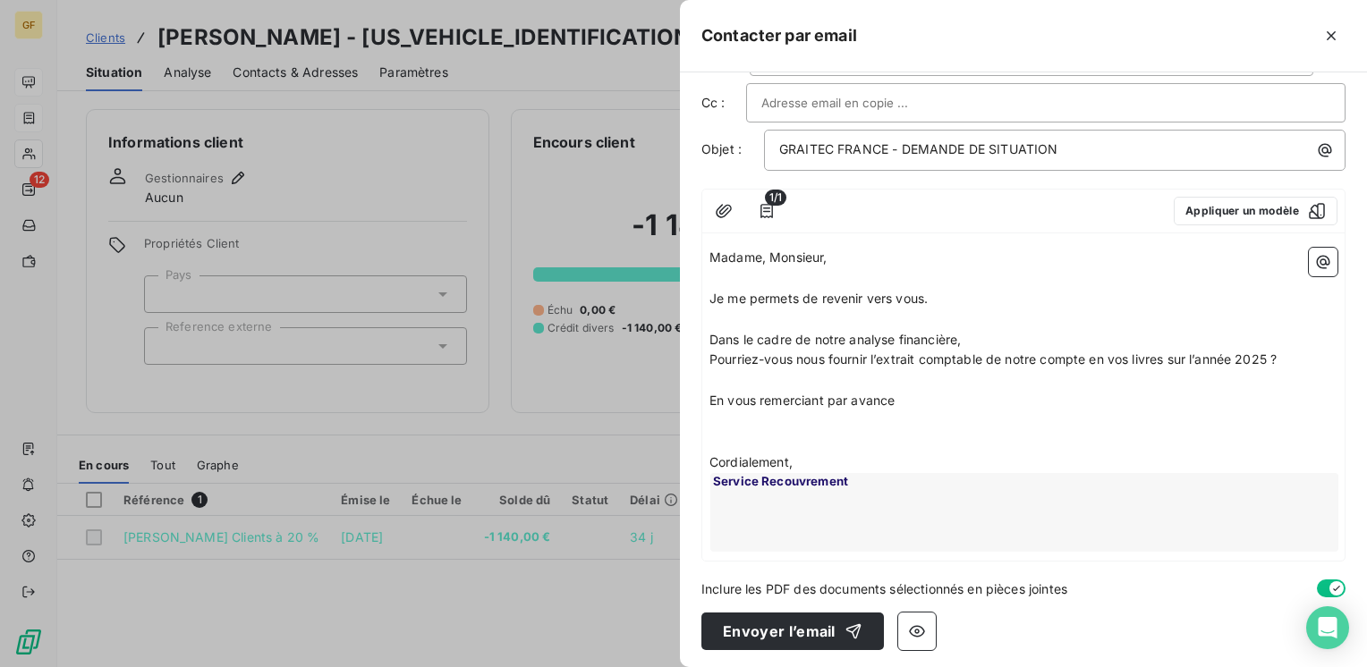
click at [998, 423] on p at bounding box center [1023, 421] width 628 height 21
click at [808, 624] on button "Envoyer l’email" at bounding box center [792, 632] width 182 height 38
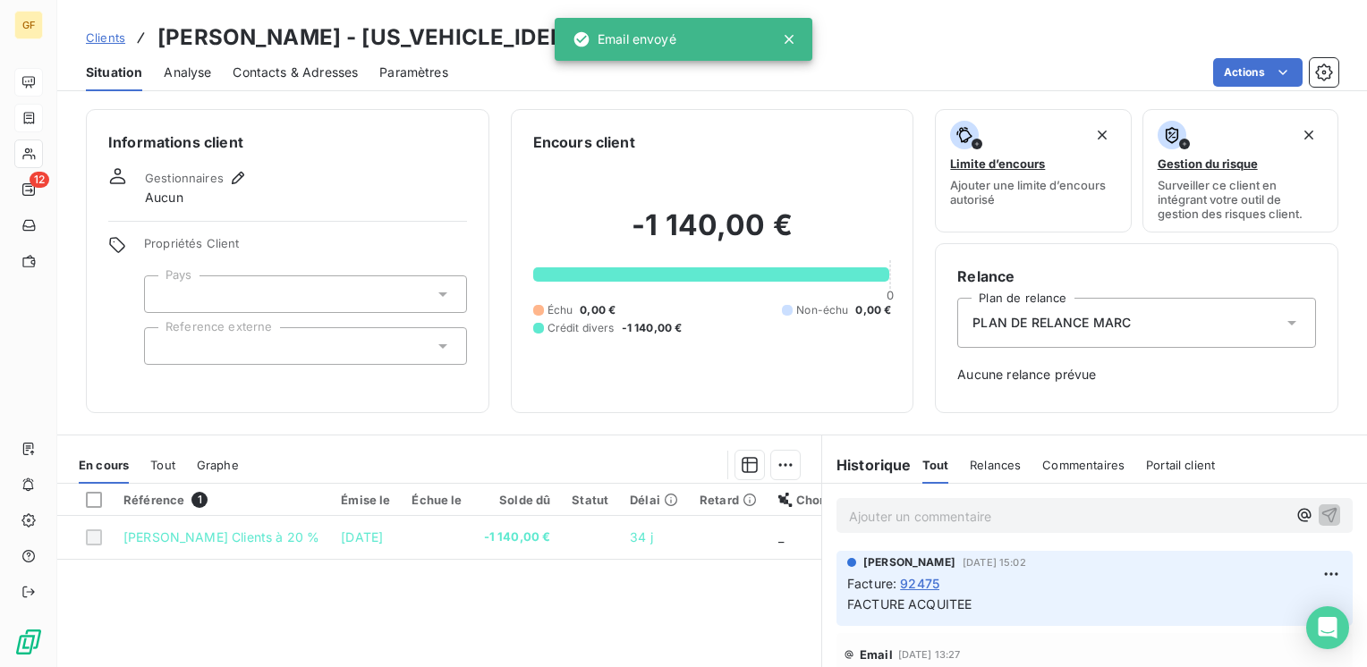
click at [261, 75] on span "Contacts & Adresses" at bounding box center [295, 72] width 125 height 18
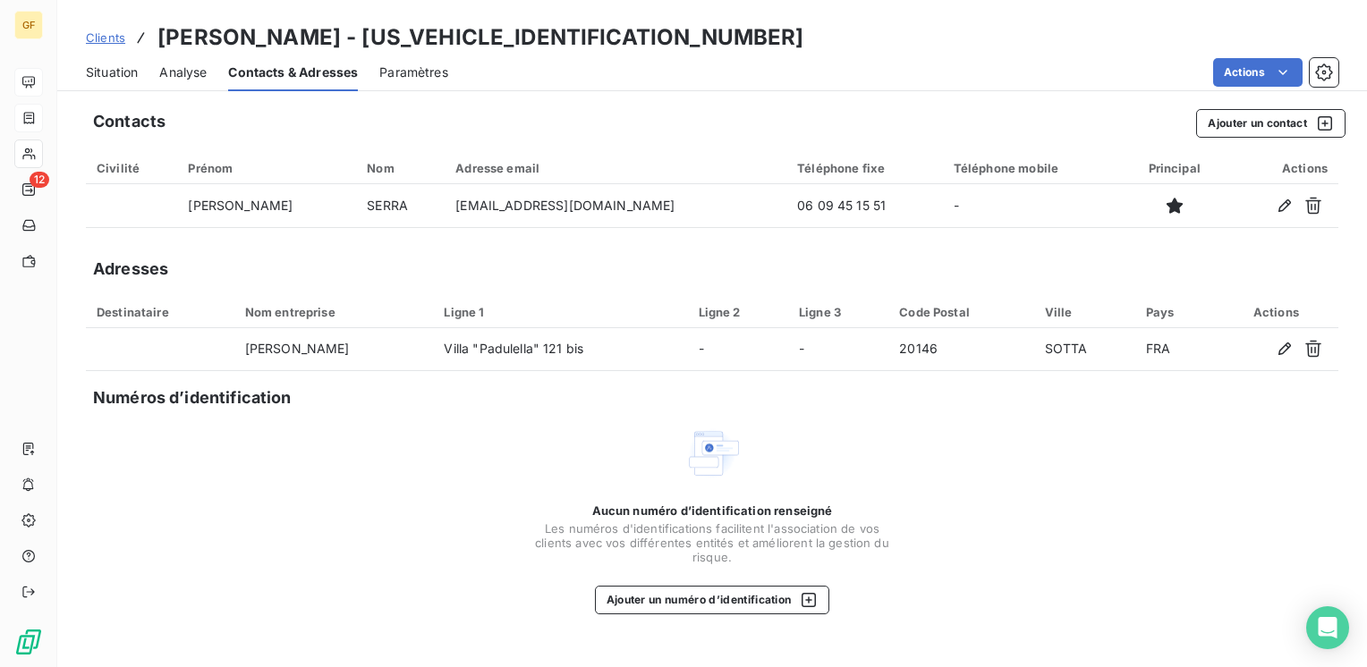
click at [81, 68] on div "Situation Analyse Contacts & Adresses Paramètres Actions" at bounding box center [711, 73] width 1309 height 38
click at [132, 74] on span "Situation" at bounding box center [112, 72] width 52 height 18
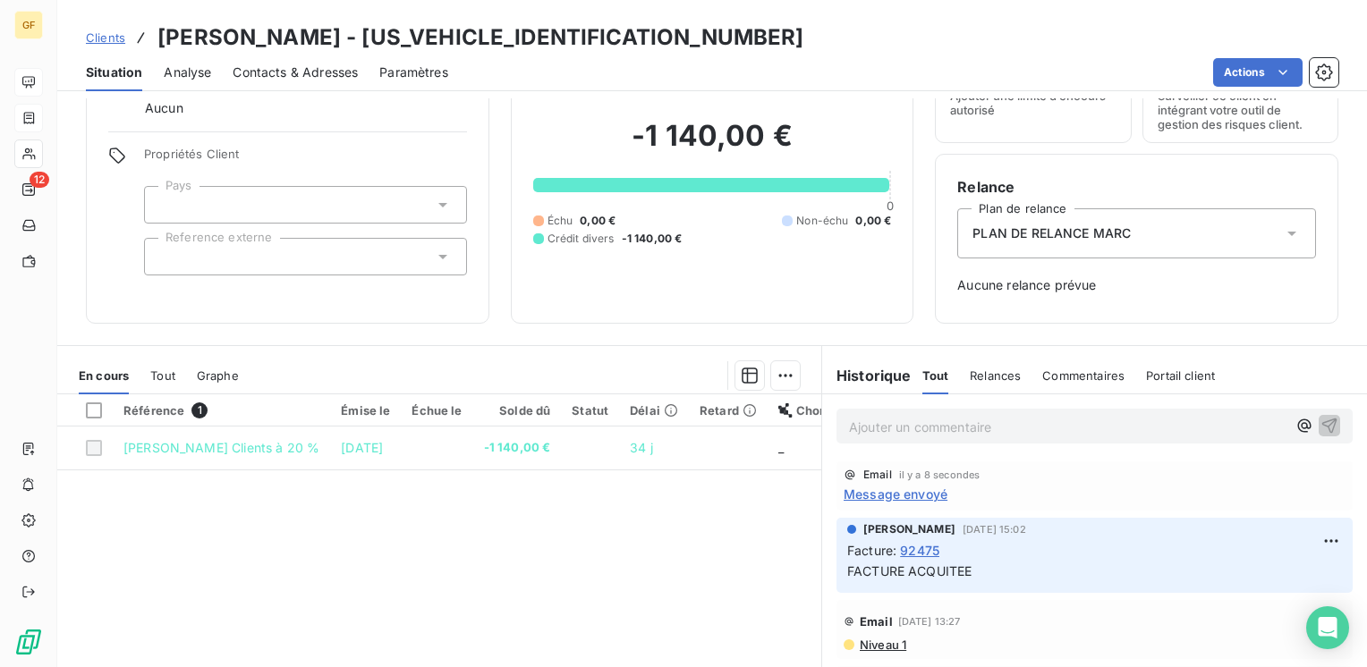
scroll to position [179, 0]
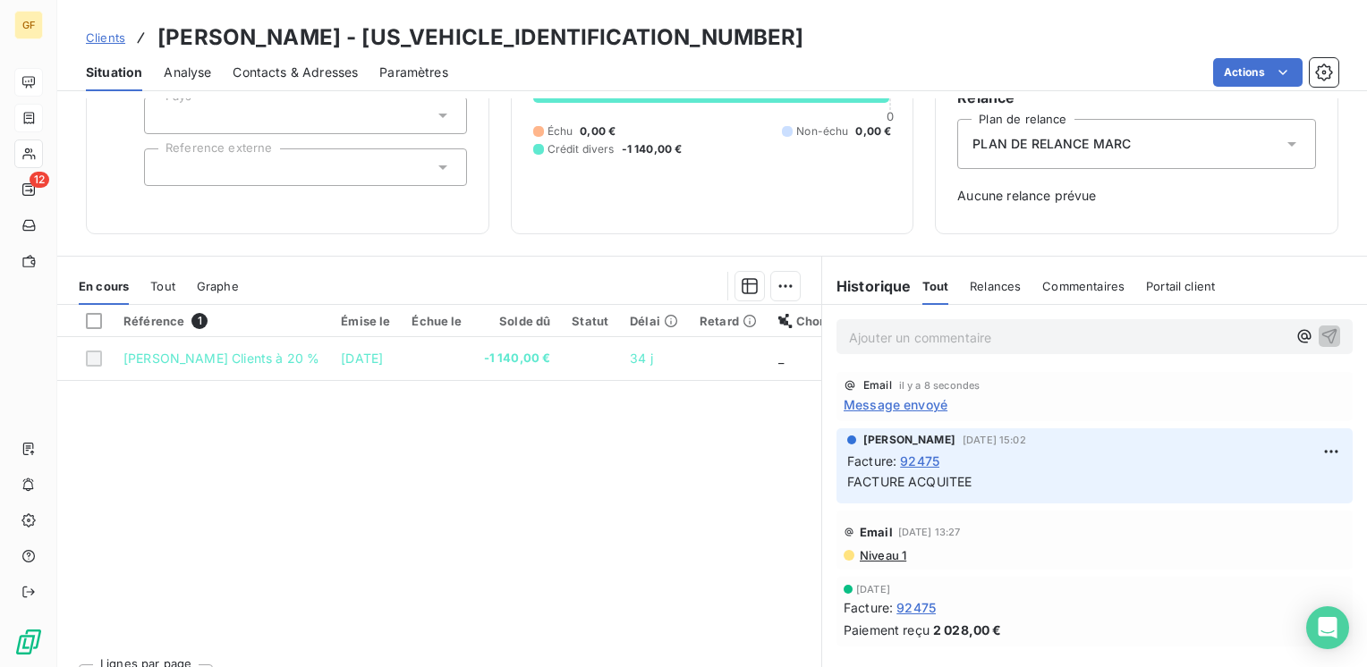
click at [919, 458] on span "92475" at bounding box center [919, 461] width 39 height 19
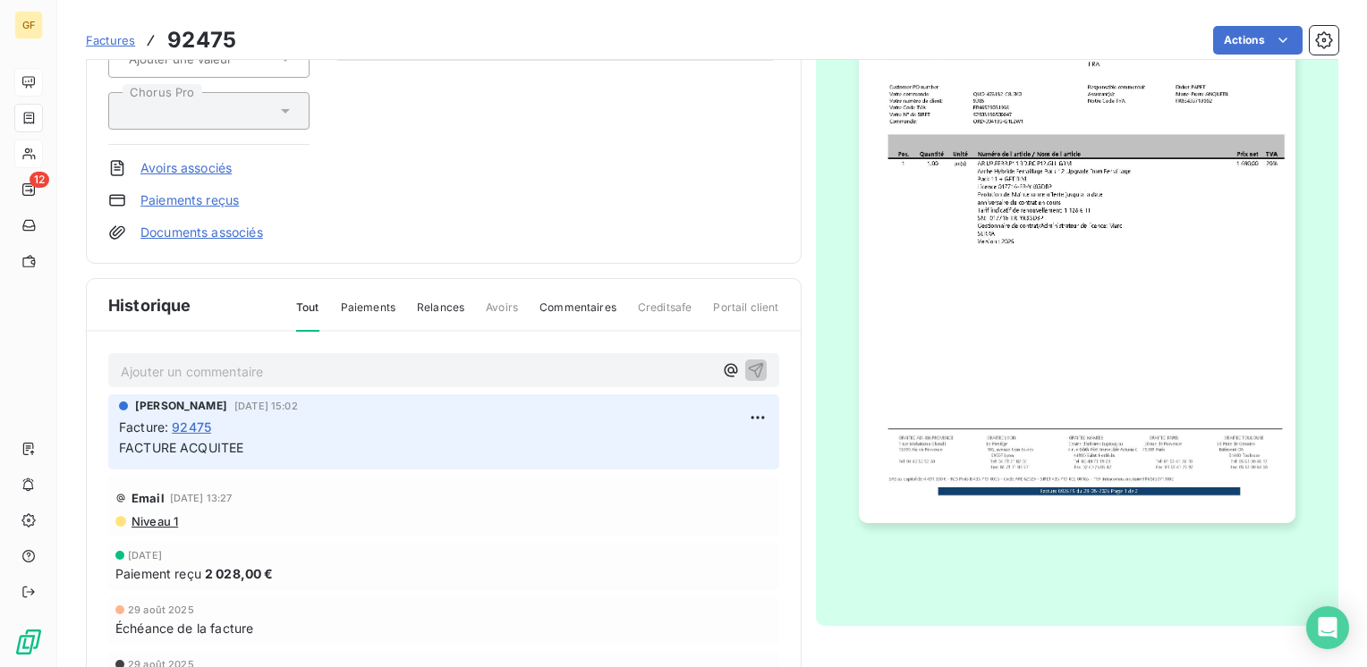
scroll to position [321, 0]
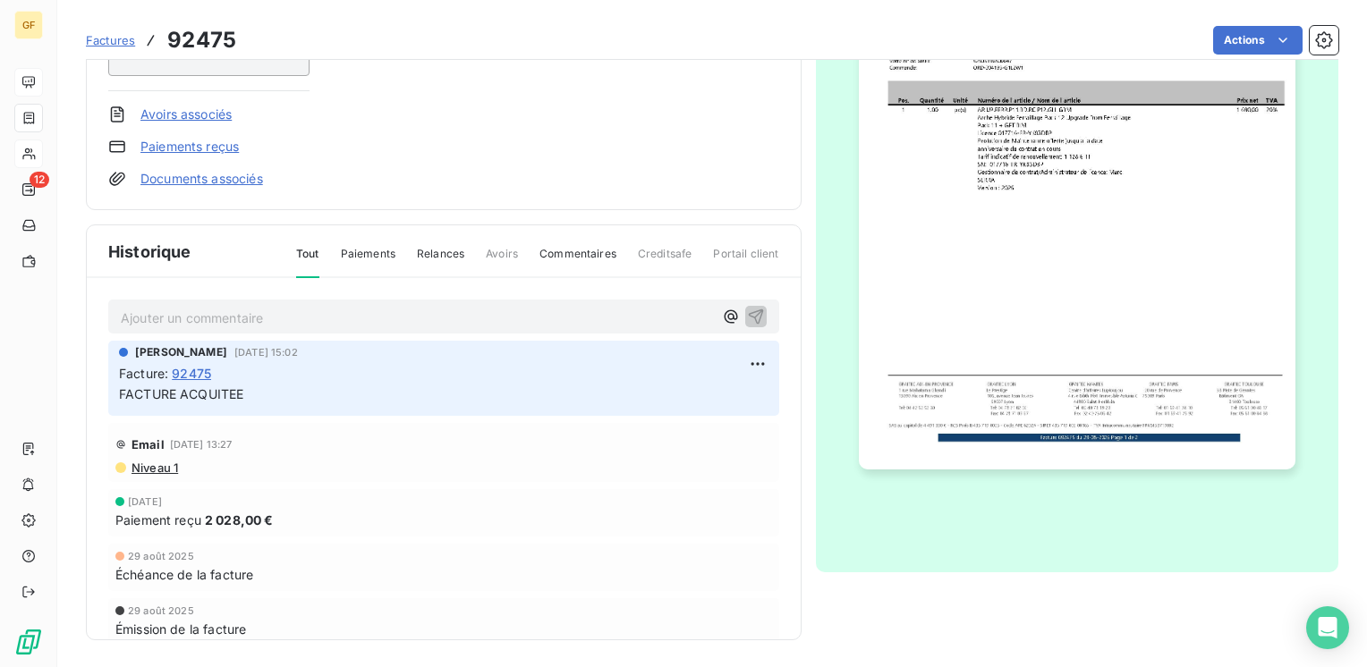
click at [1096, 532] on div at bounding box center [1077, 161] width 523 height 823
click at [1060, 354] on img "button" at bounding box center [1077, 160] width 436 height 616
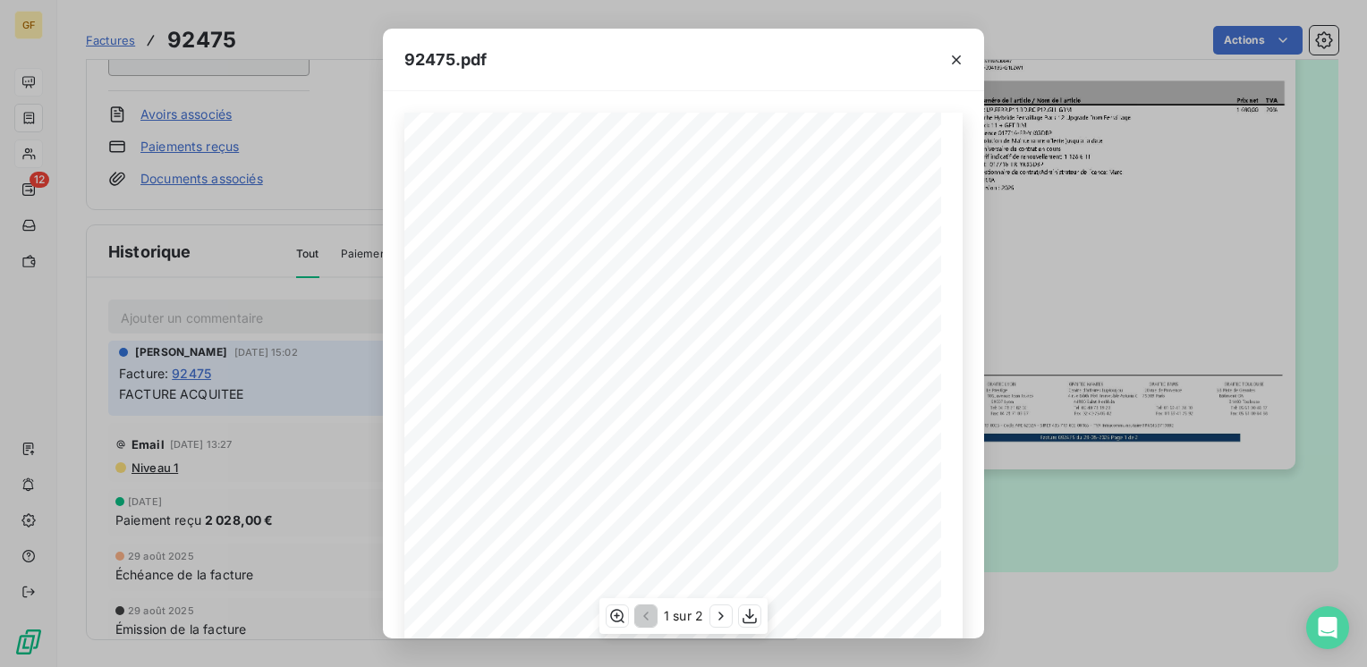
scroll to position [253, 0]
click at [722, 612] on icon "button" at bounding box center [721, 616] width 18 height 18
click at [957, 56] on icon "button" at bounding box center [956, 60] width 18 height 18
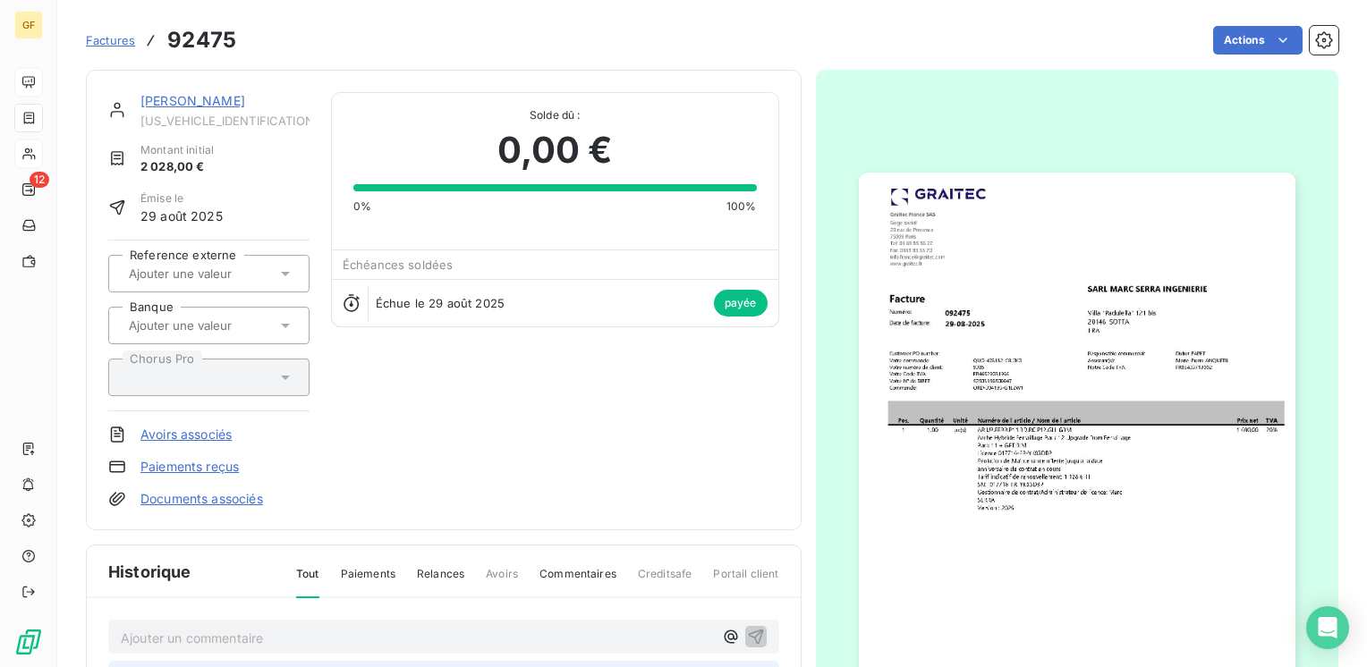
click at [172, 92] on div "[PERSON_NAME]" at bounding box center [224, 101] width 169 height 18
click at [178, 95] on link "[PERSON_NAME]" at bounding box center [192, 100] width 105 height 15
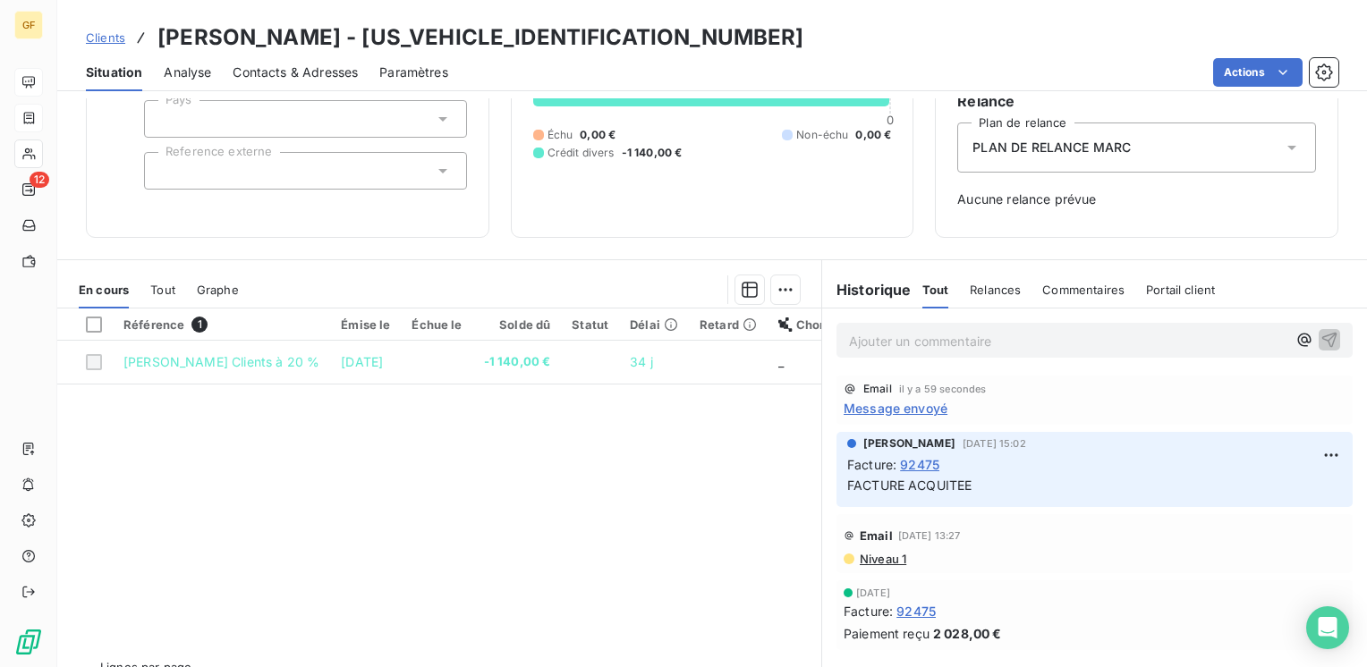
scroll to position [179, 0]
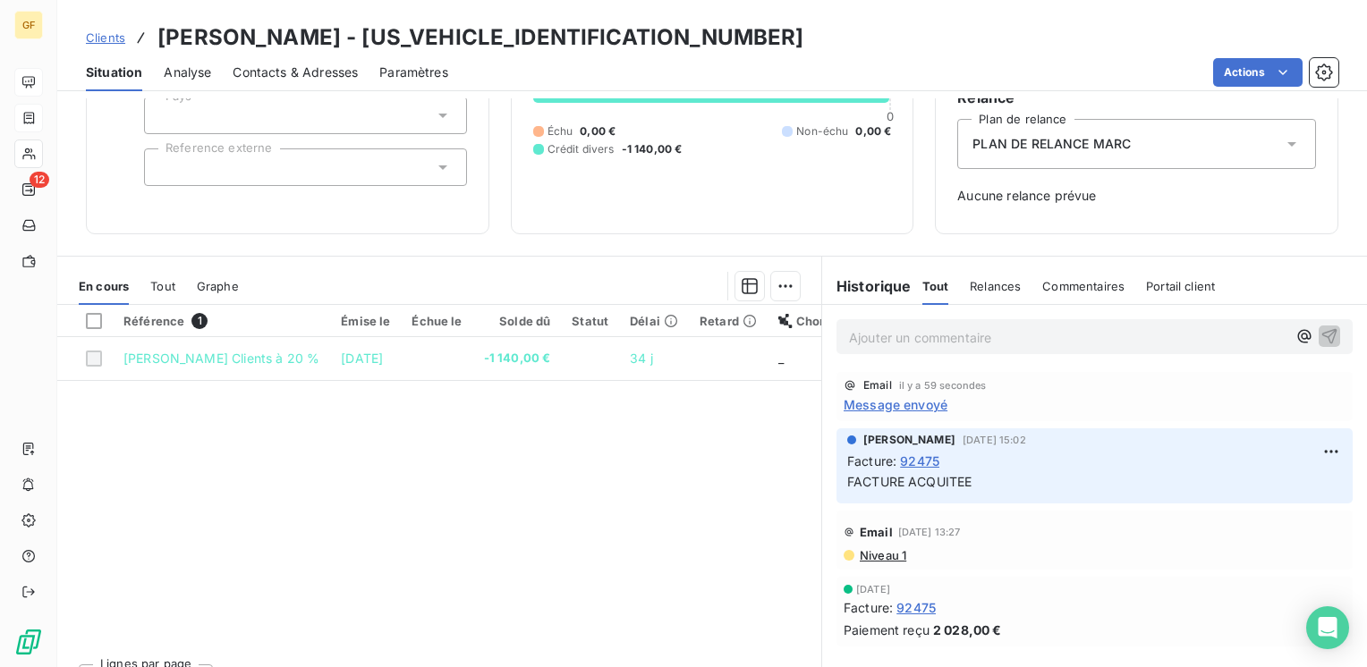
click at [893, 401] on span "Message envoyé" at bounding box center [895, 404] width 104 height 19
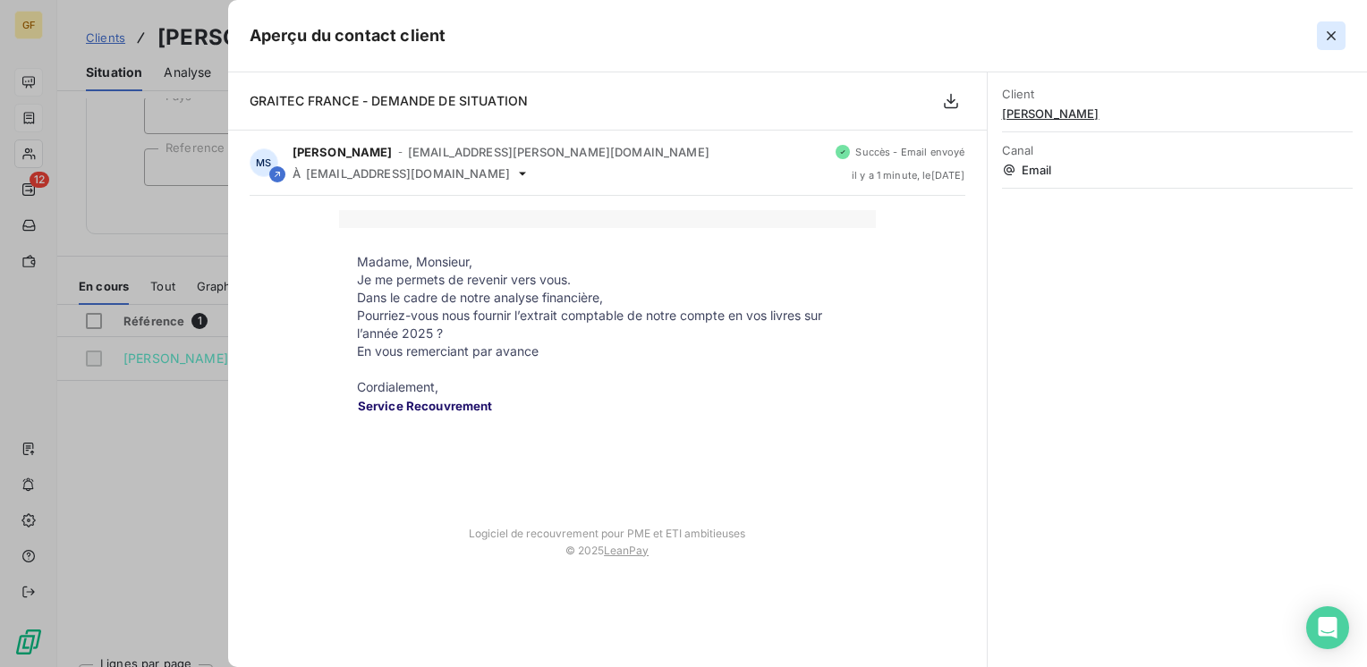
click at [1324, 36] on icon "button" at bounding box center [1331, 36] width 18 height 18
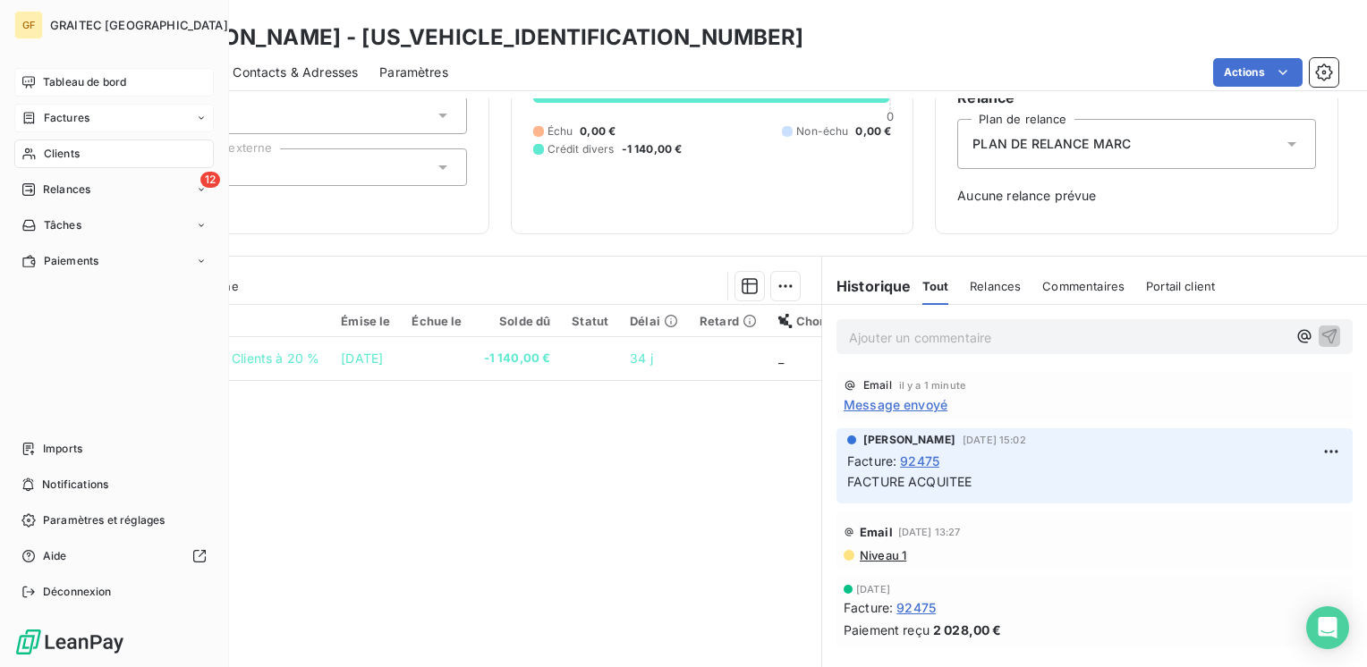
click at [64, 80] on span "Tableau de bord" at bounding box center [84, 82] width 83 height 16
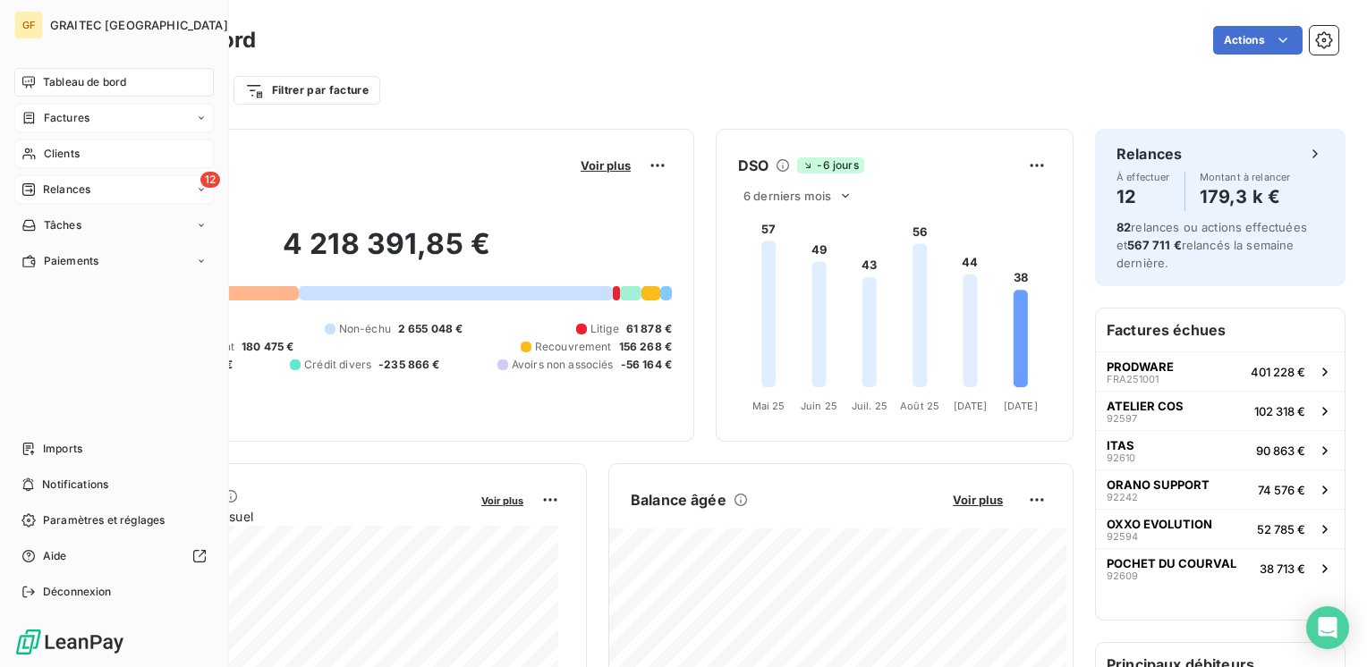
click at [55, 182] on span "Relances" at bounding box center [66, 190] width 47 height 16
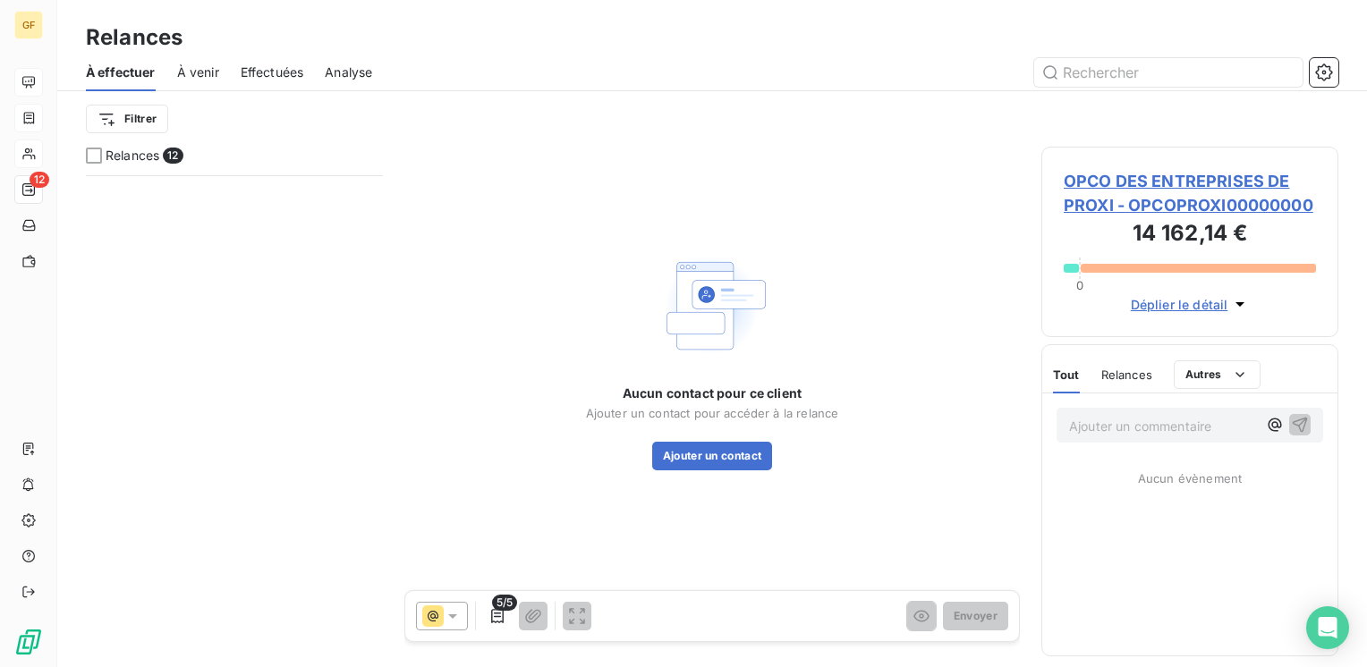
scroll to position [84, 0]
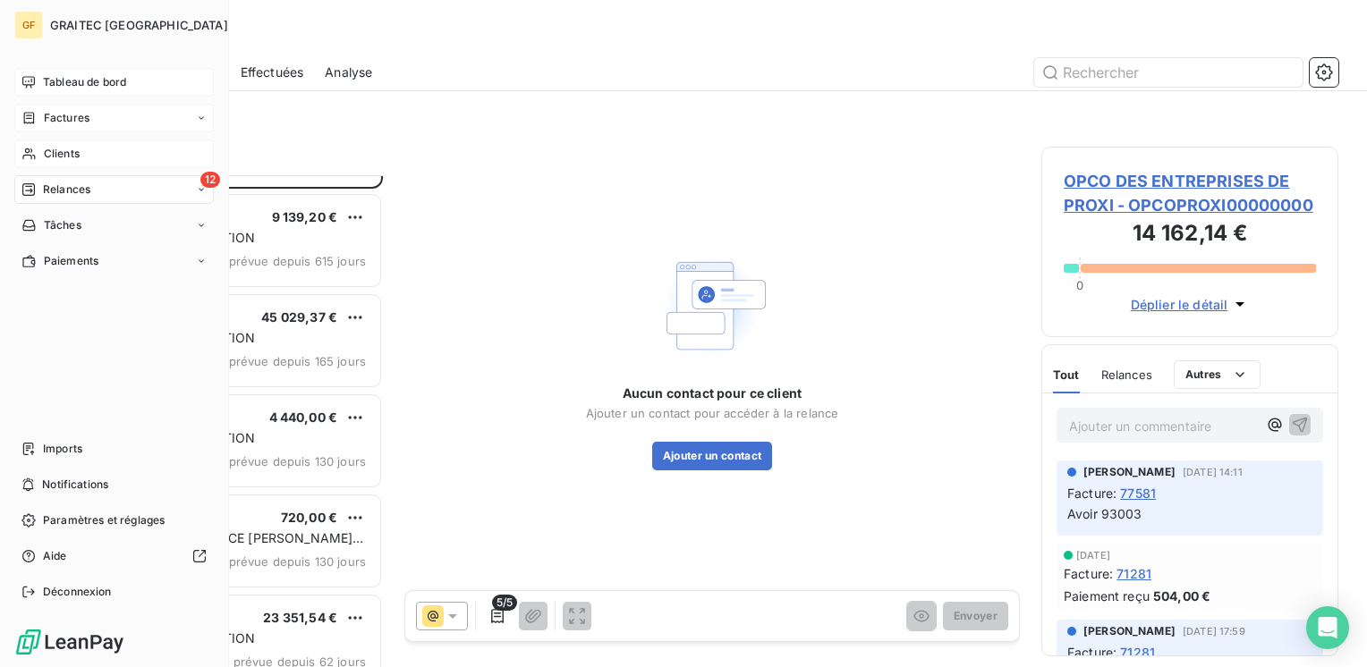
click at [52, 84] on span "Tableau de bord" at bounding box center [84, 82] width 83 height 16
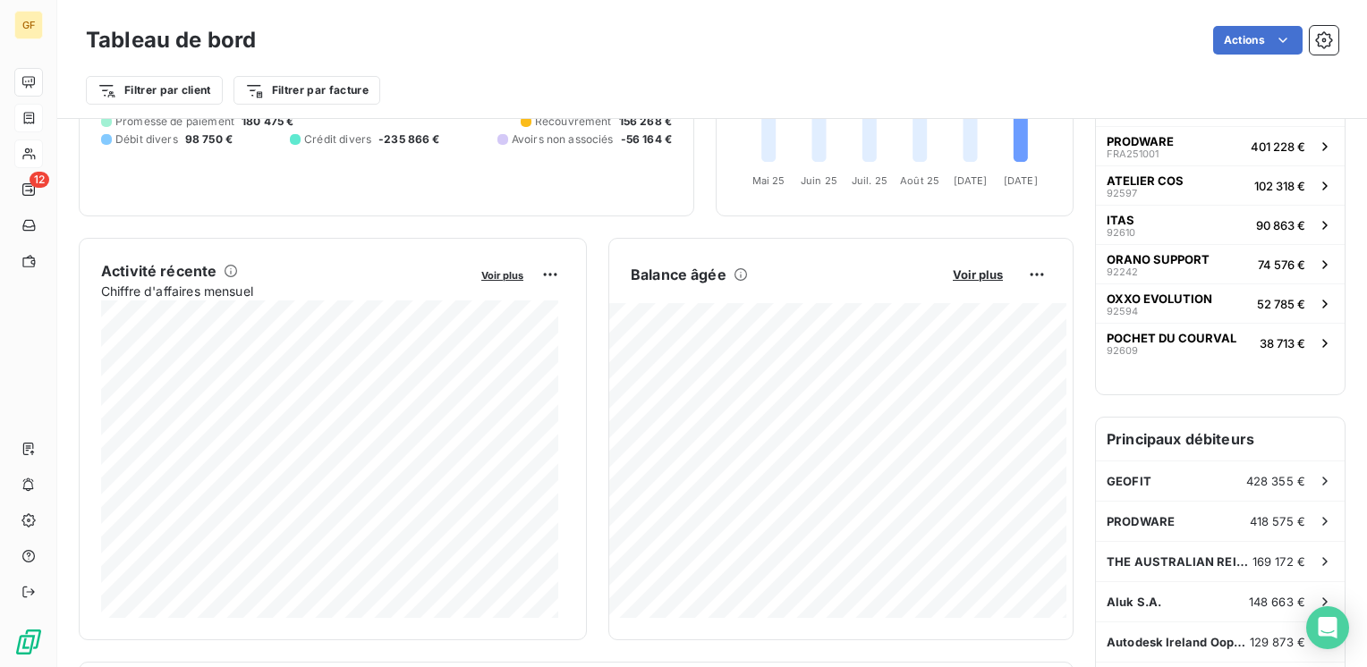
scroll to position [268, 0]
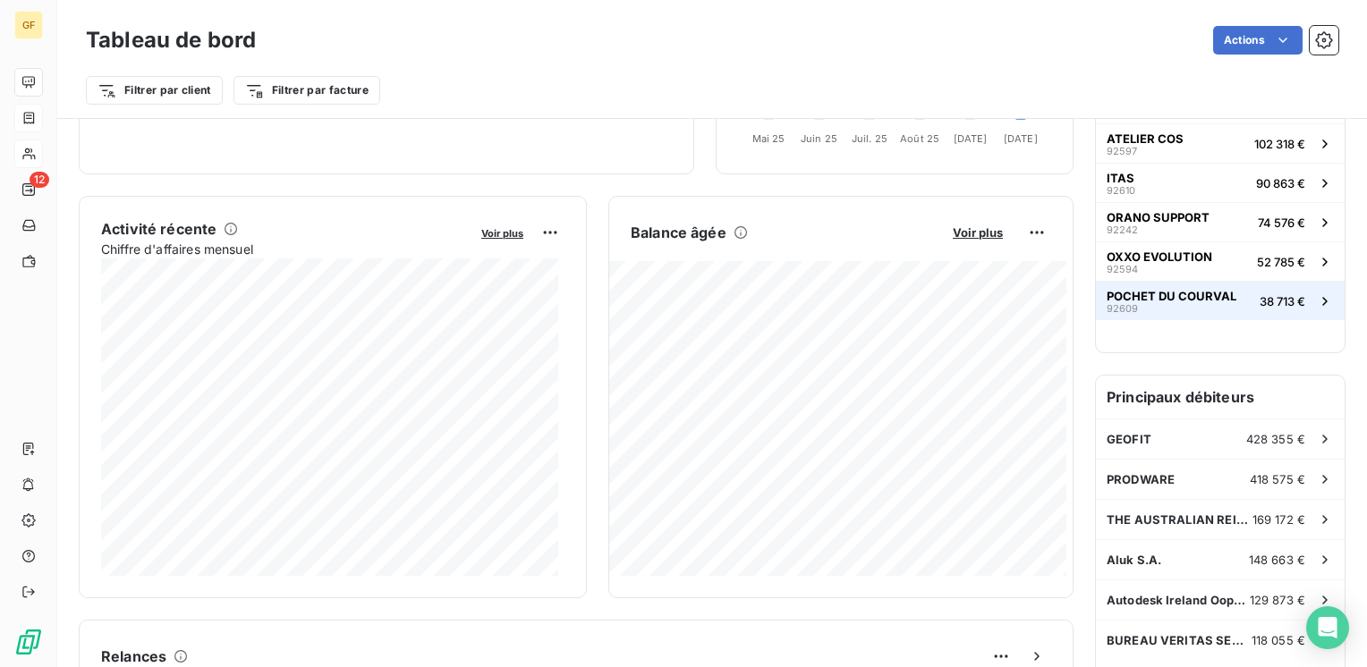
click at [1202, 309] on div "POCHET DU COURVAL 92609" at bounding box center [1171, 301] width 130 height 25
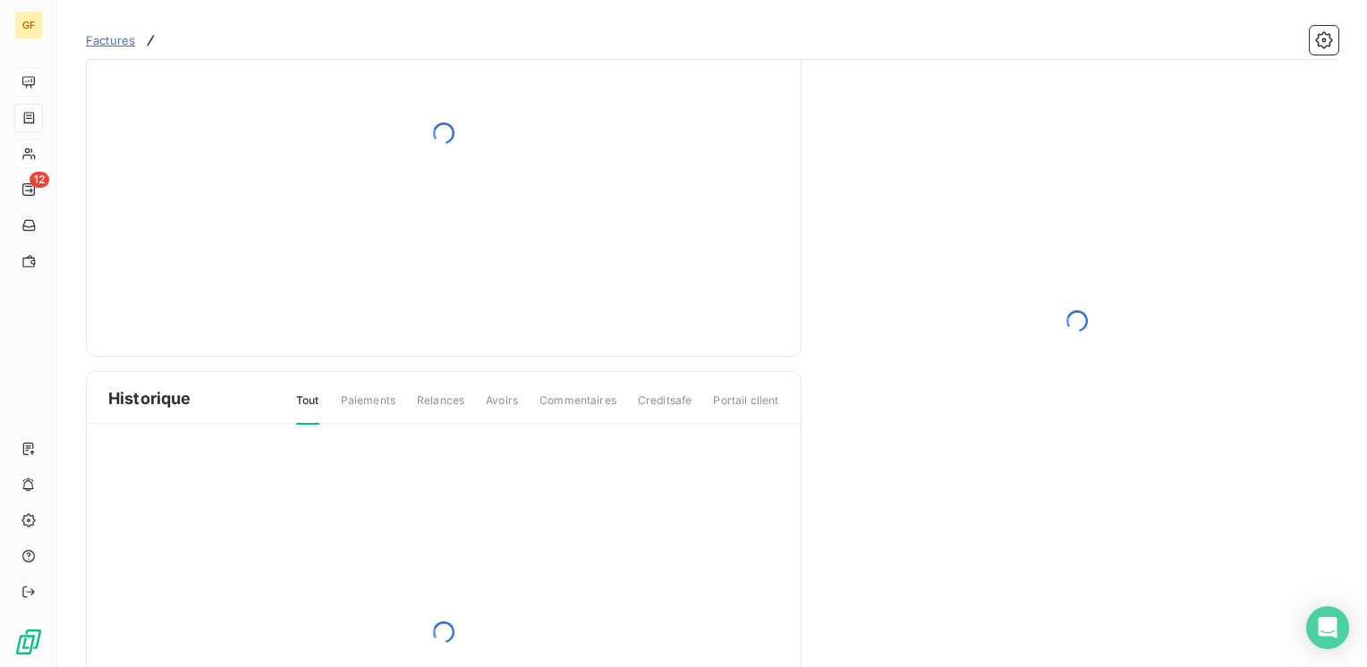
scroll to position [268, 0]
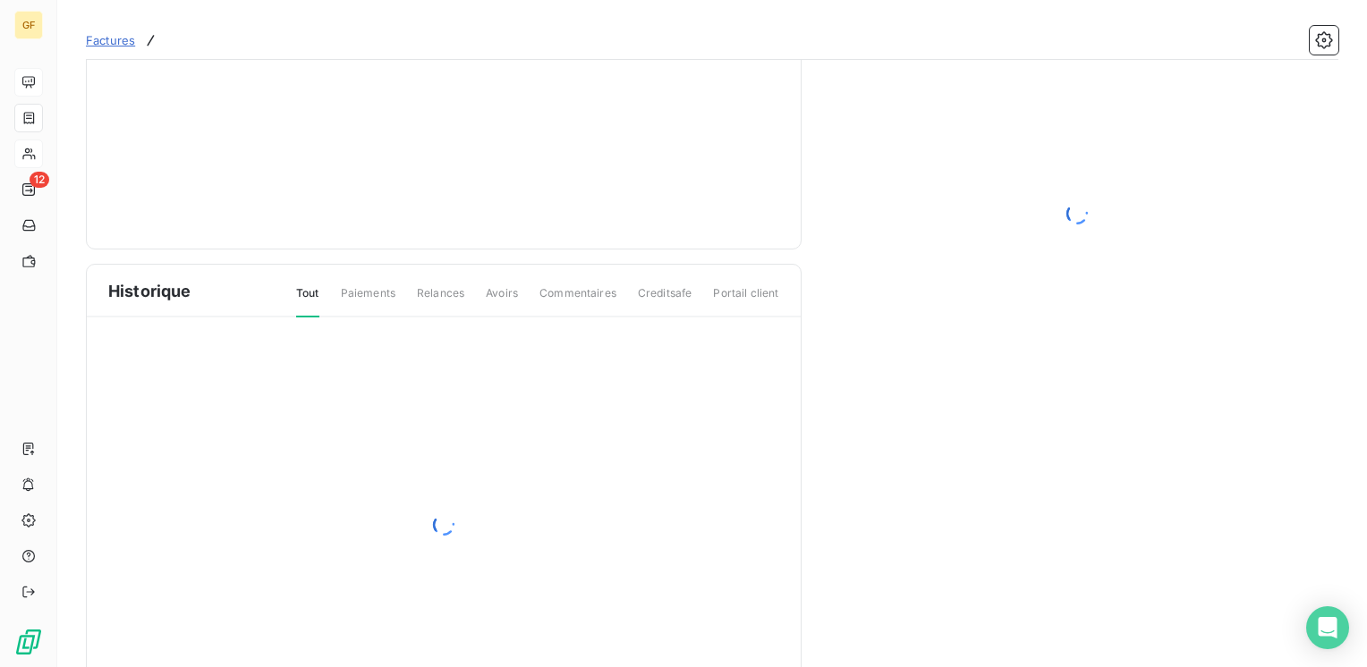
click at [805, 628] on div "Historique Tout Paiements Relances Avoirs Commentaires Creditsafe Portail client" at bounding box center [712, 236] width 1252 height 888
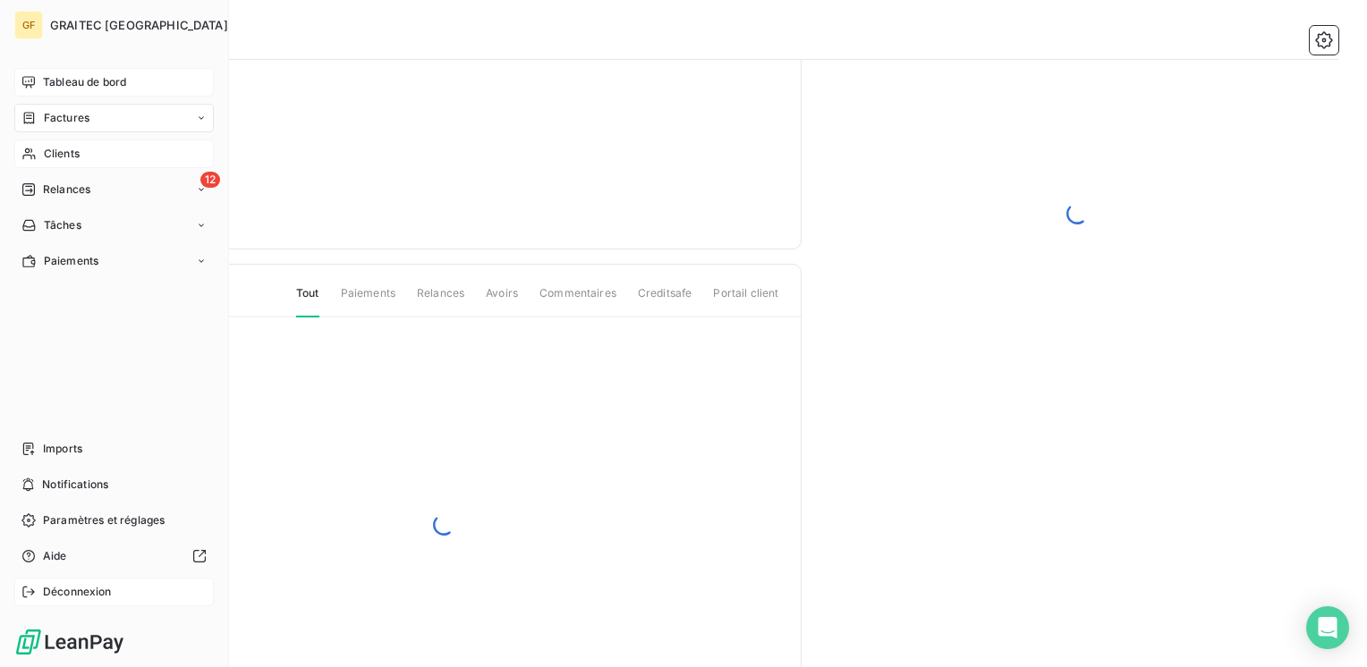
click at [86, 597] on span "Déconnexion" at bounding box center [77, 592] width 69 height 16
